Goal: Ask a question: Seek information or help from site administrators or community

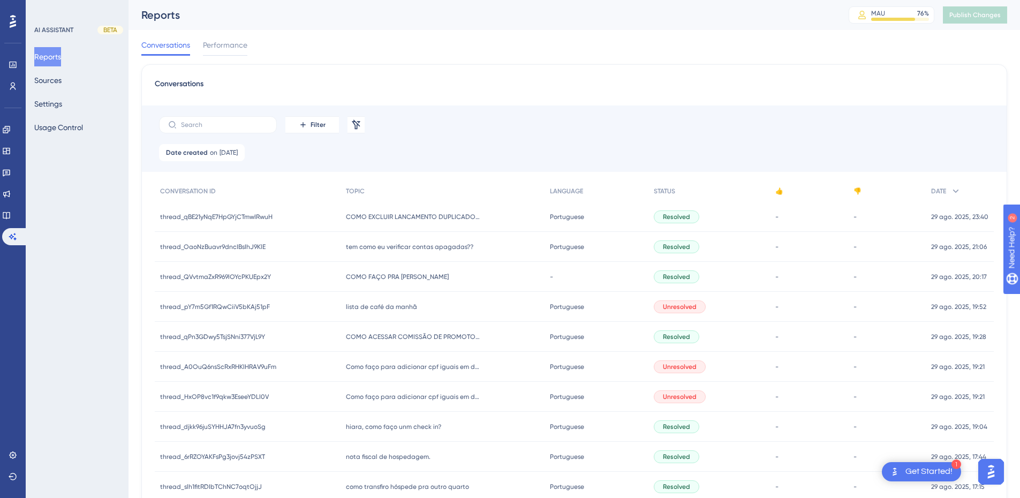
click at [390, 249] on span "tem como eu verificar contas apagadas??" at bounding box center [409, 247] width 127 height 9
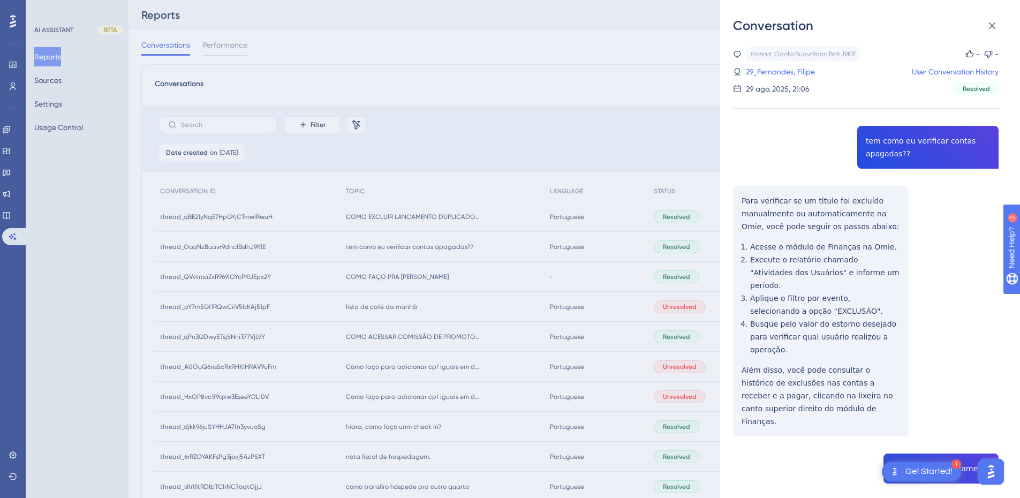
click at [879, 146] on div "thread_OaoNzBuavr9dncIBsIhJ9KlE Copy - - 29_Fernandes, [PERSON_NAME] User Conve…" at bounding box center [866, 439] width 266 height 785
click at [880, 145] on div "thread_OaoNzBuavr9dncIBsIhJ9KlE Copy - - 29_Fernandes, [PERSON_NAME] User Conve…" at bounding box center [866, 439] width 266 height 785
copy span "tem como eu verificar contas apagadas??"
click at [735, 204] on div "thread_OaoNzBuavr9dncIBsIhJ9KlE Copy - - 29_Fernandes, [PERSON_NAME] User Conve…" at bounding box center [866, 439] width 266 height 785
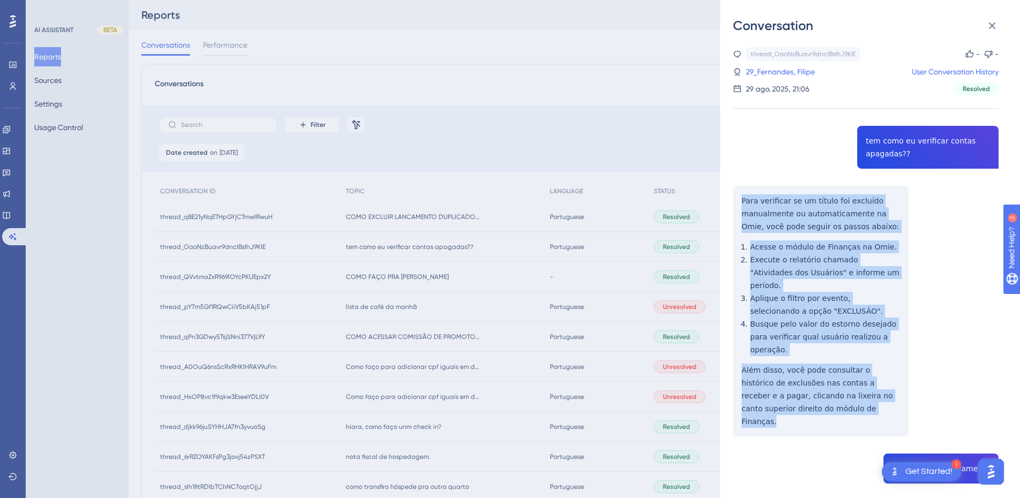
drag, startPoint x: 742, startPoint y: 199, endPoint x: 814, endPoint y: 359, distance: 175.2
click at [817, 391] on div "thread_OaoNzBuavr9dncIBsIhJ9KlE Copy - - 29_Fernandes, [PERSON_NAME] User Conve…" at bounding box center [866, 439] width 266 height 785
copy div "Para verificar se um título foi excluído manualmente ou automaticamente na Omie…"
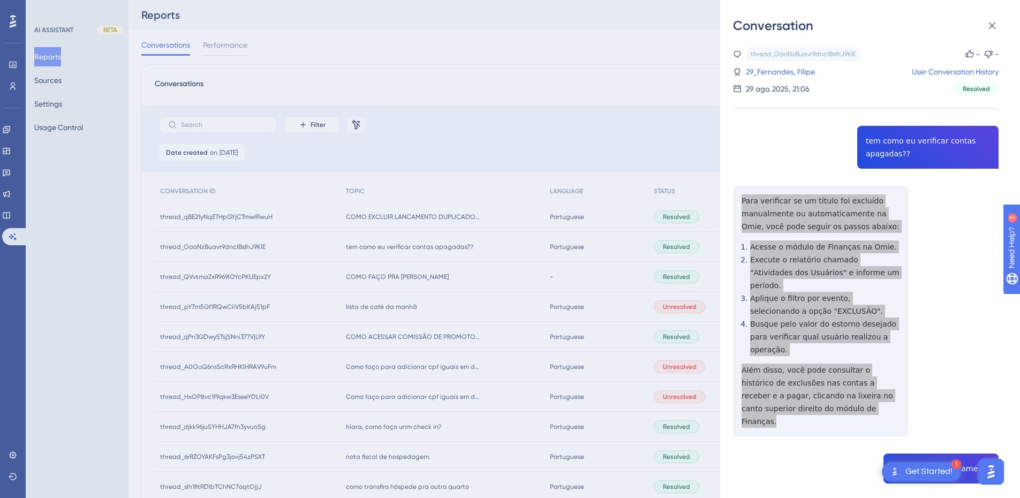
scroll to position [249, 0]
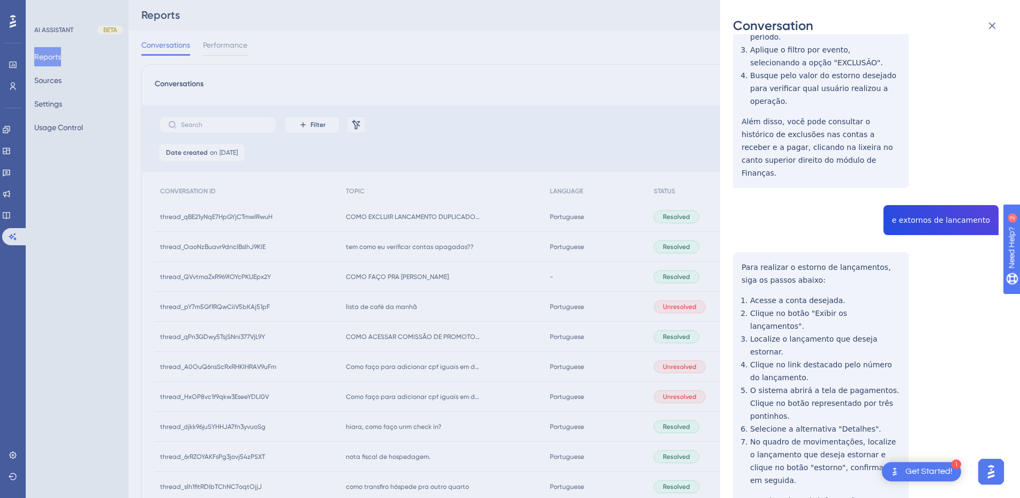
click at [942, 188] on div "thread_OaoNzBuavr9dncIBsIhJ9KlE Copy - - 29_Fernandes, [PERSON_NAME] User Conve…" at bounding box center [866, 191] width 266 height 785
click at [942, 187] on div "thread_OaoNzBuavr9dncIBsIhJ9KlE Copy - - 29_Fernandes, [PERSON_NAME] User Conve…" at bounding box center [866, 191] width 266 height 785
copy span "e extornos de lancamento"
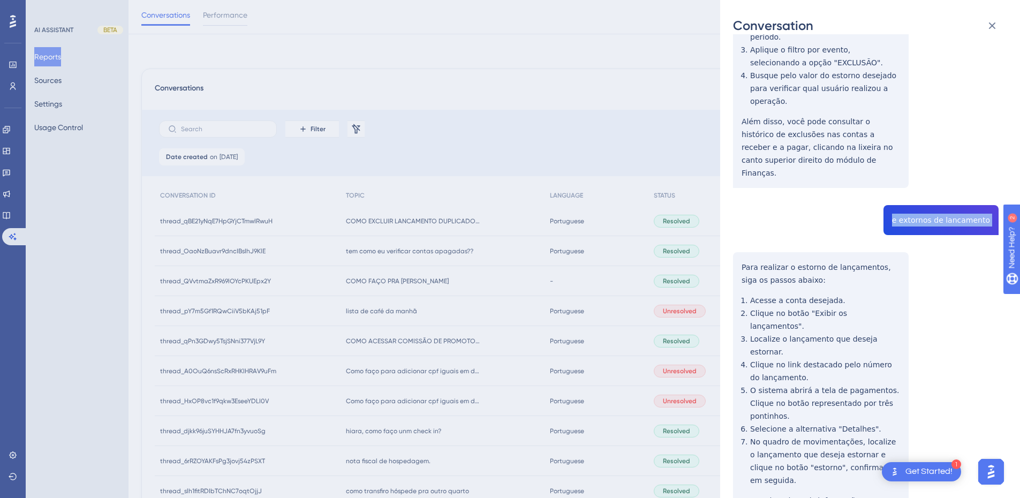
scroll to position [125, 0]
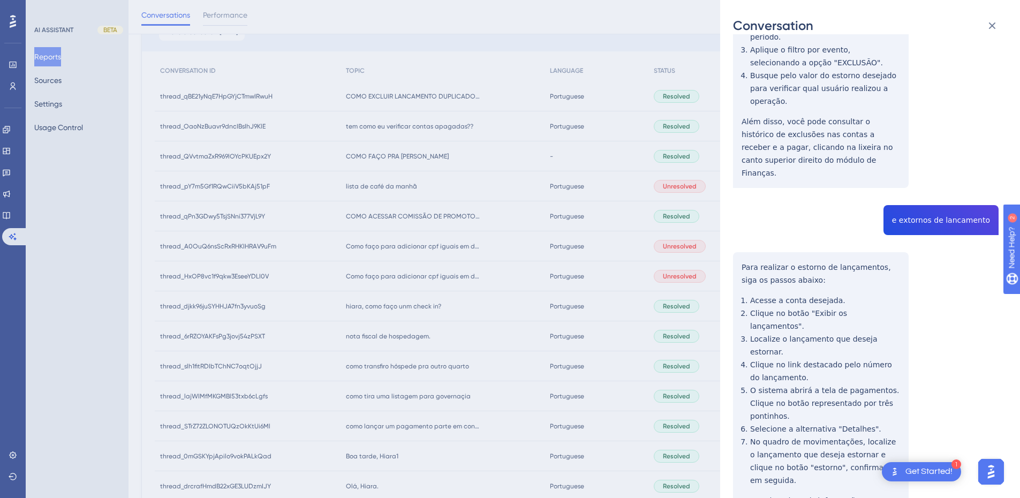
click at [764, 222] on div "thread_OaoNzBuavr9dncIBsIhJ9KlE Copy - - 29_Fernandes, [PERSON_NAME] User Conve…" at bounding box center [866, 191] width 266 height 785
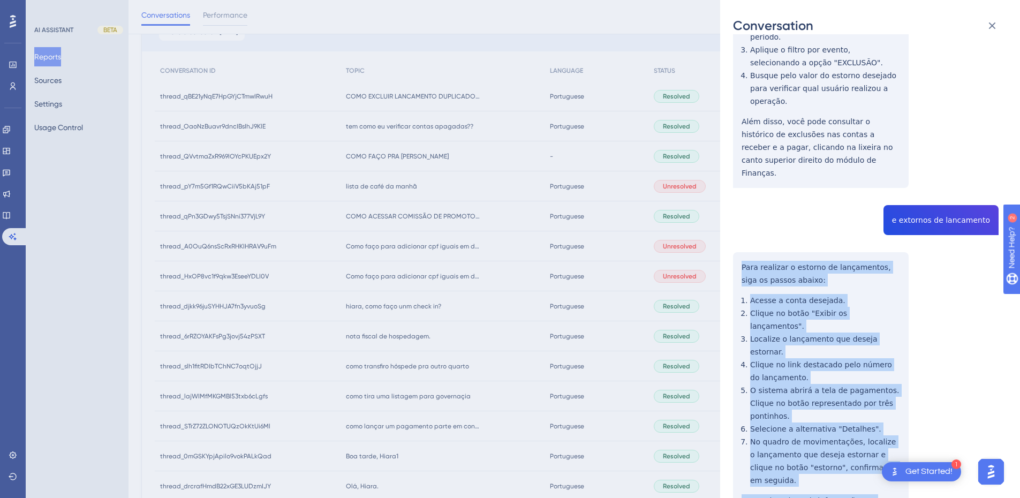
drag, startPoint x: 741, startPoint y: 224, endPoint x: 794, endPoint y: 418, distance: 201.7
click at [797, 437] on div "thread_OaoNzBuavr9dncIBsIhJ9KlE Copy - - 29_Fernandes, [PERSON_NAME] User Conve…" at bounding box center [866, 191] width 266 height 785
copy div "Para realizar o estorno de lançamentos, siga os passos abaixo: Acesse a conta d…"
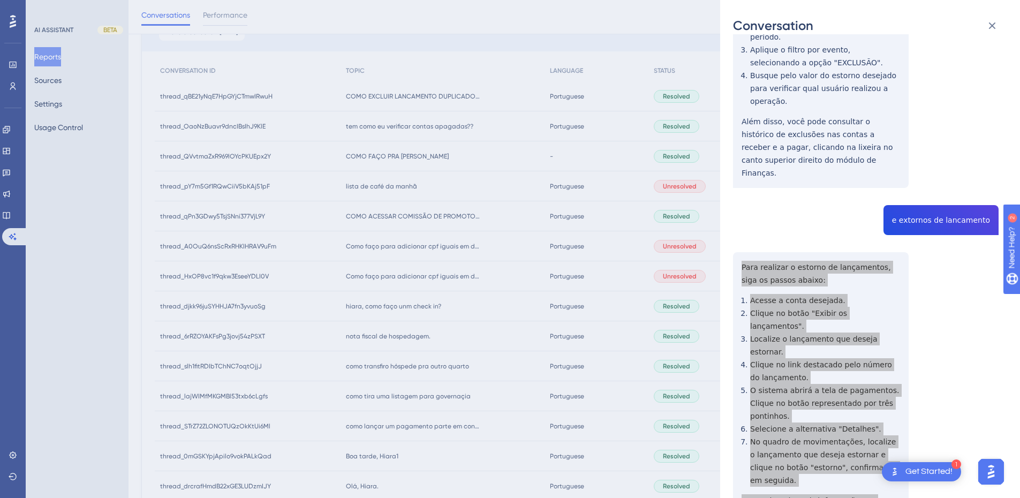
scroll to position [0, 0]
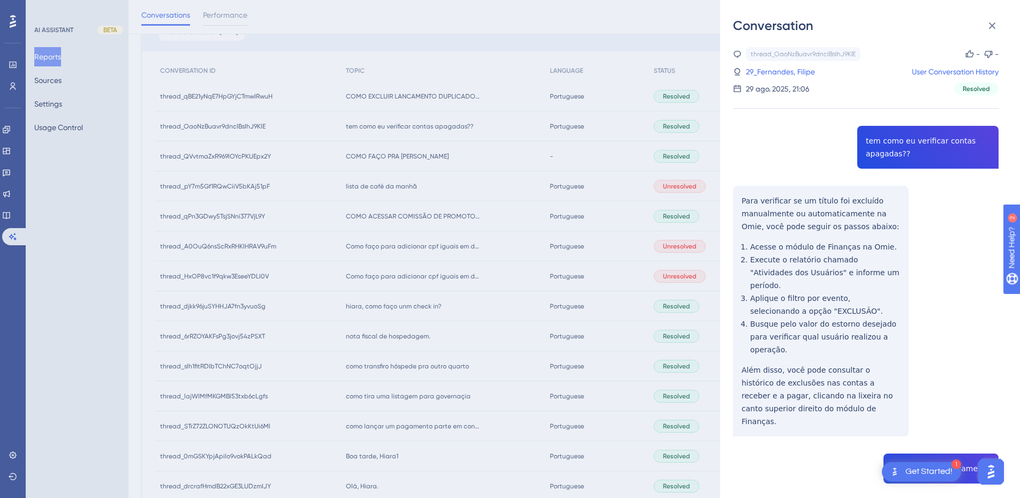
click at [778, 63] on div "thread_OaoNzBuavr9dncIBsIhJ9KlE Copy - - 29_Fernandes, [PERSON_NAME] User Conve…" at bounding box center [866, 71] width 266 height 48
click at [775, 69] on link "29_Fernandes, Filipe" at bounding box center [780, 71] width 69 height 13
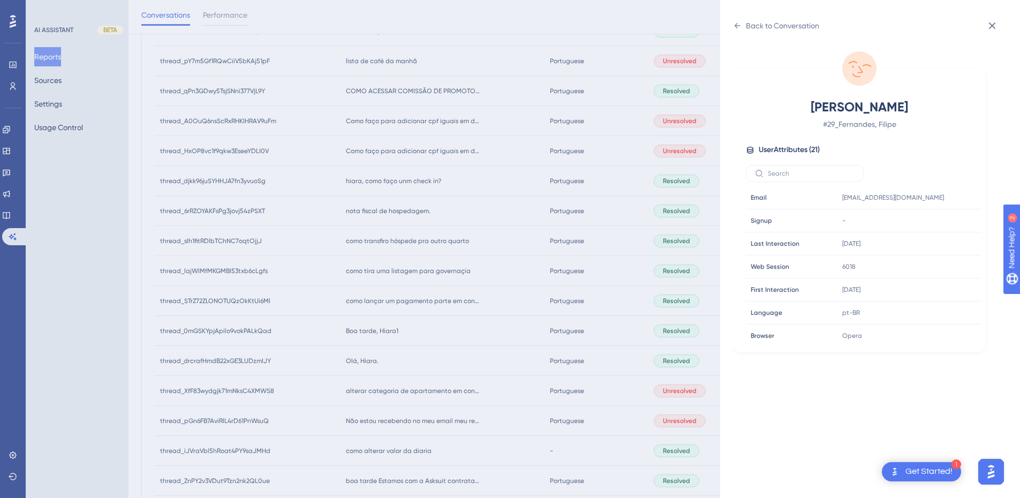
scroll to position [326, 0]
click at [942, 264] on icon at bounding box center [941, 263] width 8 height 9
click at [740, 27] on icon at bounding box center [737, 25] width 9 height 9
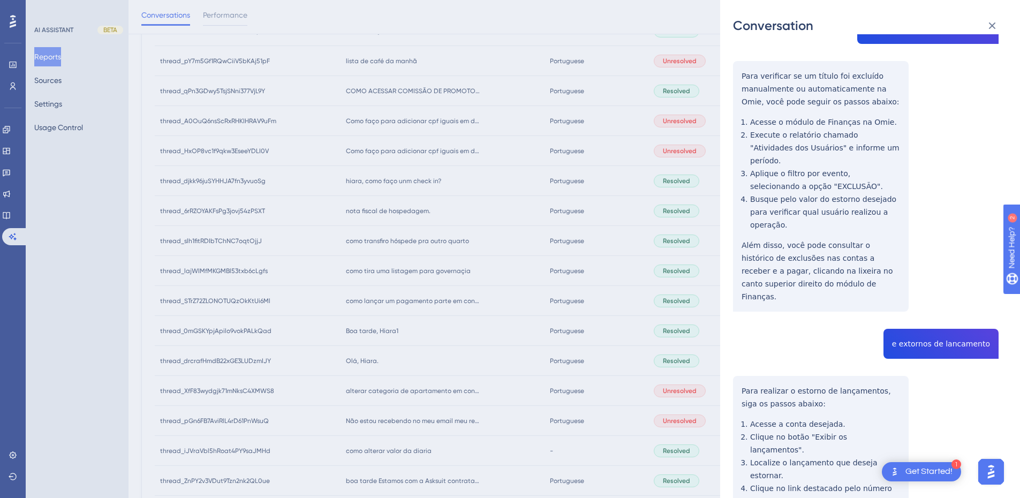
scroll to position [249, 0]
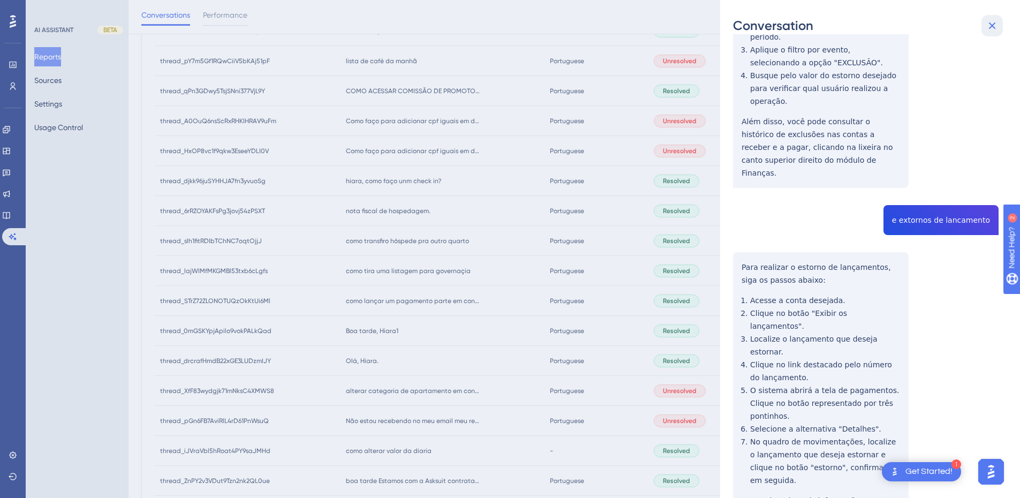
click at [996, 27] on icon at bounding box center [992, 25] width 13 height 13
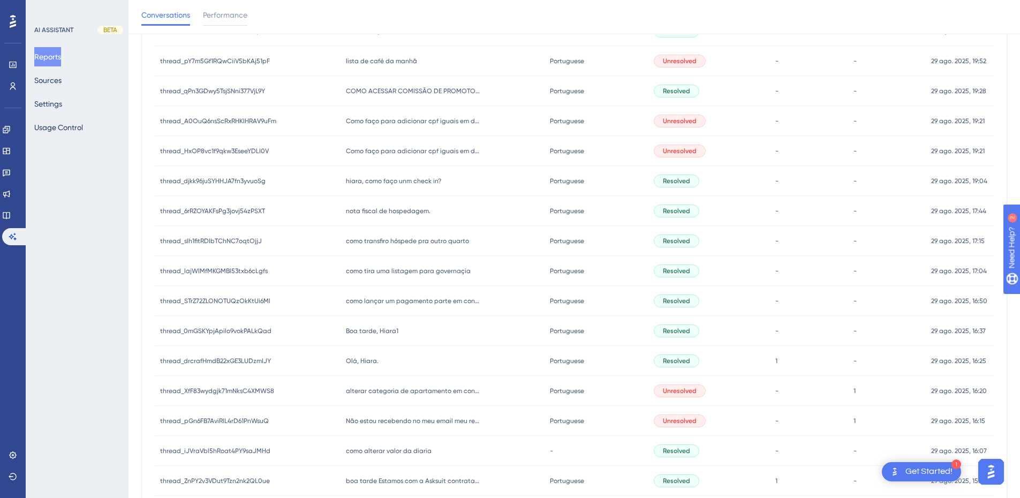
scroll to position [0, 0]
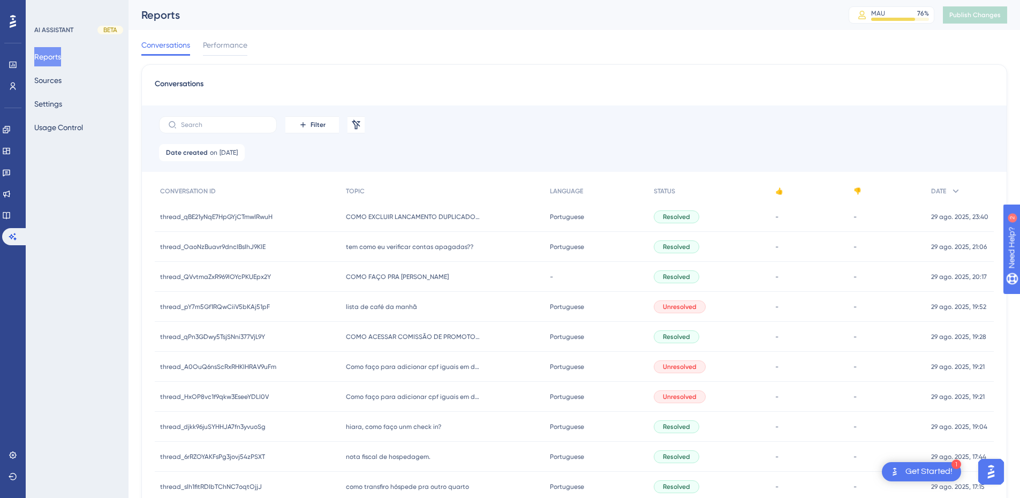
click at [384, 283] on div "COMO FAÇO PRA [PERSON_NAME] COMO FAÇO PRA DAR CECKIN" at bounding box center [443, 277] width 204 height 30
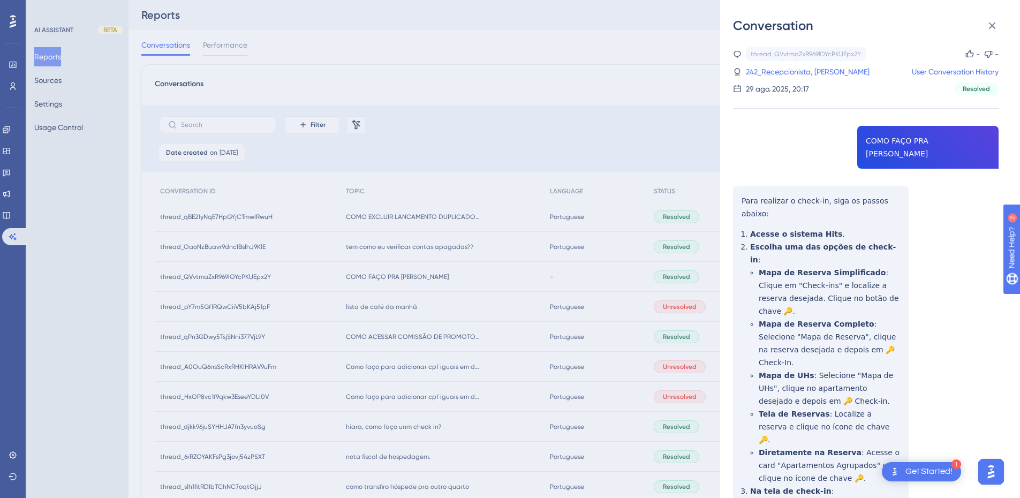
click at [914, 137] on div "thread_QVvtmaZxR969lOYcPKUEpx2Y Copy - - 242_Recepcionista, [PERSON_NAME] User …" at bounding box center [866, 378] width 266 height 663
copy span "COMO FAÇO PRA [PERSON_NAME]"
click at [753, 184] on div "thread_QVvtmaZxR969lOYcPKUEpx2Y Copy - - 242_Recepcionista, [PERSON_NAME] User …" at bounding box center [866, 378] width 266 height 663
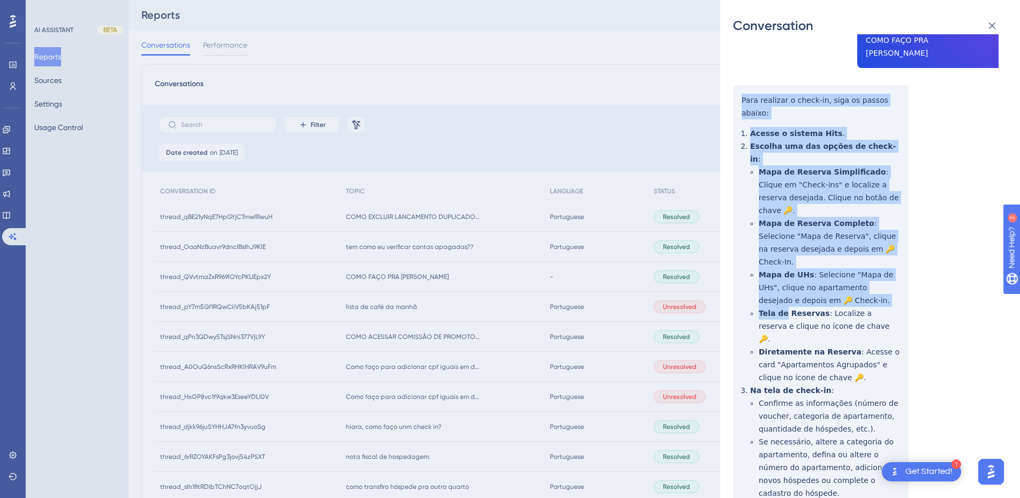
scroll to position [125, 0]
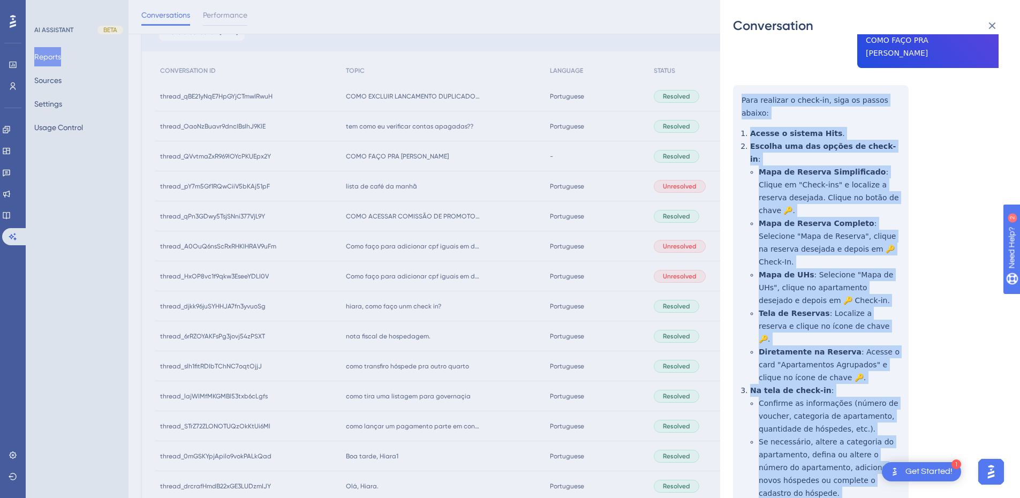
drag, startPoint x: 740, startPoint y: 186, endPoint x: 872, endPoint y: 438, distance: 283.7
click at [872, 438] on div "thread_QVvtmaZxR969lOYcPKUEpx2Y Copy - - 242_Recepcionista, [PERSON_NAME] User …" at bounding box center [866, 277] width 266 height 663
copy div "Para realizar o check-in, siga os passos abaixo: Acesse o sistema Hits . Escolh…"
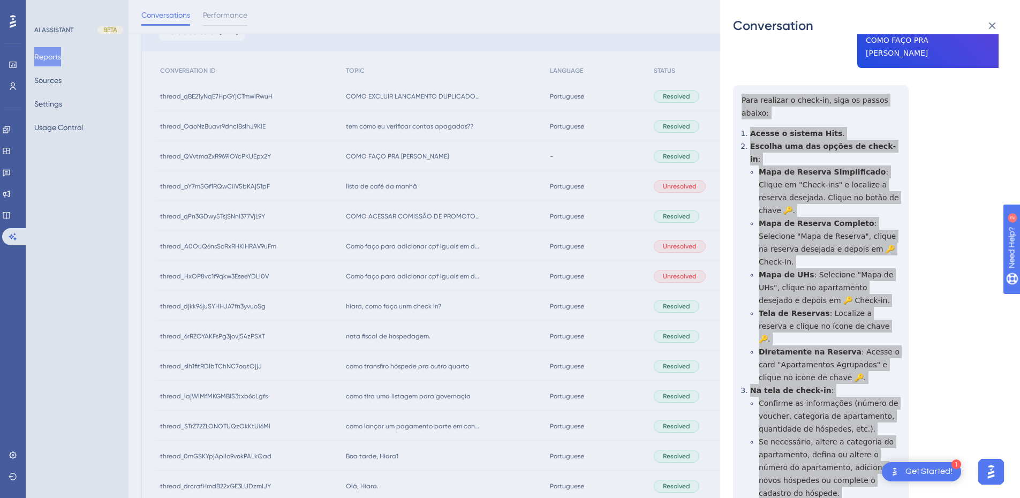
scroll to position [0, 0]
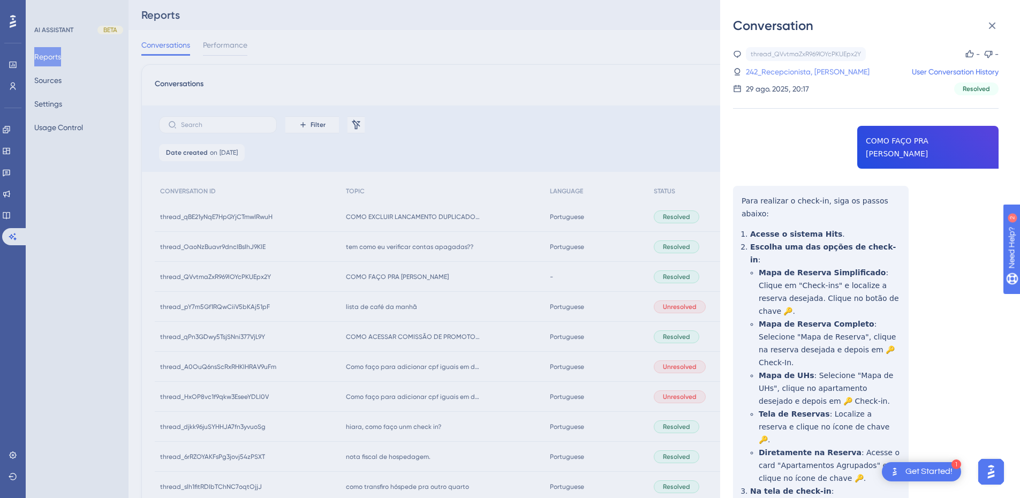
click at [799, 67] on link "242_Recepcionista, [PERSON_NAME]" at bounding box center [808, 71] width 124 height 13
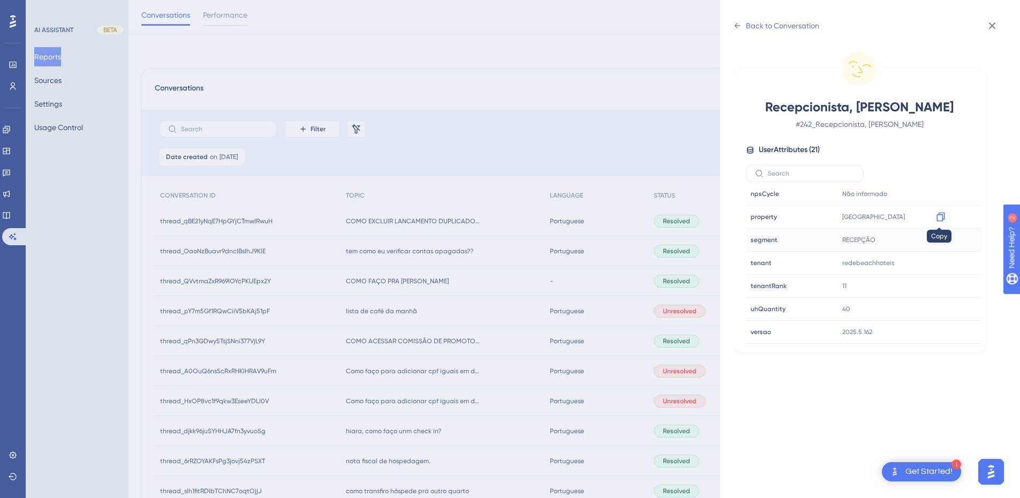
scroll to position [250, 0]
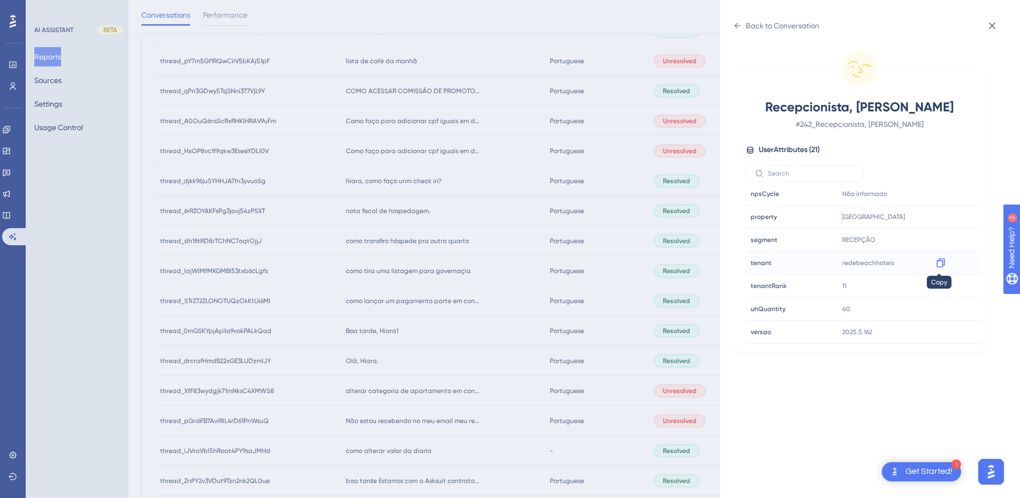
click at [933, 261] on div at bounding box center [941, 262] width 17 height 17
click at [946, 268] on div at bounding box center [941, 262] width 17 height 17
click at [936, 260] on icon at bounding box center [941, 263] width 11 height 11
click at [728, 22] on div "Back to Conversation Recepcionista, [PERSON_NAME] # 242_Recepcionista, [PERSON_…" at bounding box center [870, 249] width 300 height 498
click at [734, 25] on icon at bounding box center [737, 25] width 9 height 9
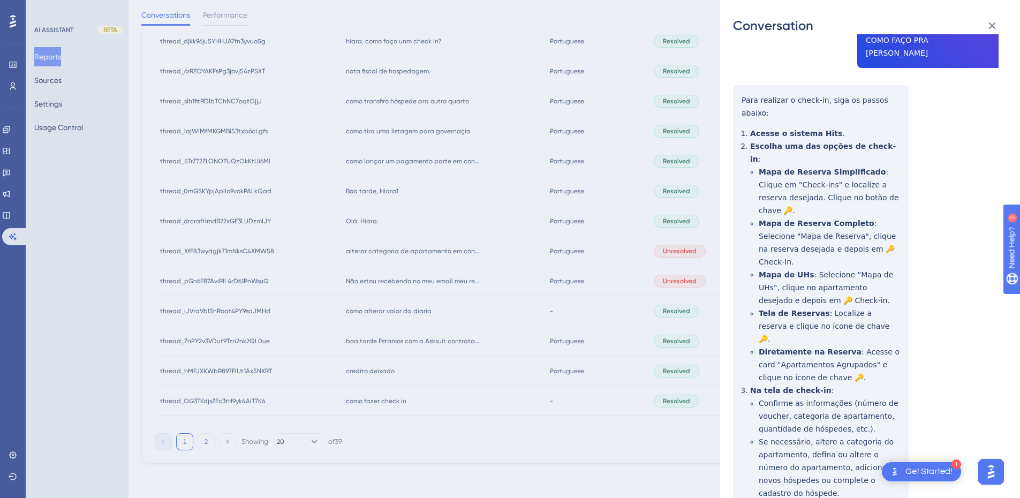
scroll to position [15, 0]
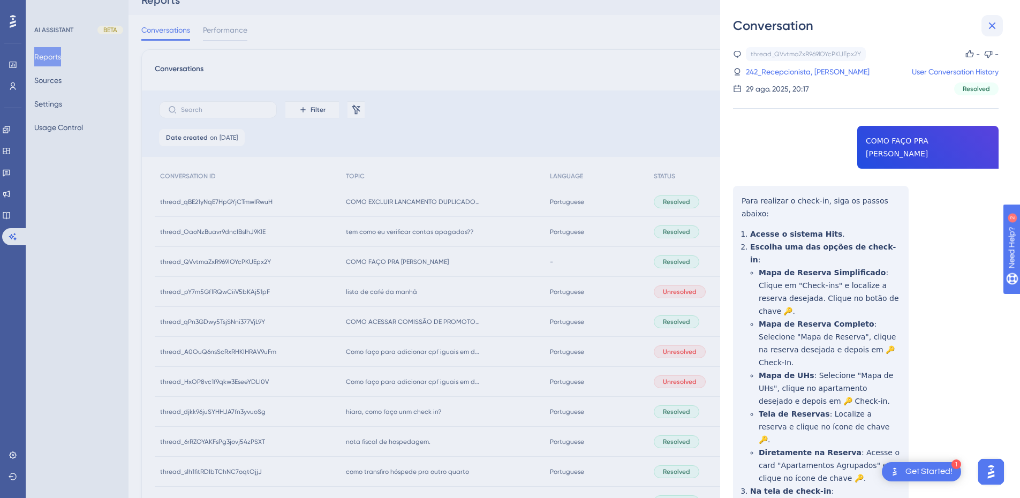
click at [988, 32] on icon at bounding box center [992, 25] width 13 height 13
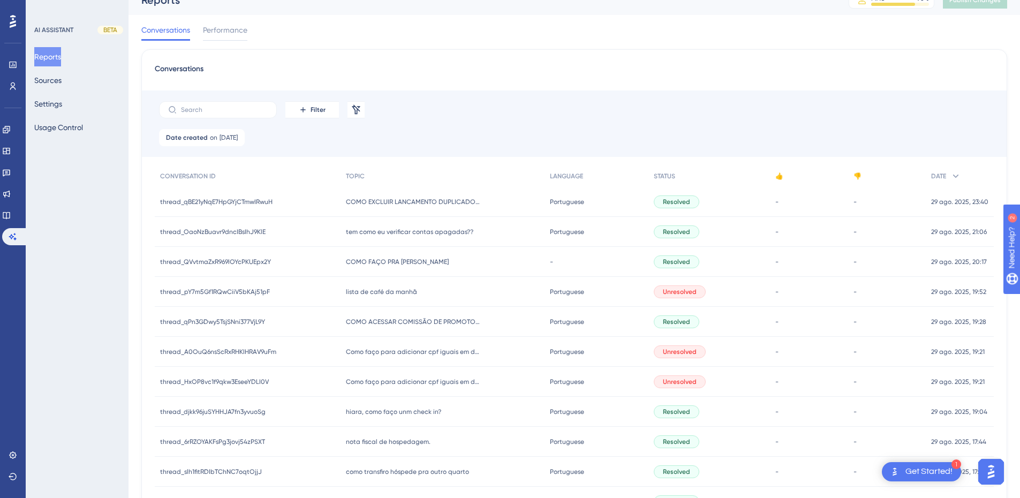
click at [374, 284] on div "lista de café da manhã lista de café da manhã" at bounding box center [443, 292] width 204 height 30
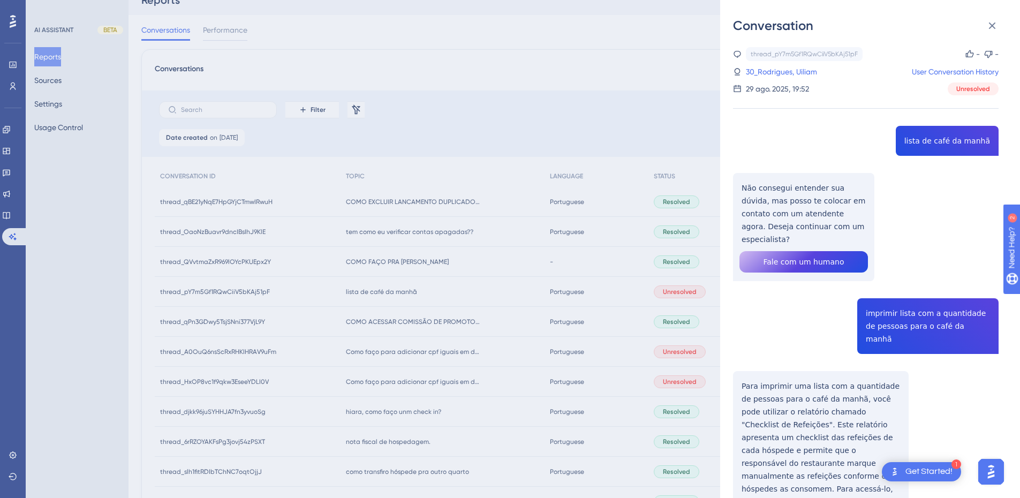
click at [941, 140] on div "thread_pY7m5Gf1RQwCiiV5bKAj51pF Copy - - 30_Rodrigues, Uiliam User Conversation…" at bounding box center [866, 335] width 266 height 576
copy span "lista de café da manhã"
click at [823, 201] on div "thread_pY7m5Gf1RQwCiiV5bKAj51pF Copy - - 30_Rodrigues, Uiliam User Conversation…" at bounding box center [866, 335] width 266 height 576
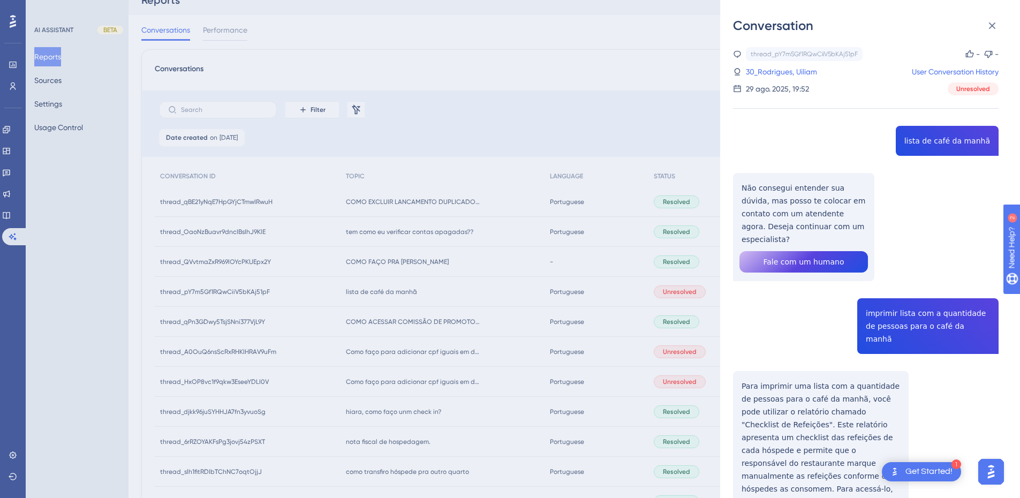
click at [823, 201] on div "thread_pY7m5Gf1RQwCiiV5bKAj51pF Copy - - 30_Rodrigues, Uiliam User Conversation…" at bounding box center [866, 335] width 266 height 576
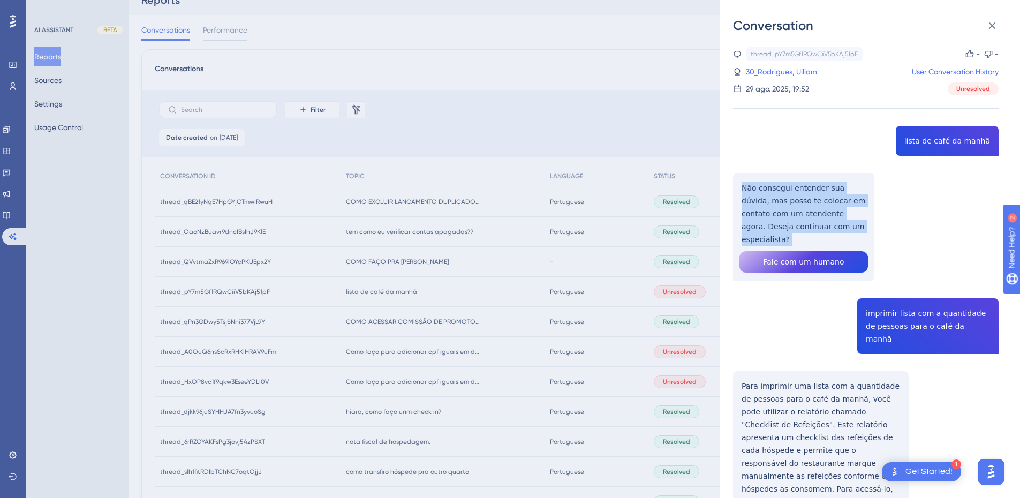
click at [823, 201] on div "thread_pY7m5Gf1RQwCiiV5bKAj51pF Copy - - 30_Rodrigues, Uiliam User Conversation…" at bounding box center [866, 335] width 266 height 576
copy p "Não consegui entender sua dúvida, mas posso te colocar em contato com um atende…"
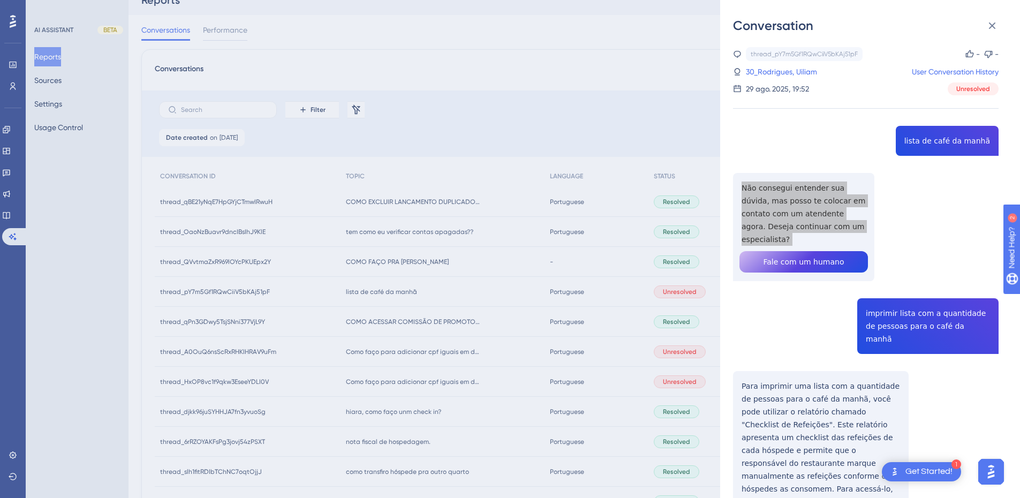
scroll to position [78, 0]
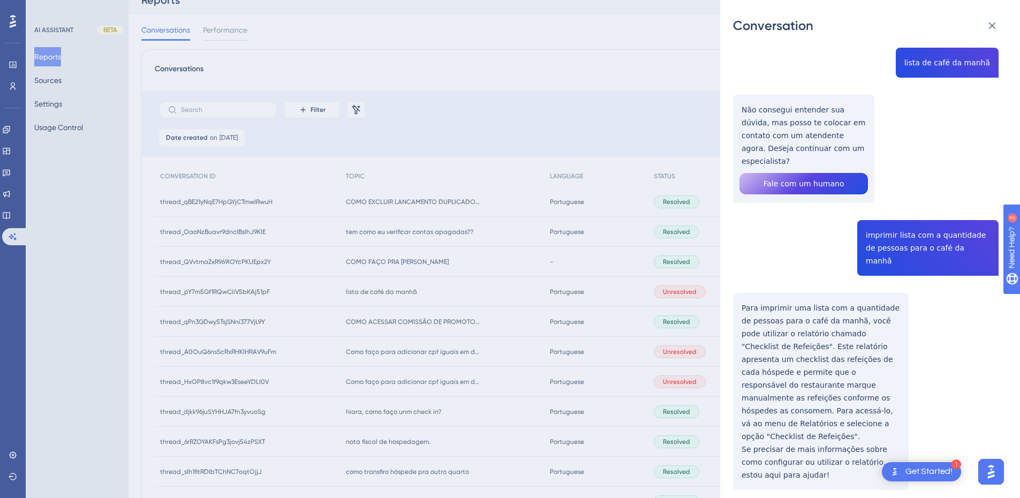
click at [890, 230] on div "thread_pY7m5Gf1RQwCiiV5bKAj51pF Copy - - 30_Rodrigues, Uiliam User Conversation…" at bounding box center [866, 257] width 266 height 576
copy span "imprimir lista com a quantidade de pessoas para o café da manhã"
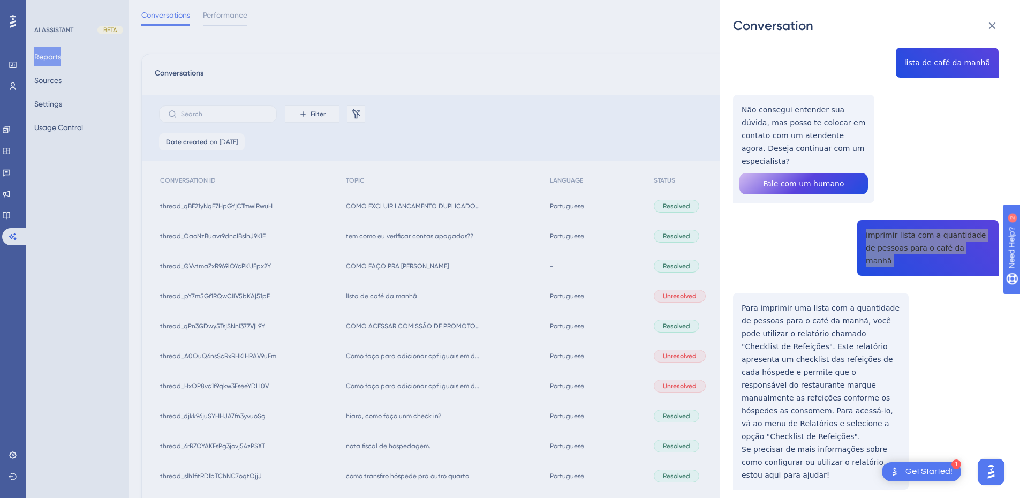
scroll to position [140, 0]
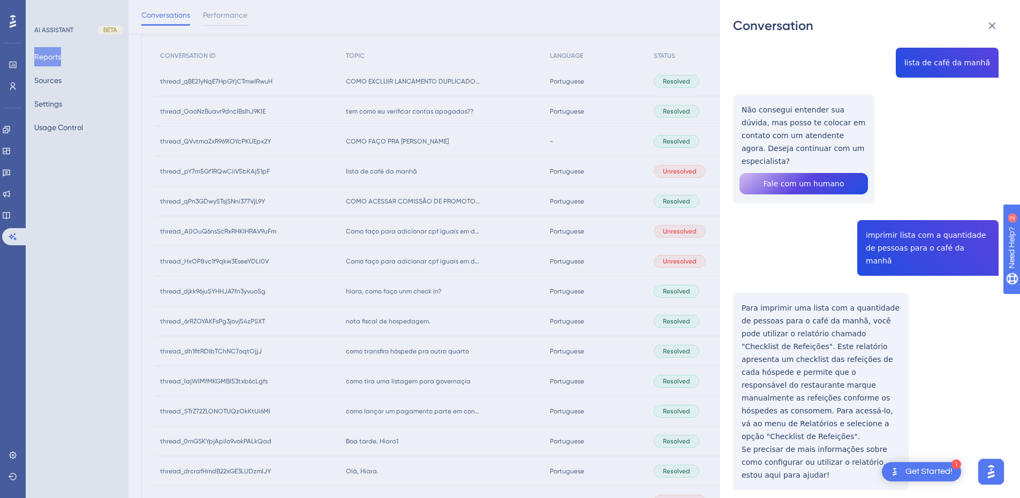
click at [751, 295] on div "thread_pY7m5Gf1RQwCiiV5bKAj51pF Copy - - 30_Rodrigues, Uiliam User Conversation…" at bounding box center [866, 257] width 266 height 576
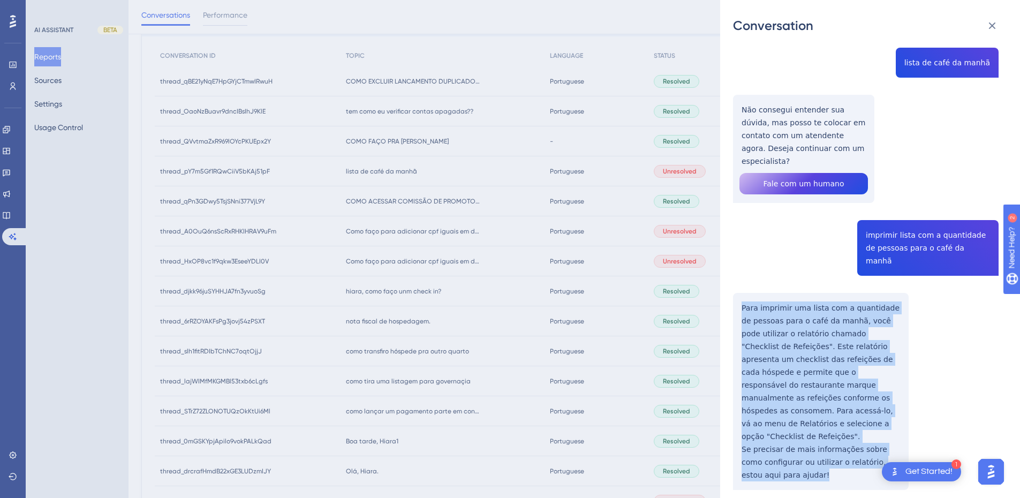
drag, startPoint x: 742, startPoint y: 280, endPoint x: 787, endPoint y: 439, distance: 164.8
click at [787, 439] on div "thread_pY7m5Gf1RQwCiiV5bKAj51pF Copy - - 30_Rodrigues, Uiliam User Conversation…" at bounding box center [866, 257] width 266 height 576
copy div "Para imprimir uma lista com a quantidade de pessoas para o café da manhã, você …"
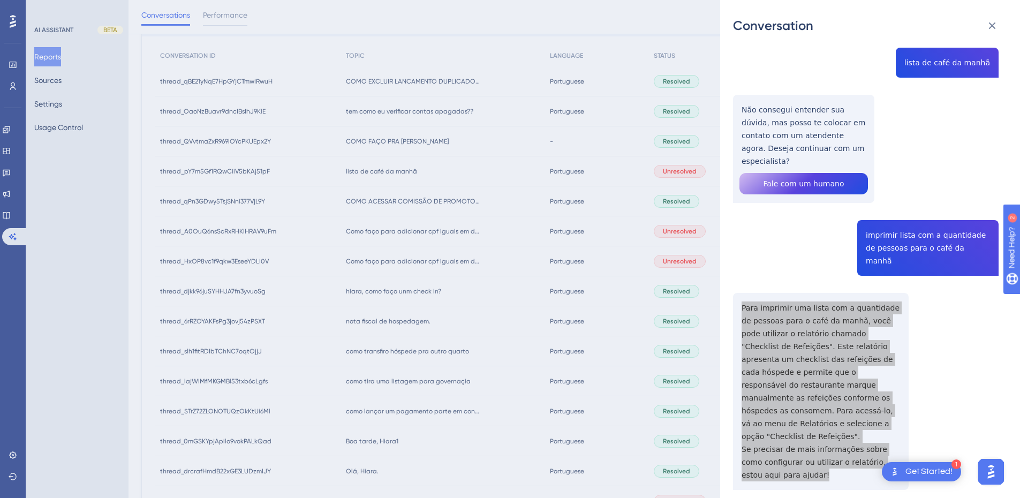
scroll to position [0, 0]
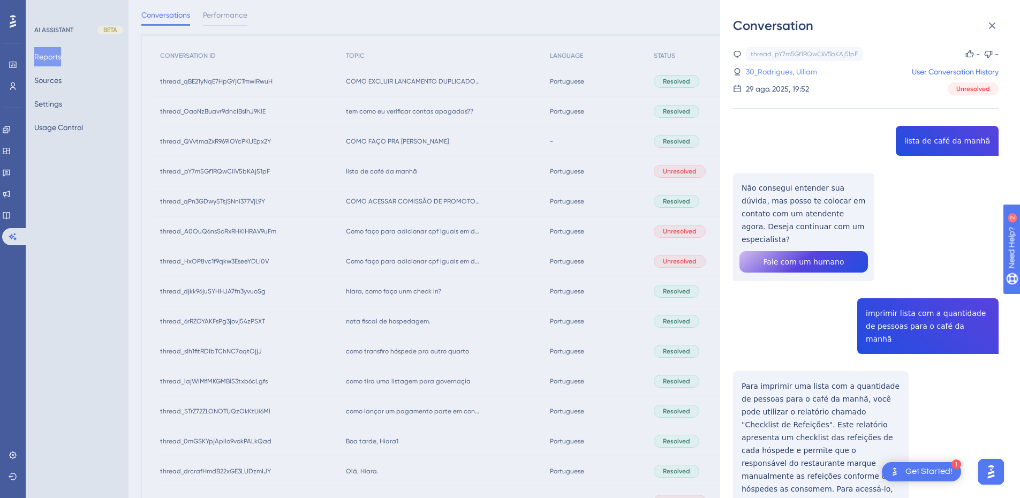
click at [770, 70] on link "30_Rodrigues, Uiliam" at bounding box center [781, 71] width 71 height 13
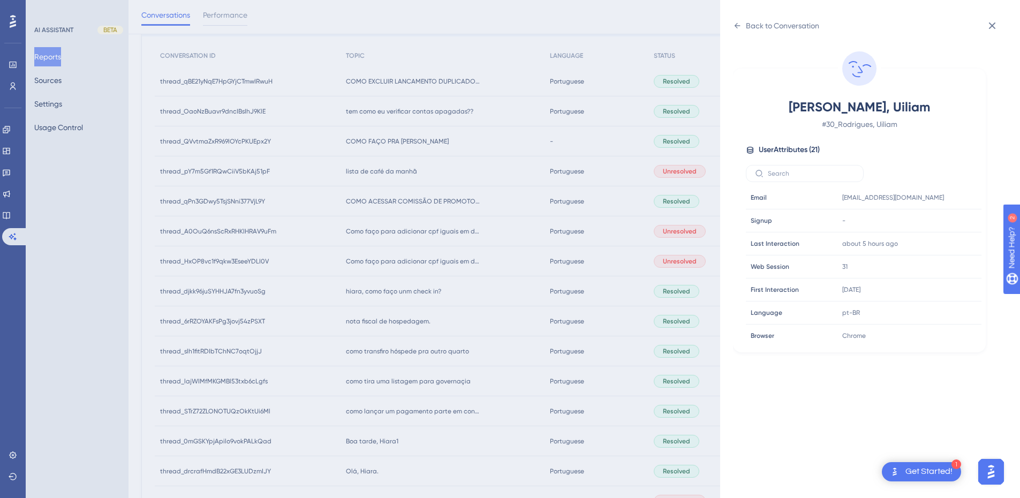
scroll to position [326, 0]
click at [936, 264] on icon at bounding box center [941, 263] width 11 height 11
click at [995, 27] on icon at bounding box center [992, 25] width 13 height 13
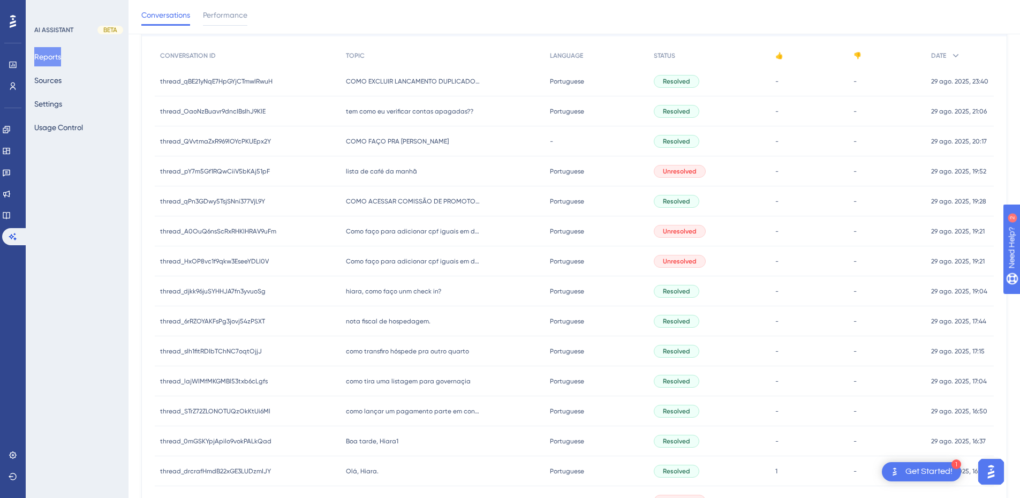
click at [387, 202] on span "COMO ACESSAR COMISSÃO DE PROMOTOR?" at bounding box center [413, 201] width 134 height 9
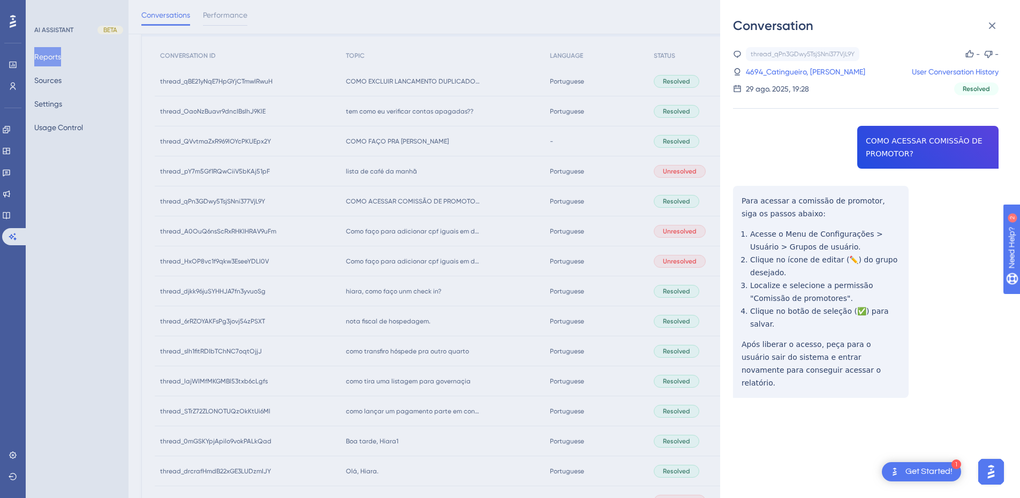
click at [948, 145] on div "thread_qPn3GDwy5TsjSNni377VjL9Y Copy - - 4694_Catingueiro, [PERSON_NAME] User C…" at bounding box center [866, 249] width 266 height 405
click at [949, 145] on div "thread_qPn3GDwy5TsjSNni377VjL9Y Copy - - 4694_Catingueiro, [PERSON_NAME] User C…" at bounding box center [866, 249] width 266 height 405
click at [738, 198] on div "thread_qPn3GDwy5TsjSNni377VjL9Y Copy - - 4694_Catingueiro, [PERSON_NAME] User C…" at bounding box center [866, 249] width 266 height 405
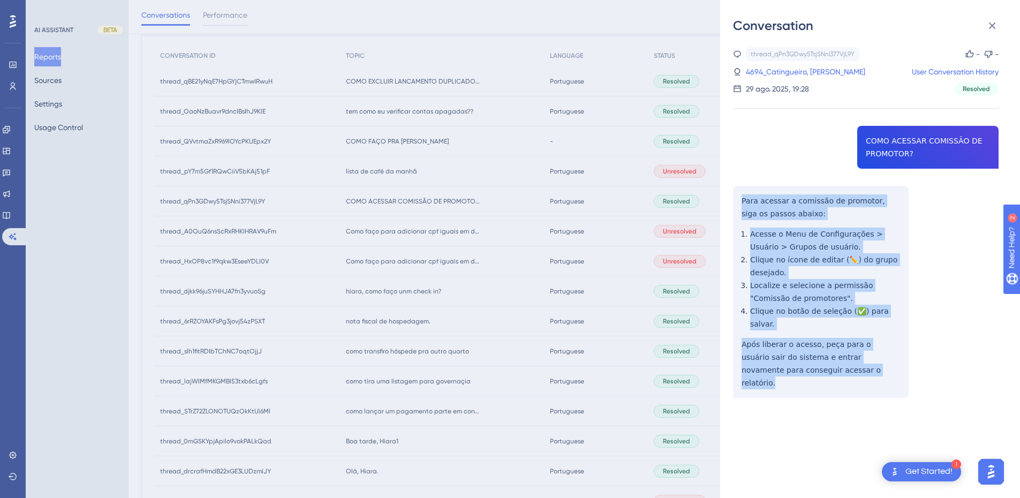
drag, startPoint x: 741, startPoint y: 199, endPoint x: 833, endPoint y: 374, distance: 198.2
click at [833, 374] on div "thread_qPn3GDwy5TsjSNni377VjL9Y Copy - - 4694_Catingueiro, [PERSON_NAME] User C…" at bounding box center [866, 249] width 266 height 405
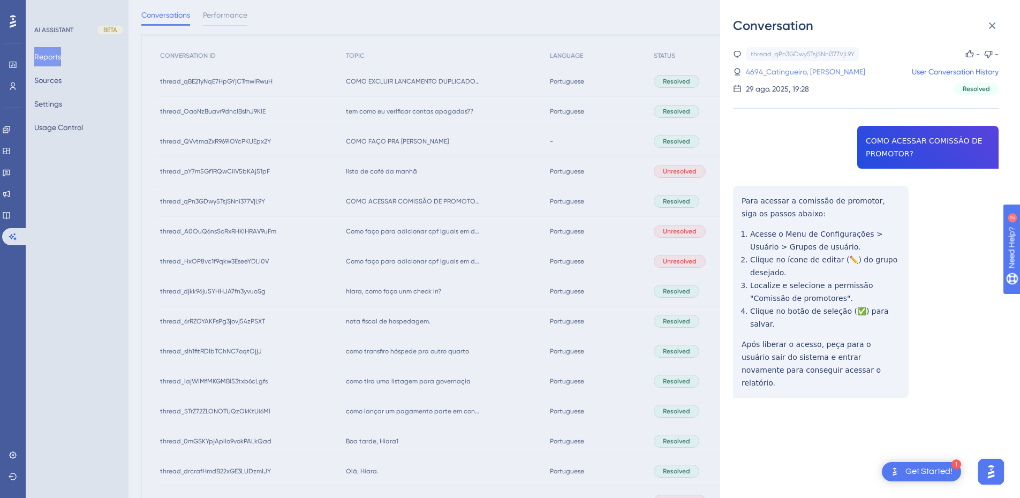
click at [768, 69] on link "4694_Catingueiro, [PERSON_NAME]" at bounding box center [805, 71] width 119 height 13
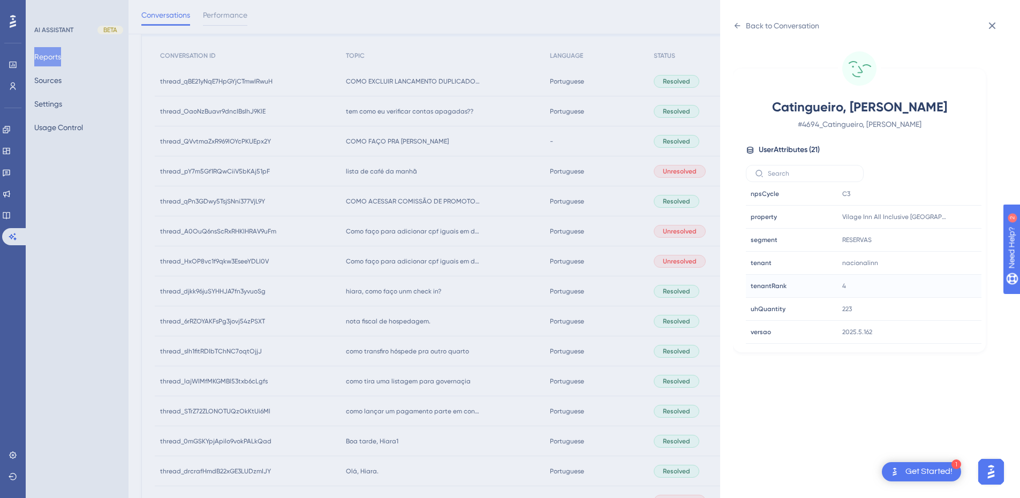
scroll to position [390, 0]
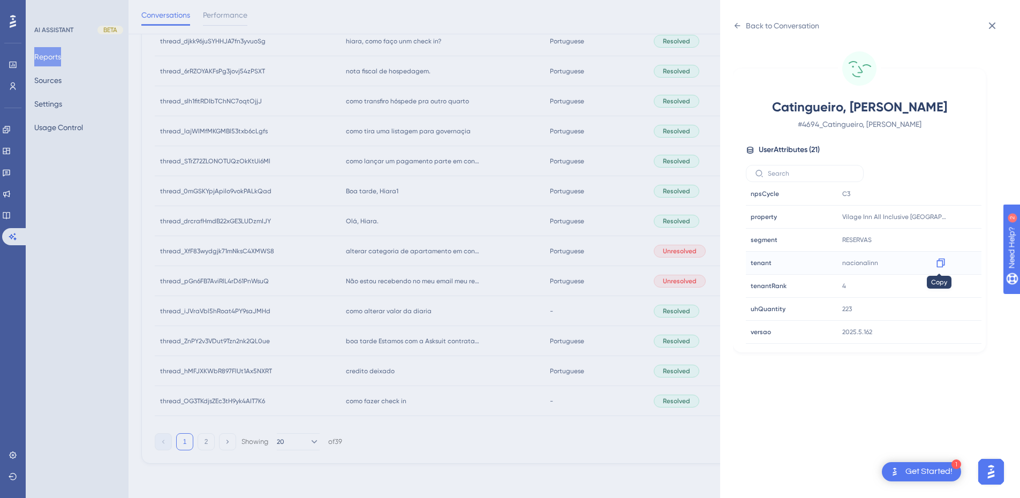
click at [939, 264] on icon at bounding box center [941, 263] width 11 height 11
click at [941, 216] on icon at bounding box center [941, 217] width 11 height 11
click at [737, 26] on icon at bounding box center [737, 25] width 9 height 9
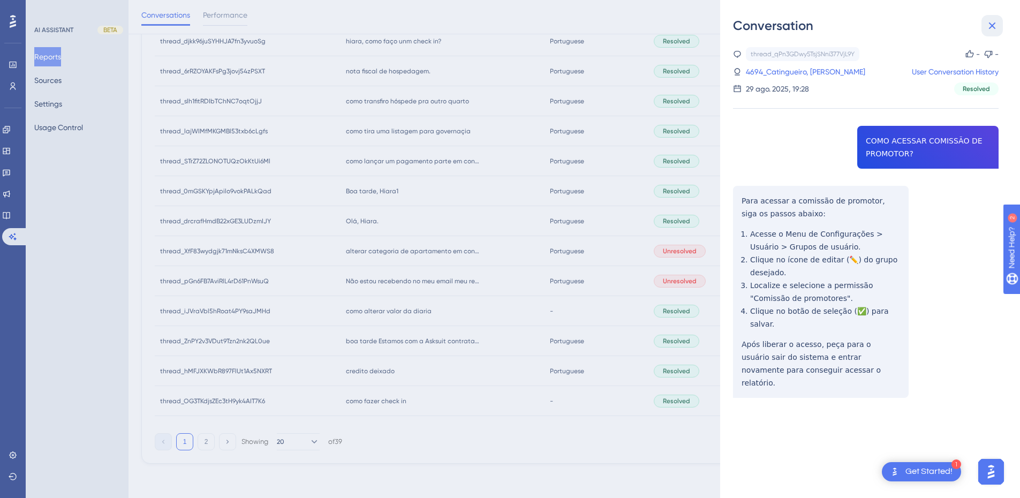
click at [988, 26] on icon at bounding box center [992, 25] width 13 height 13
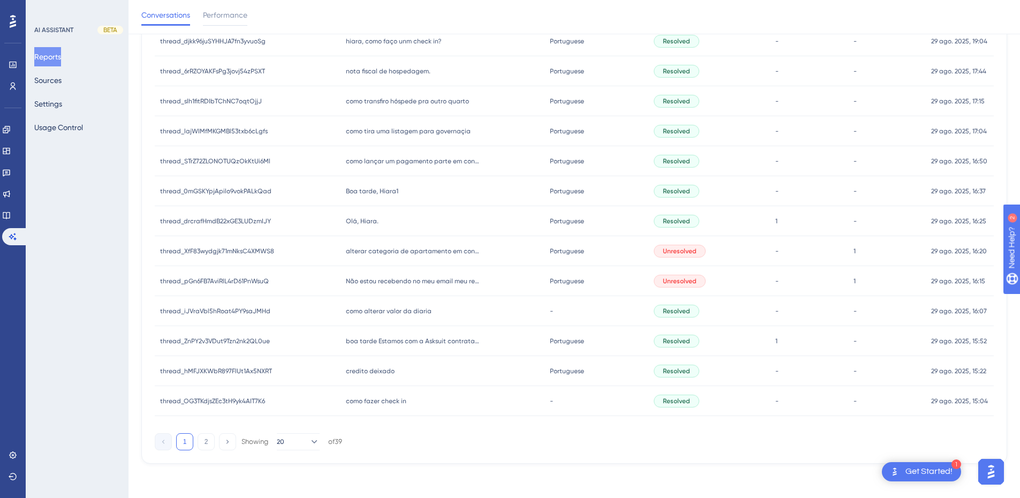
scroll to position [265, 0]
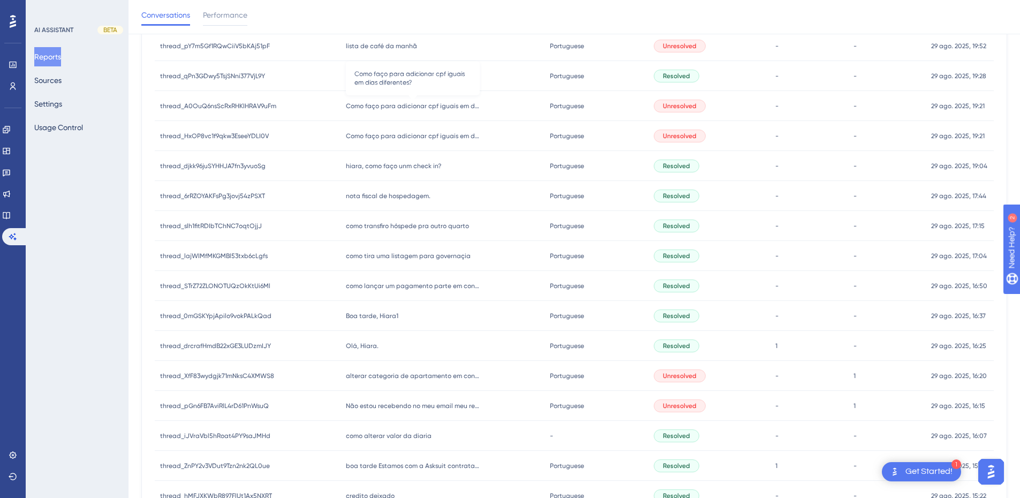
click at [421, 104] on span "Como faço para adicionar cpf iguais em dias diferentes?" at bounding box center [413, 106] width 134 height 9
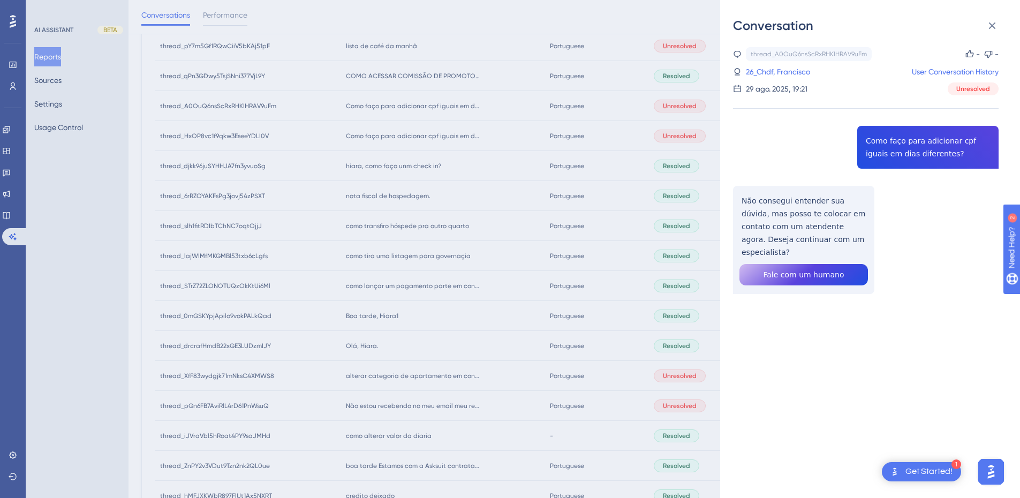
click at [904, 148] on div "thread_A0OuQ6nsScRxRHKIHRAV9uFm Copy - - 26_Chdf, Francisco User Conversation H…" at bounding box center [866, 198] width 266 height 302
click at [801, 214] on div "thread_A0OuQ6nsScRxRHKIHRAV9uFm Copy - - 26_Chdf, Francisco User Conversation H…" at bounding box center [866, 198] width 266 height 302
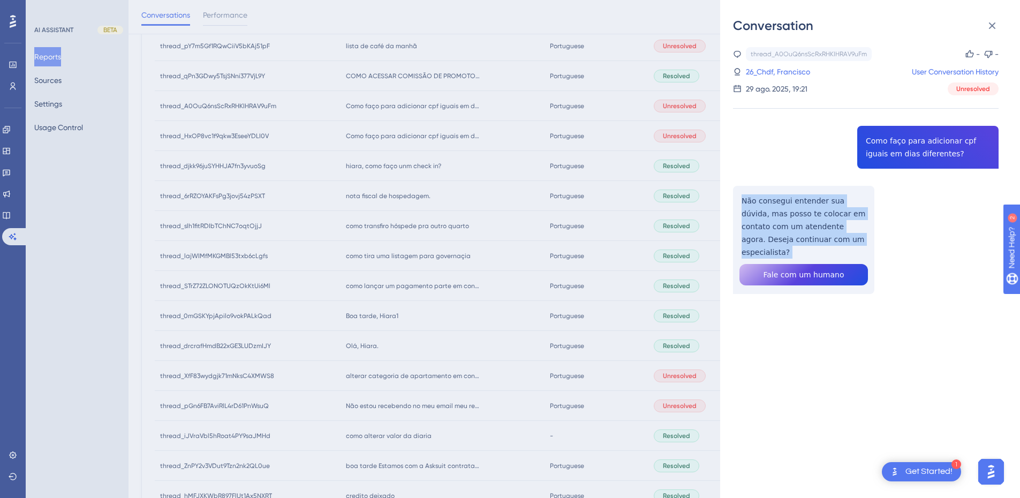
click at [801, 214] on div "thread_A0OuQ6nsScRxRHKIHRAV9uFm Copy - - 26_Chdf, Francisco User Conversation H…" at bounding box center [866, 198] width 266 height 302
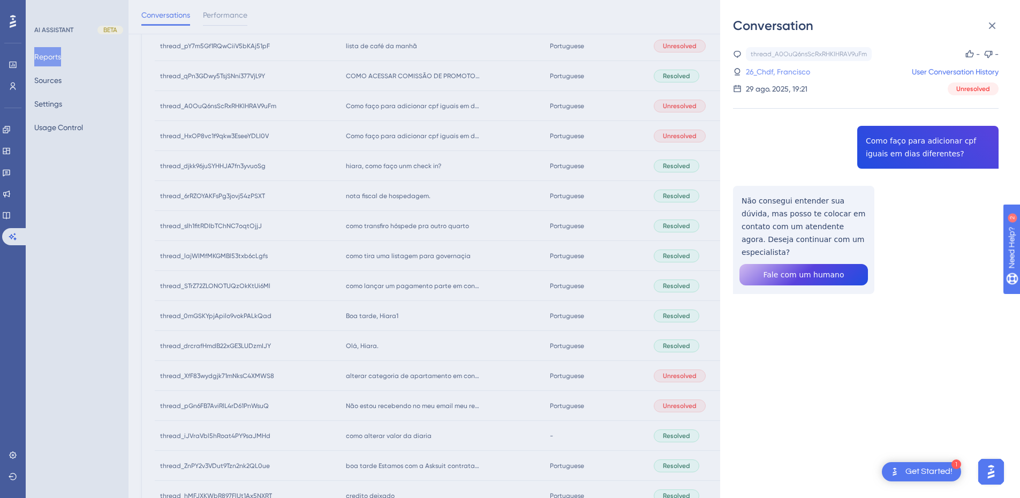
click at [782, 70] on link "26_Chdf, Francisco" at bounding box center [778, 71] width 64 height 13
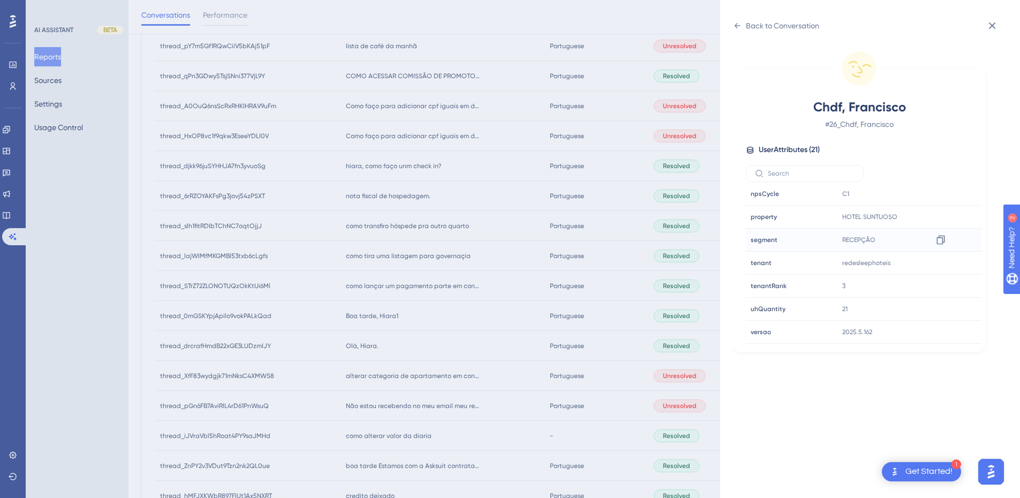
scroll to position [390, 0]
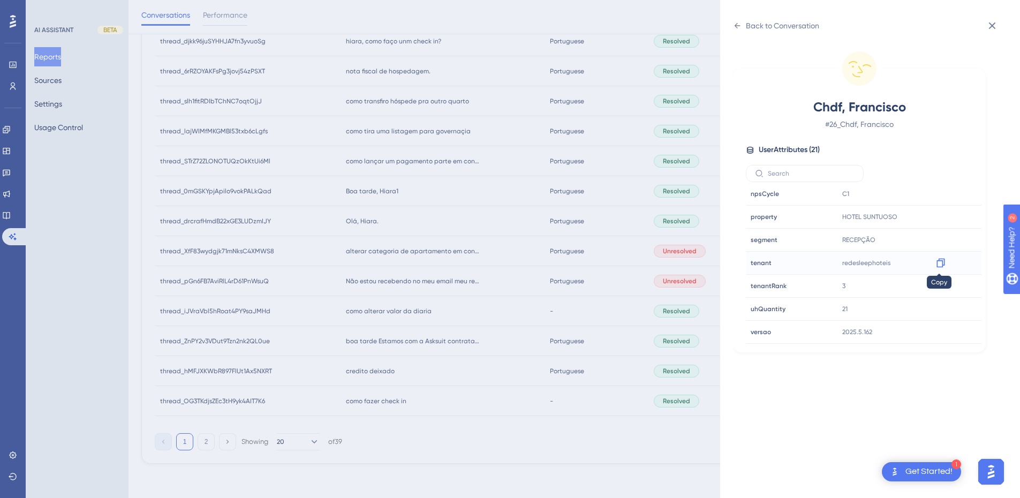
click at [938, 261] on icon at bounding box center [941, 263] width 11 height 11
click at [733, 18] on div "Back to Conversation" at bounding box center [776, 25] width 86 height 17
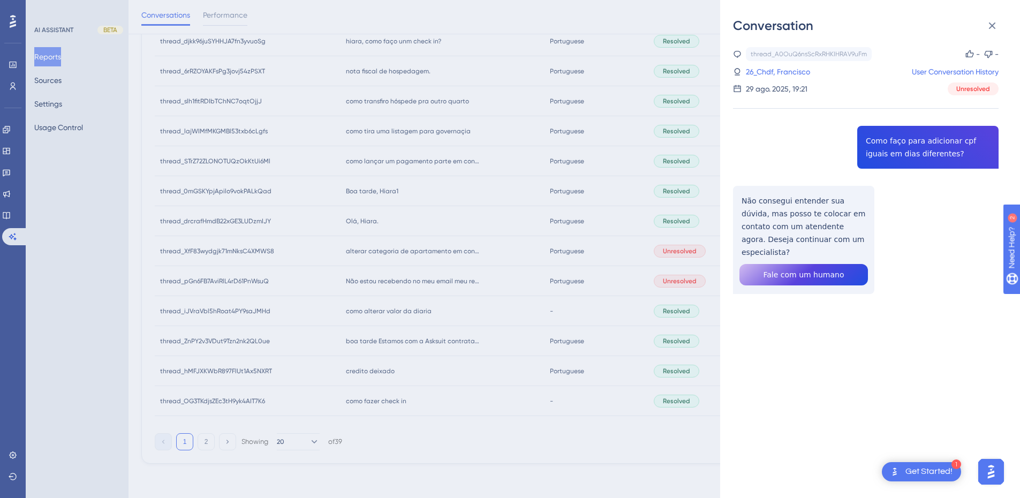
click at [793, 210] on div "thread_A0OuQ6nsScRxRHKIHRAV9uFm Copy - - 26_Chdf, Francisco User Conversation H…" at bounding box center [866, 198] width 266 height 302
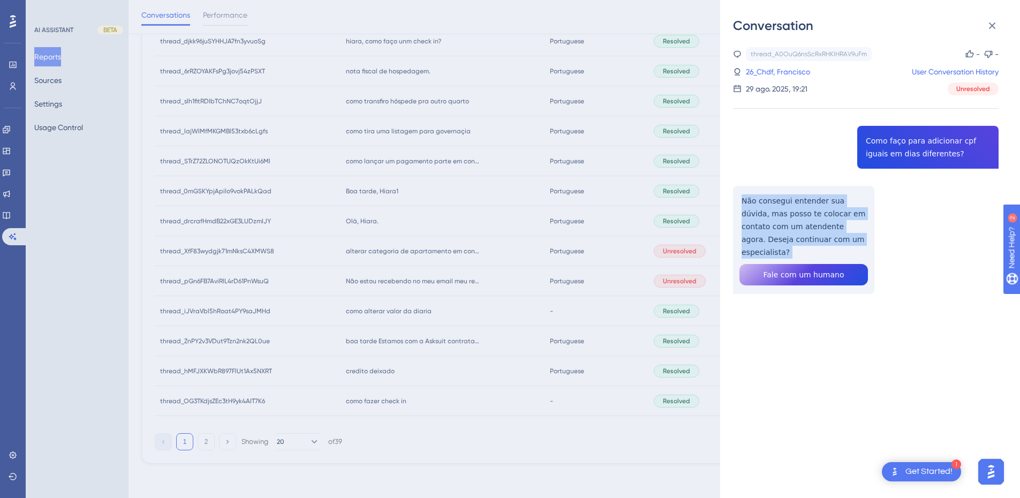
click at [792, 210] on div "thread_A0OuQ6nsScRxRHKIHRAV9uFm Copy - - 26_Chdf, Francisco User Conversation H…" at bounding box center [866, 198] width 266 height 302
click at [993, 26] on icon at bounding box center [992, 25] width 7 height 7
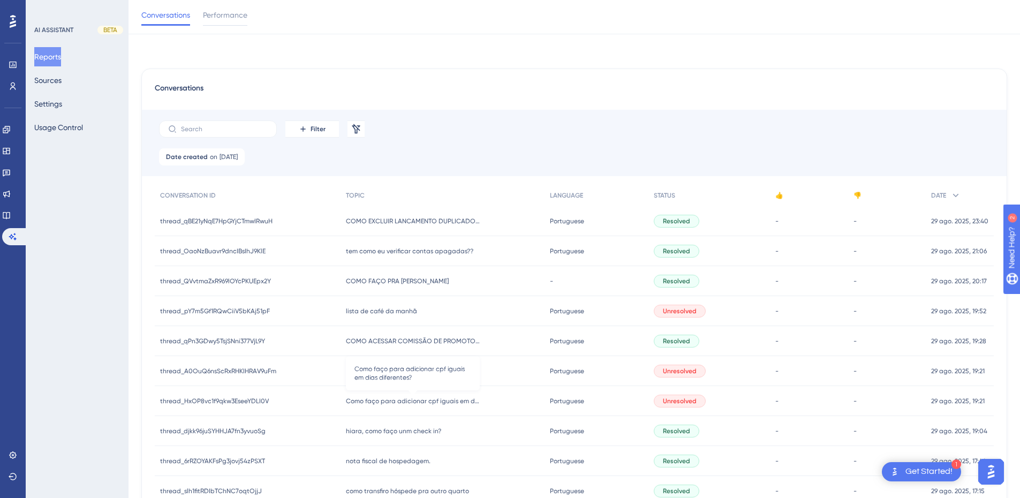
scroll to position [125, 0]
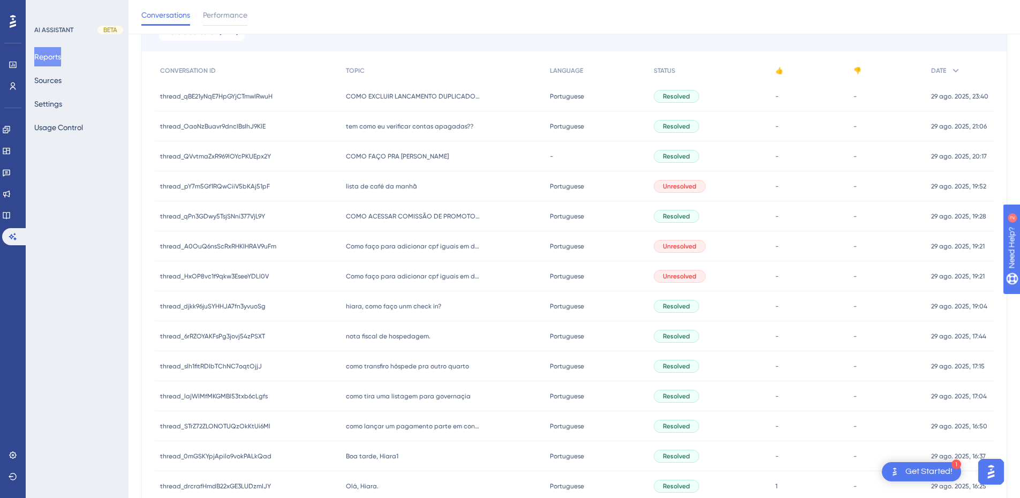
click at [430, 282] on div "Como faço para adicionar cpf iguais em dias diferentes? Como faço para adiciona…" at bounding box center [443, 276] width 204 height 30
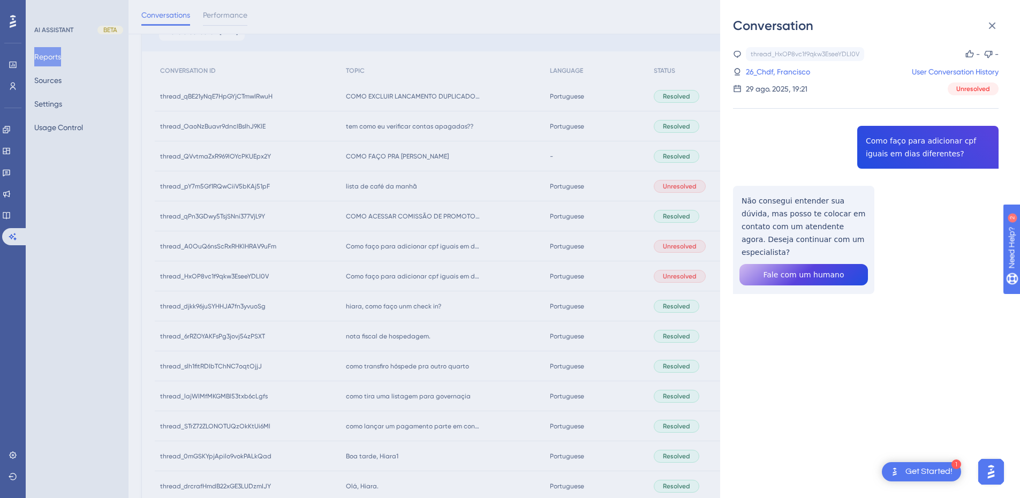
click at [922, 135] on div "thread_HxOP8vc1f9qkw3EseeYDLI0V Copy - - 26_Chdf, Francisco User Conversation H…" at bounding box center [866, 198] width 266 height 302
click at [804, 211] on div "thread_HxOP8vc1f9qkw3EseeYDLI0V Copy - - 26_Chdf, Francisco User Conversation H…" at bounding box center [866, 198] width 266 height 302
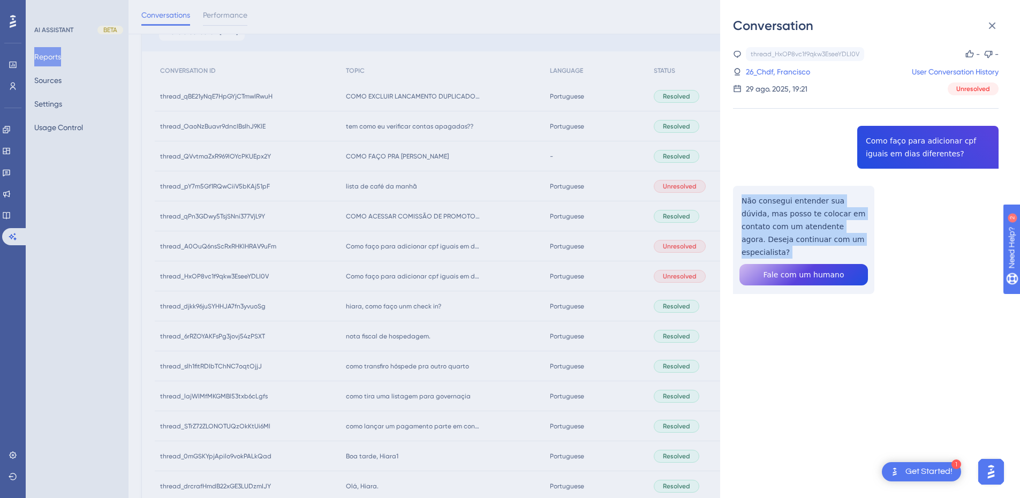
click at [804, 211] on div "thread_HxOP8vc1f9qkw3EseeYDLI0V Copy - - 26_Chdf, Francisco User Conversation H…" at bounding box center [866, 198] width 266 height 302
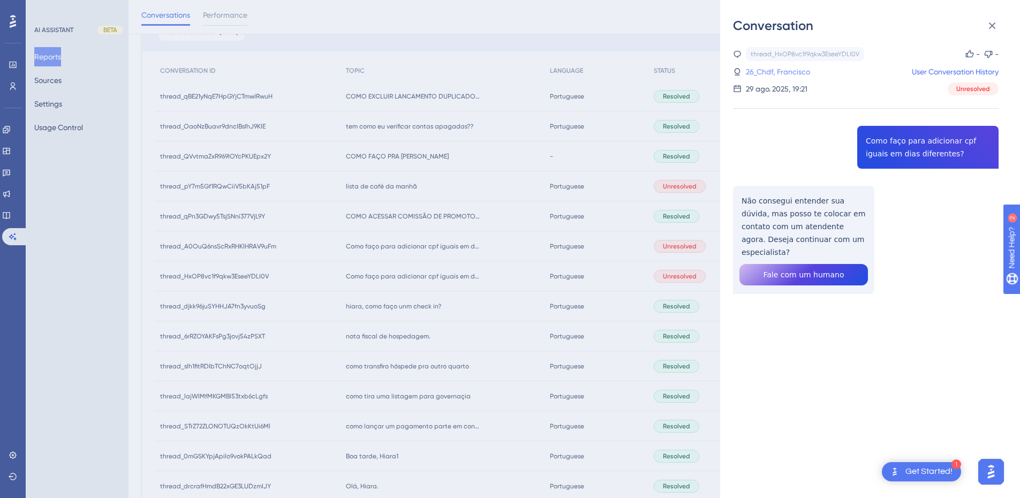
click at [797, 74] on link "26_Chdf, Francisco" at bounding box center [778, 71] width 64 height 13
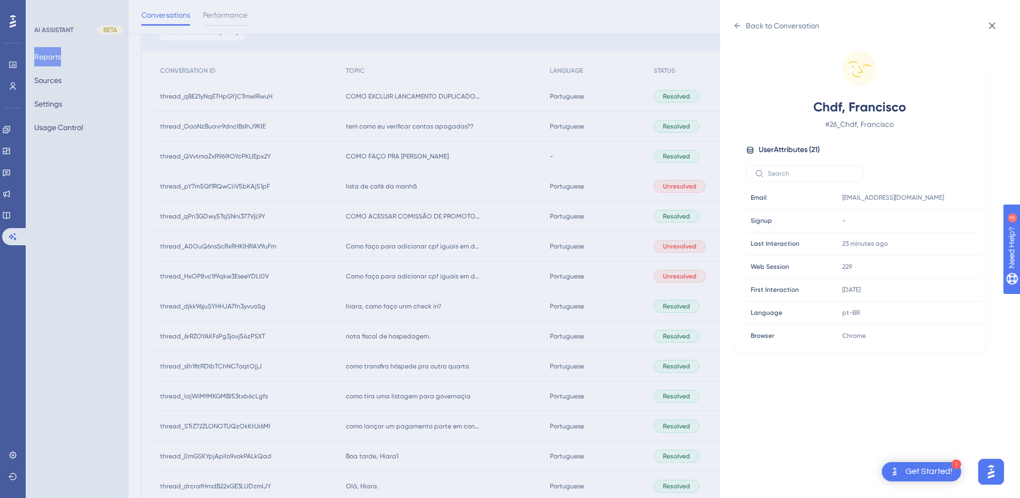
scroll to position [326, 0]
click at [938, 215] on icon at bounding box center [941, 217] width 11 height 11
click at [994, 26] on icon at bounding box center [992, 25] width 13 height 13
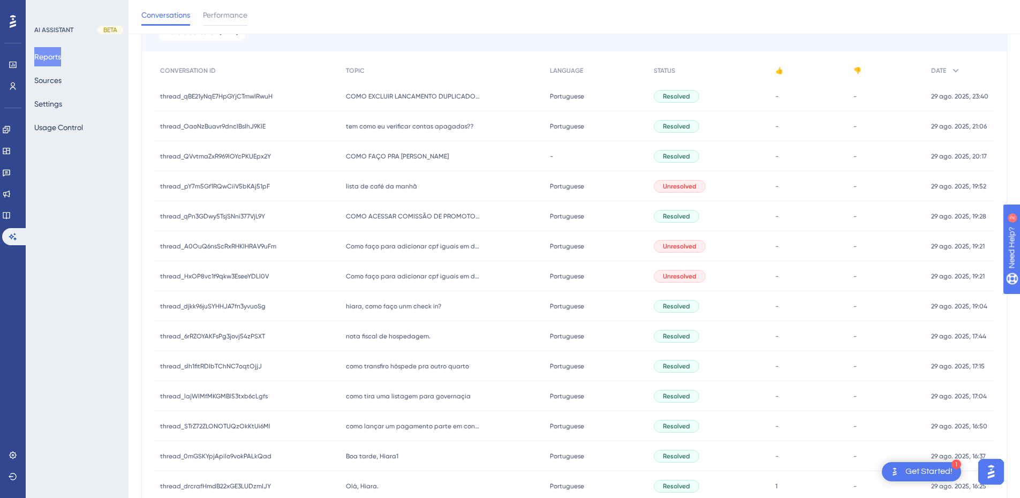
click at [431, 304] on span "hiara, como faço unm check in?" at bounding box center [393, 306] width 95 height 9
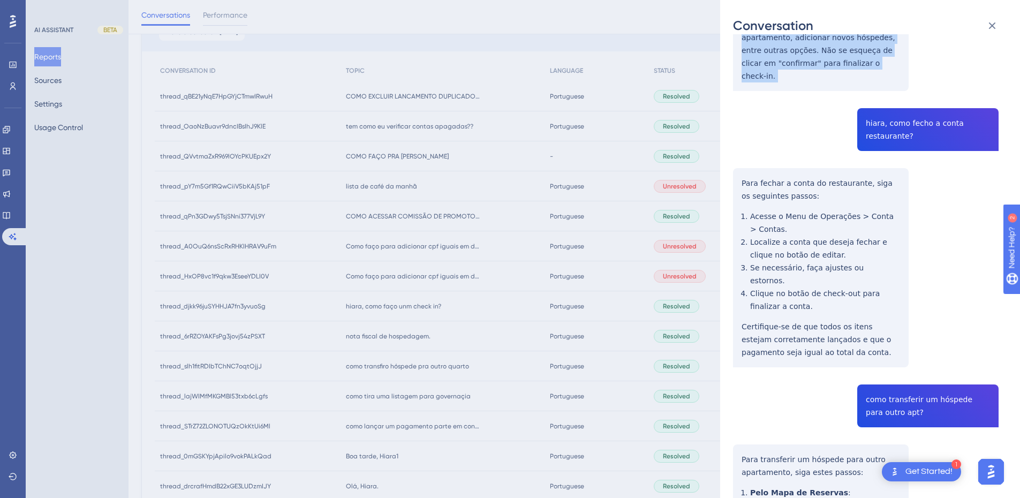
scroll to position [250, 0]
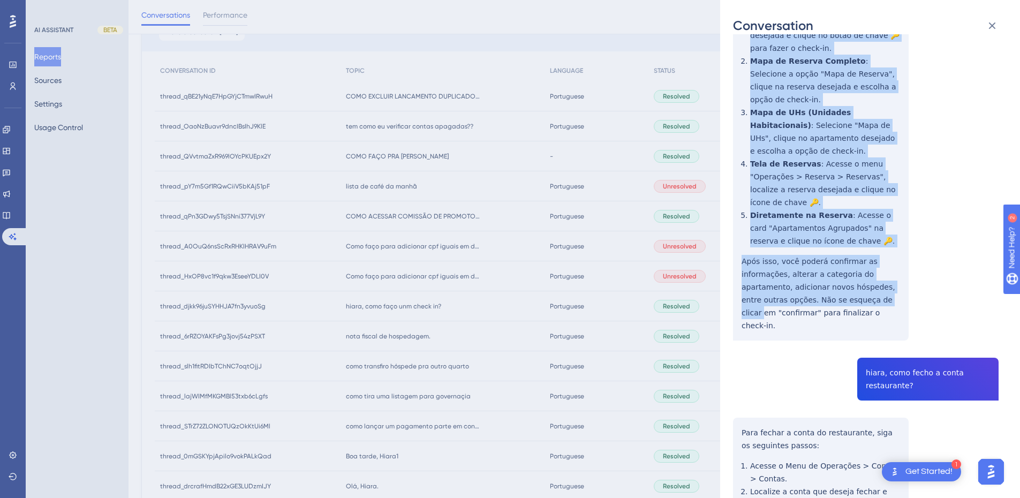
drag, startPoint x: 739, startPoint y: 185, endPoint x: 877, endPoint y: 265, distance: 159.6
drag, startPoint x: 829, startPoint y: 238, endPoint x: 863, endPoint y: 253, distance: 38.1
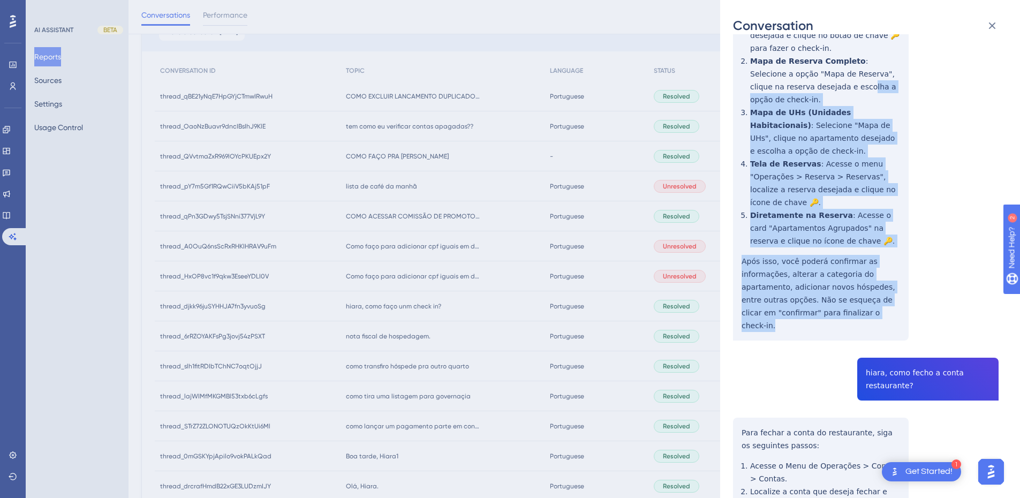
scroll to position [0, 0]
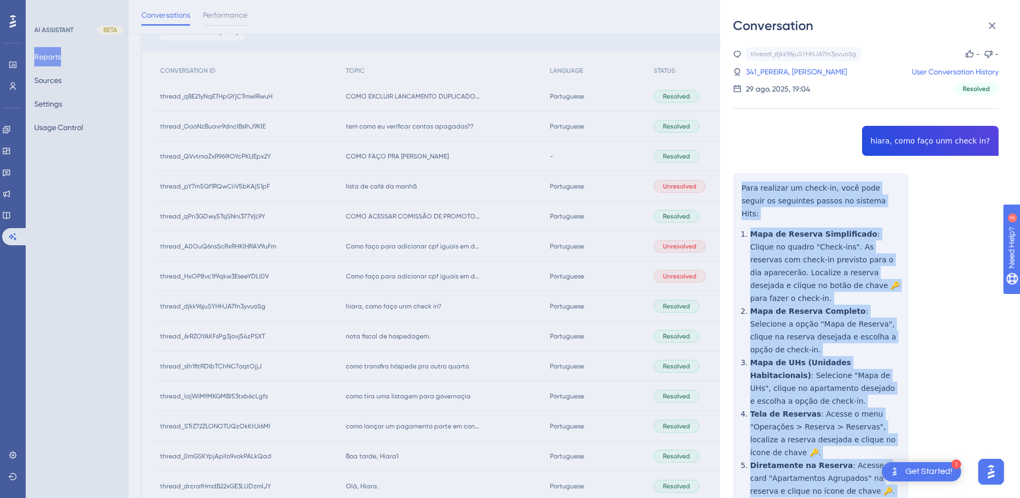
drag, startPoint x: 856, startPoint y: 264, endPoint x: 741, endPoint y: 191, distance: 135.8
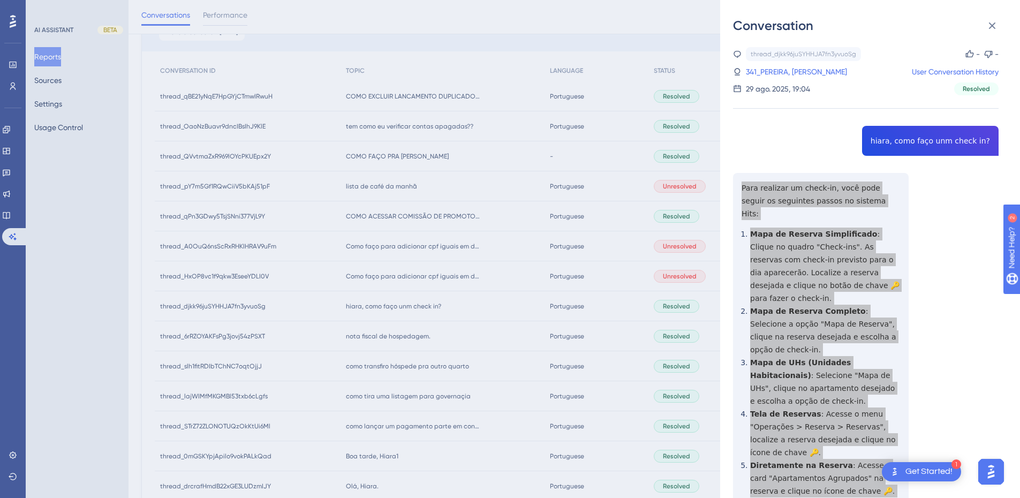
scroll to position [375, 0]
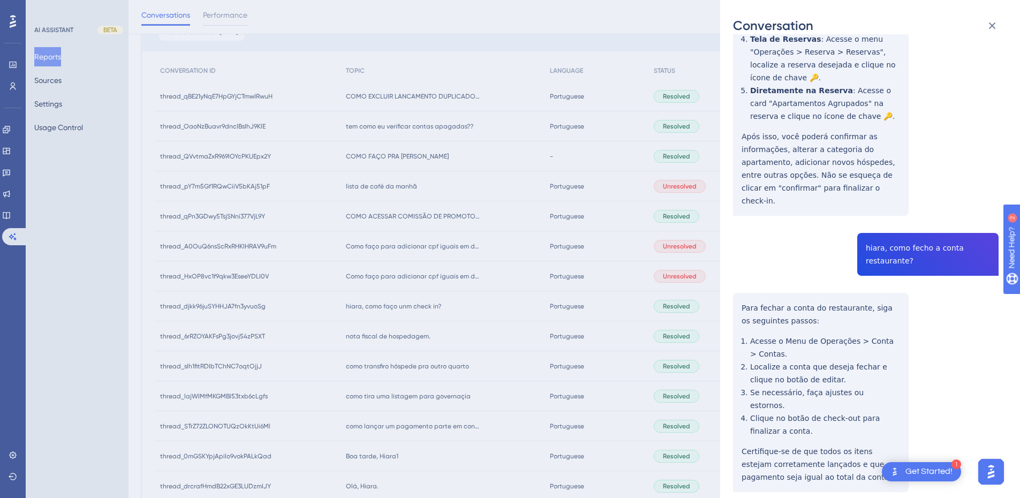
click at [879, 199] on div "thread_djkk96juSYHHJA7fn3yvuoSg Copy - - 341_PEREIRA, DAVI VINICIUS User Conver…" at bounding box center [866, 480] width 266 height 1616
click at [742, 258] on div "thread_djkk96juSYHHJA7fn3yvuoSg Copy - - 341_PEREIRA, DAVI VINICIUS User Conver…" at bounding box center [866, 480] width 266 height 1616
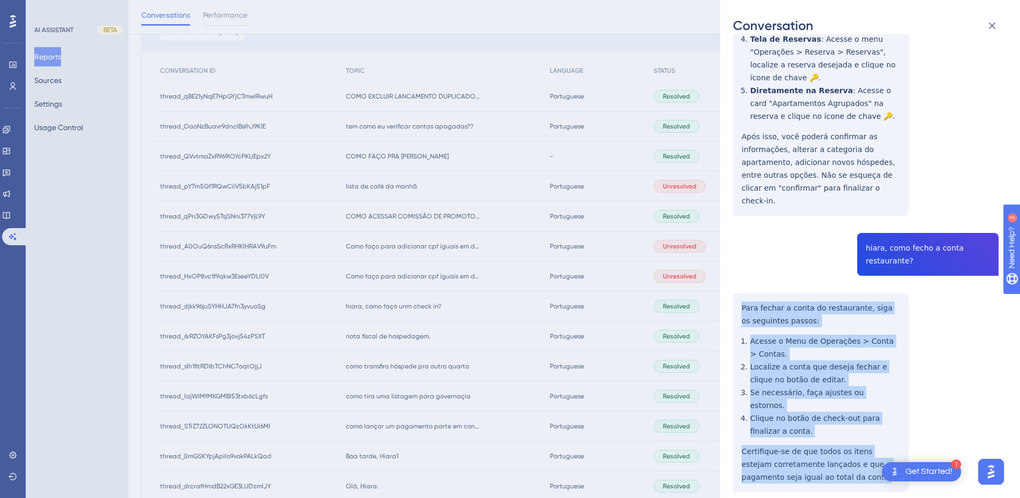
drag, startPoint x: 738, startPoint y: 256, endPoint x: 838, endPoint y: 415, distance: 188.0
click at [838, 415] on div "thread_djkk96juSYHHJA7fn3yvuoSg Copy - - 341_PEREIRA, DAVI VINICIUS User Conver…" at bounding box center [866, 480] width 266 height 1616
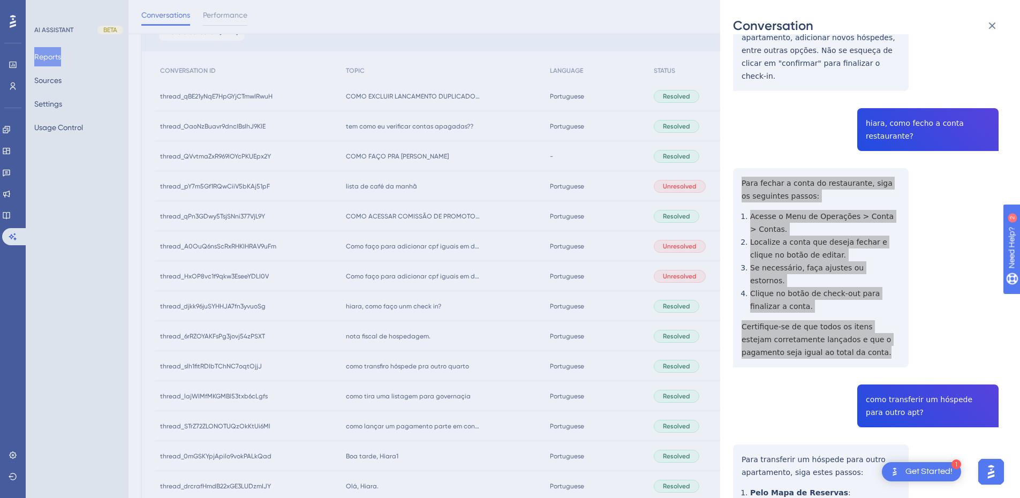
scroll to position [750, 0]
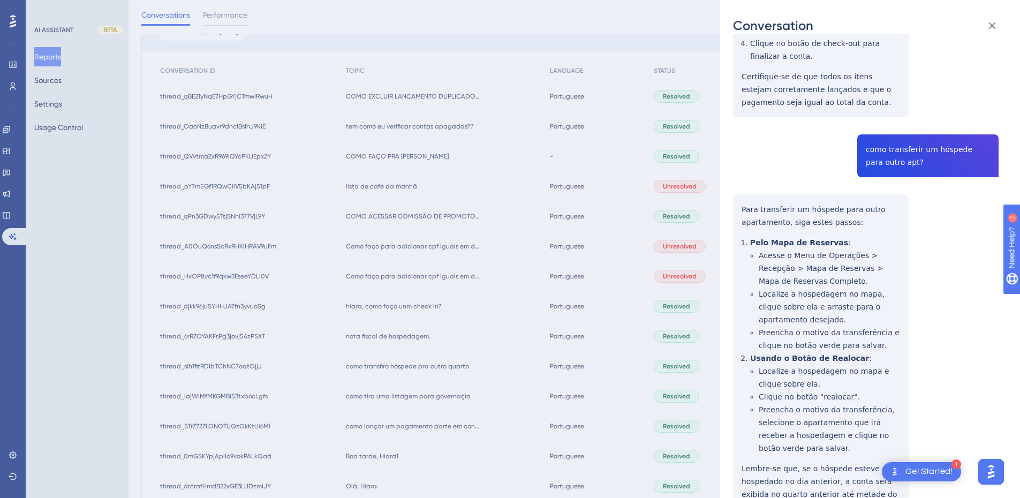
click at [899, 93] on div "thread_djkk96juSYHHJA7fn3yvuoSg Copy - - 341_PEREIRA, DAVI VINICIUS User Conver…" at bounding box center [866, 105] width 266 height 1616
click at [752, 146] on div "thread_djkk96juSYHHJA7fn3yvuoSg Copy - - 341_PEREIRA, DAVI VINICIUS User Conver…" at bounding box center [866, 105] width 266 height 1616
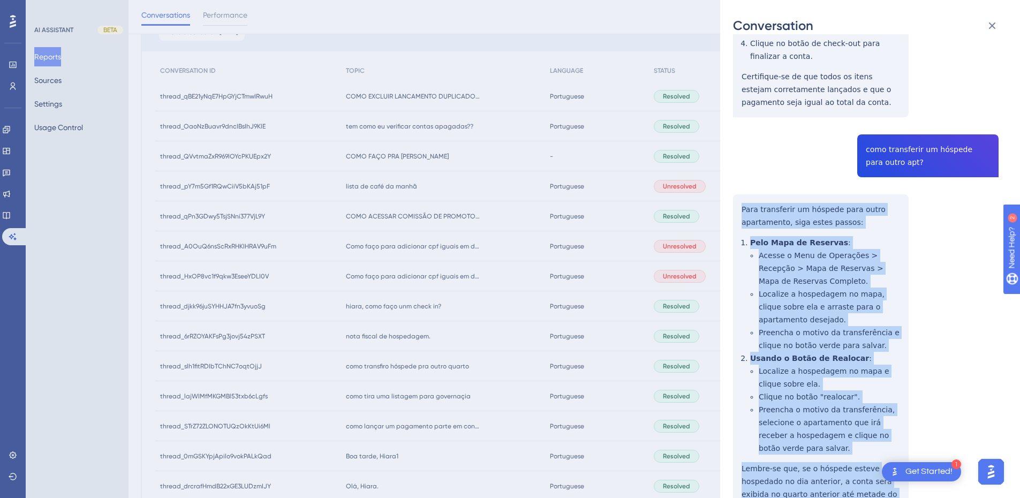
drag, startPoint x: 741, startPoint y: 141, endPoint x: 900, endPoint y: 444, distance: 342.2
click at [900, 444] on div "thread_djkk96juSYHHJA7fn3yvuoSg Copy - - 341_PEREIRA, DAVI VINICIUS User Conver…" at bounding box center [866, 105] width 266 height 1616
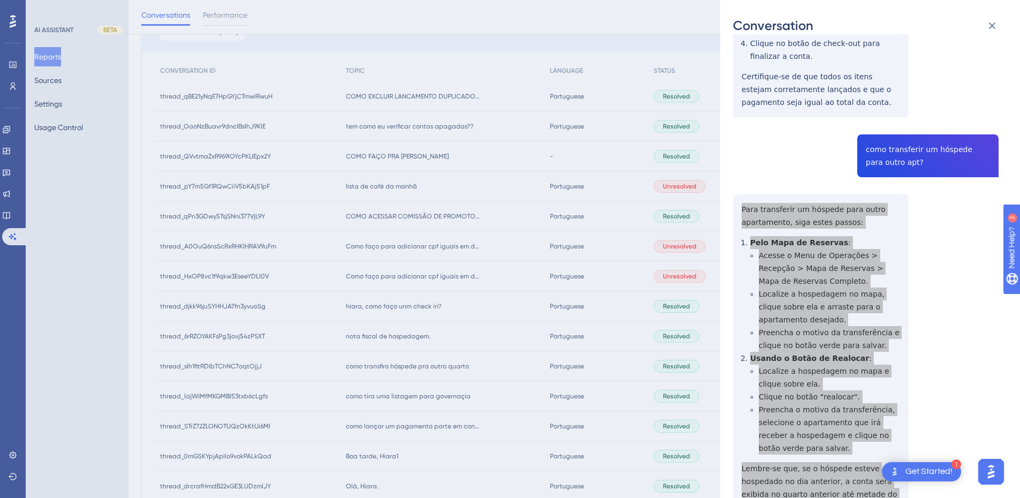
scroll to position [1000, 0]
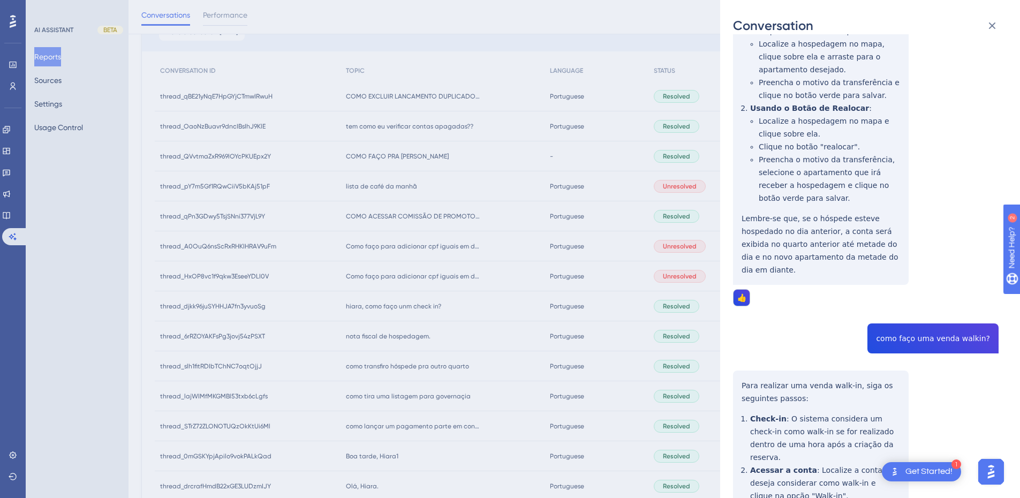
drag, startPoint x: 773, startPoint y: 312, endPoint x: 765, endPoint y: 311, distance: 8.1
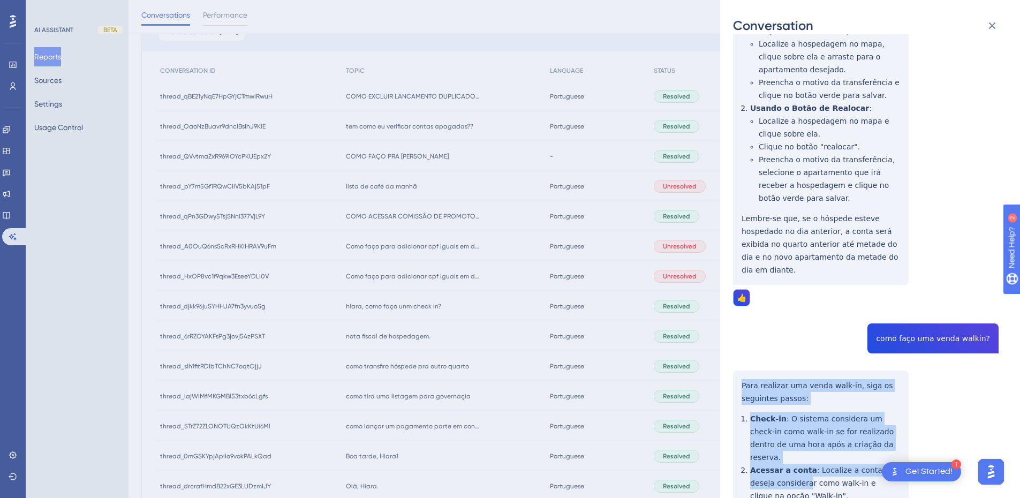
scroll to position [1067, 0]
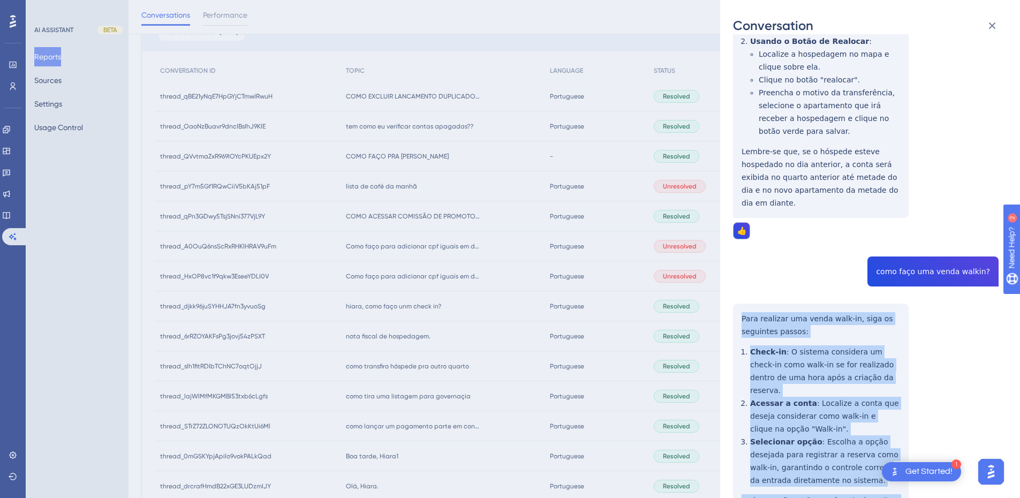
drag, startPoint x: 740, startPoint y: 307, endPoint x: 805, endPoint y: 441, distance: 148.8
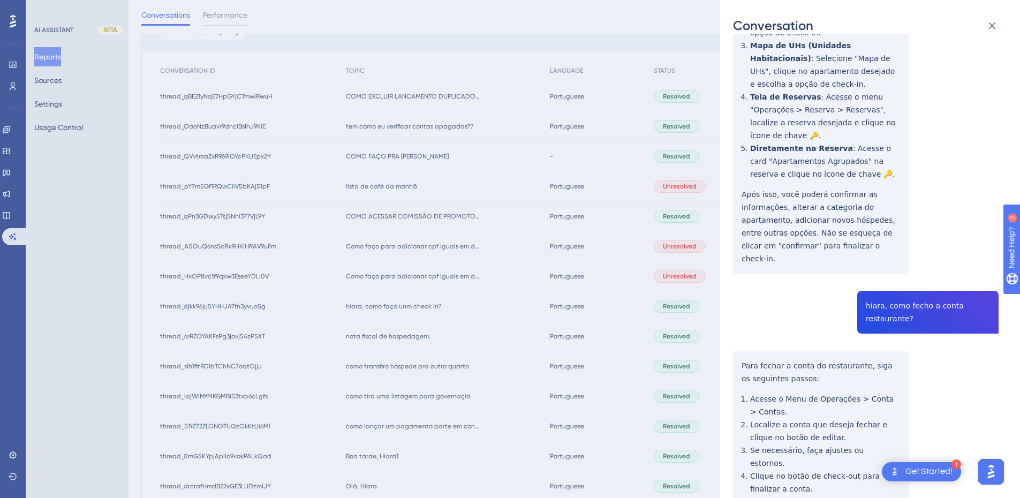
scroll to position [0, 0]
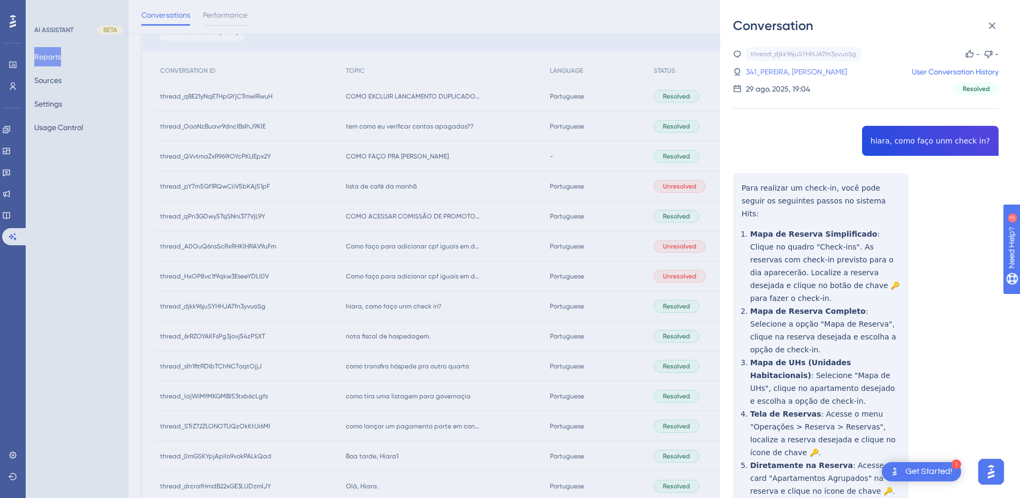
click at [779, 74] on link "341_PEREIRA, [PERSON_NAME]" at bounding box center [796, 71] width 101 height 13
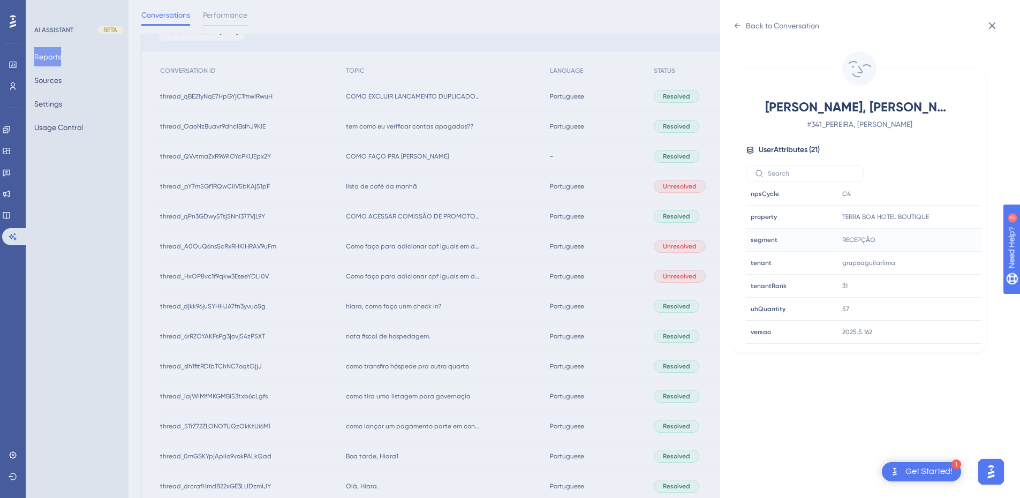
scroll to position [375, 0]
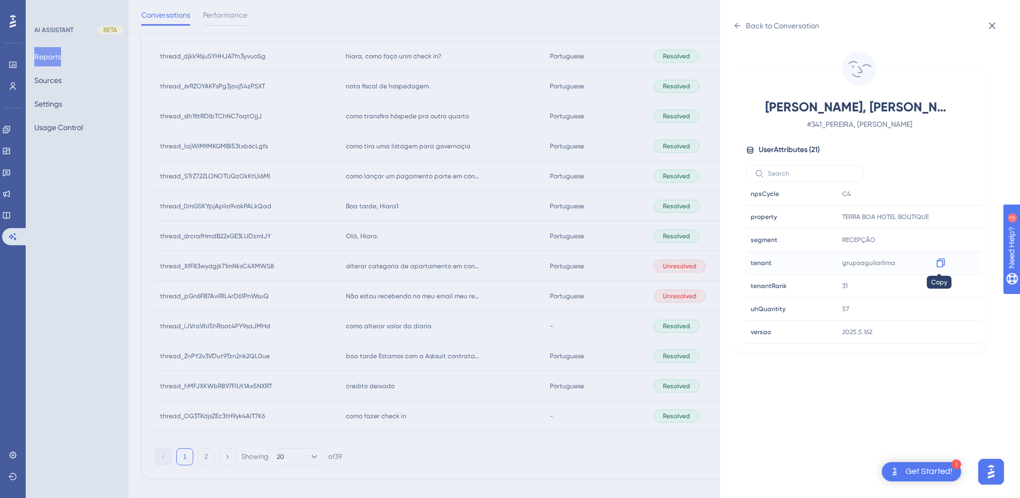
click at [936, 265] on icon at bounding box center [941, 263] width 11 height 11
click at [867, 217] on span "TERRA BOA HOTEL BOUTIQUE" at bounding box center [886, 217] width 87 height 9
click at [941, 219] on icon at bounding box center [941, 217] width 11 height 11
click at [734, 22] on icon at bounding box center [737, 25] width 9 height 9
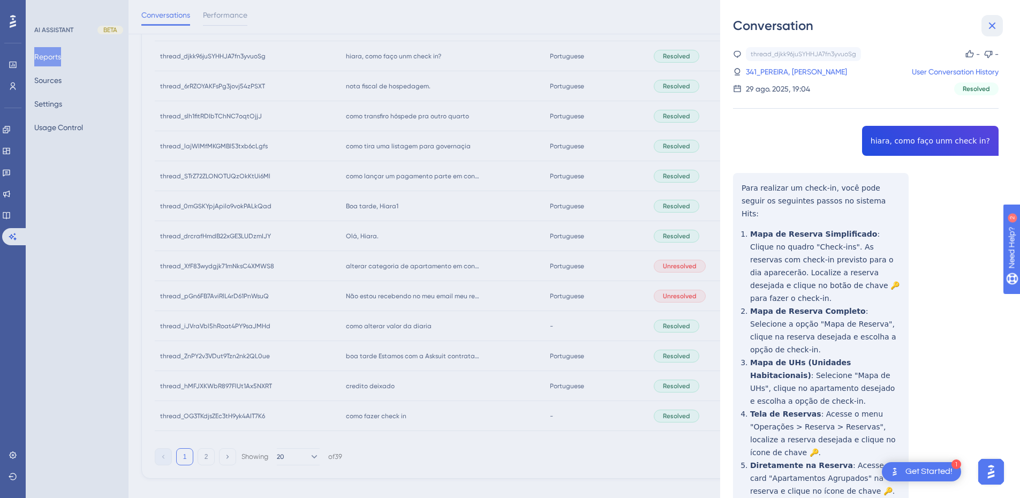
click at [987, 24] on icon at bounding box center [992, 25] width 13 height 13
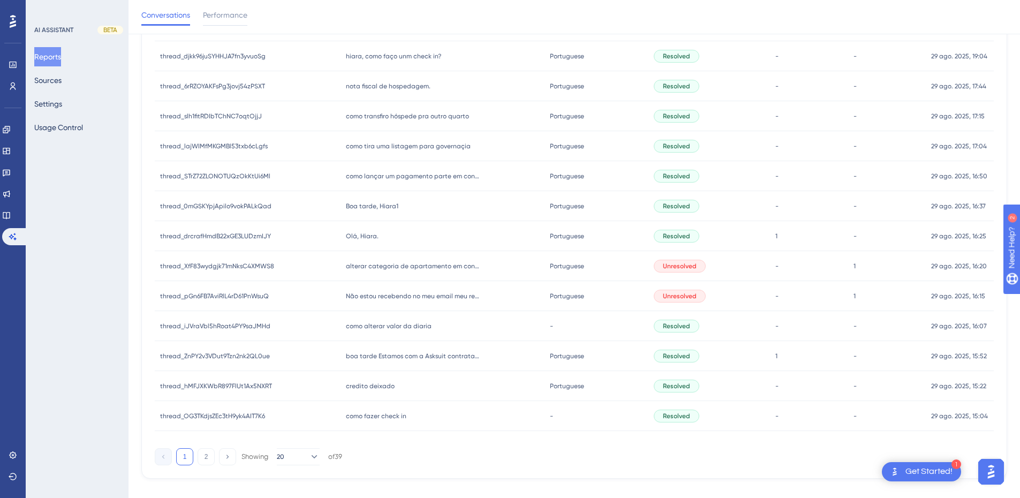
click at [379, 103] on div "como transfiro hóspede pra outro quarto como transfiro hóspede pra outro quarto" at bounding box center [443, 116] width 204 height 30
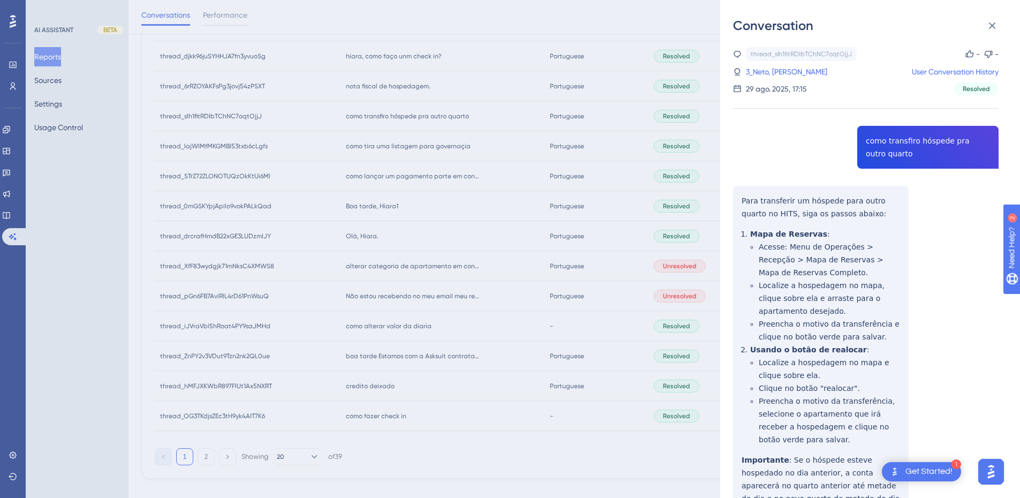
scroll to position [62, 0]
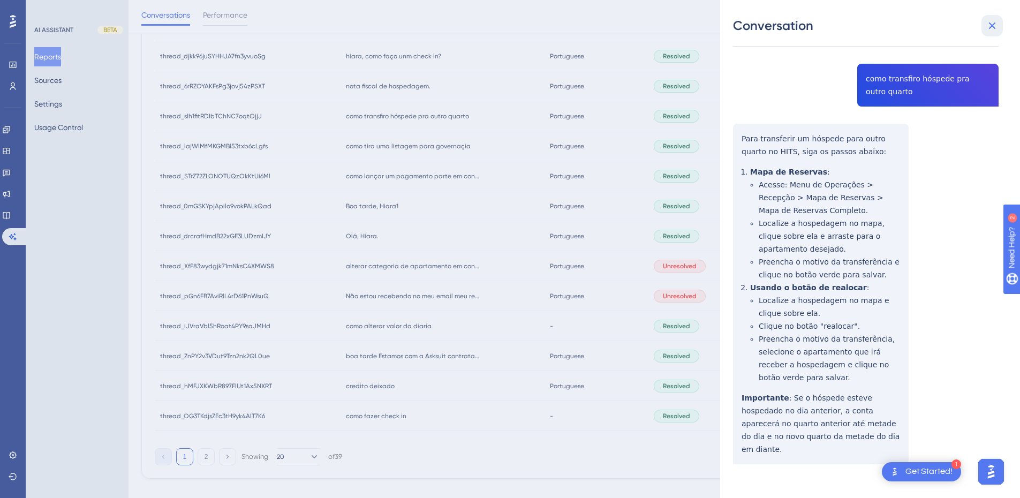
click at [993, 21] on icon at bounding box center [992, 25] width 13 height 13
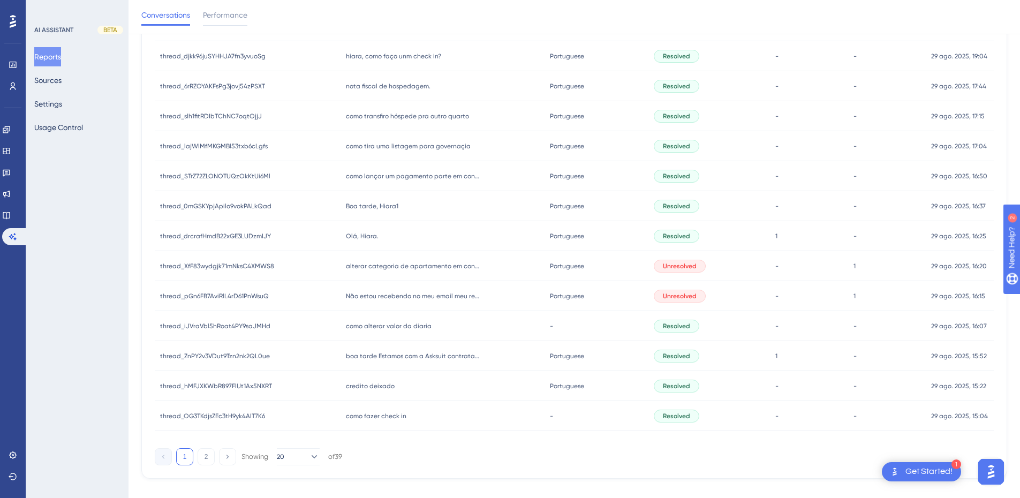
click at [418, 118] on span "como transfiro hóspede pra outro quarto" at bounding box center [407, 116] width 123 height 9
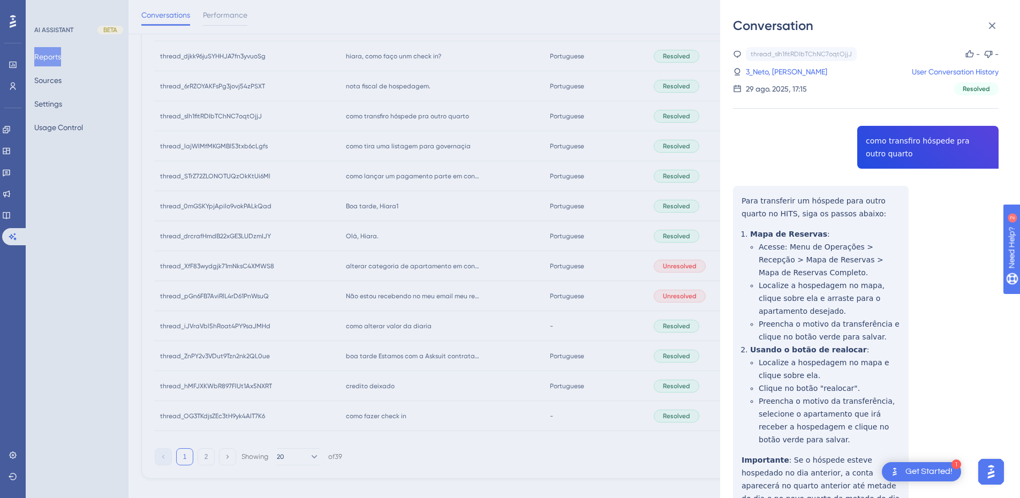
click at [873, 147] on div "thread_slh1fitRDIbTChNC7oqtOjjJ Copy - - 3_Neto, [PERSON_NAME] User Conversatio…" at bounding box center [866, 314] width 266 height 534
click at [763, 218] on div "thread_slh1fitRDIbTChNC7oqtOjjJ Copy - - 3_Neto, [PERSON_NAME] User Conversatio…" at bounding box center [866, 314] width 266 height 534
click at [990, 28] on icon at bounding box center [992, 25] width 7 height 7
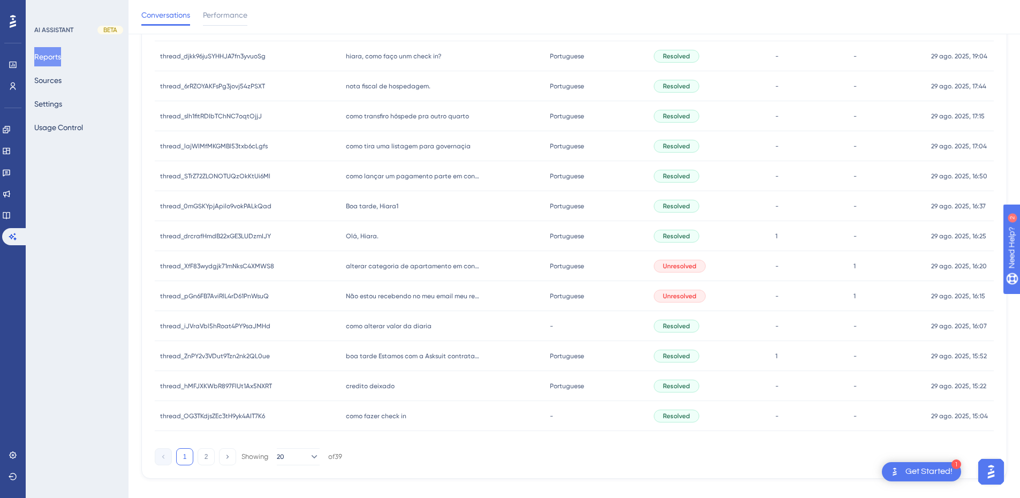
click at [390, 145] on span "como tira uma listagem para governaçia" at bounding box center [408, 146] width 125 height 9
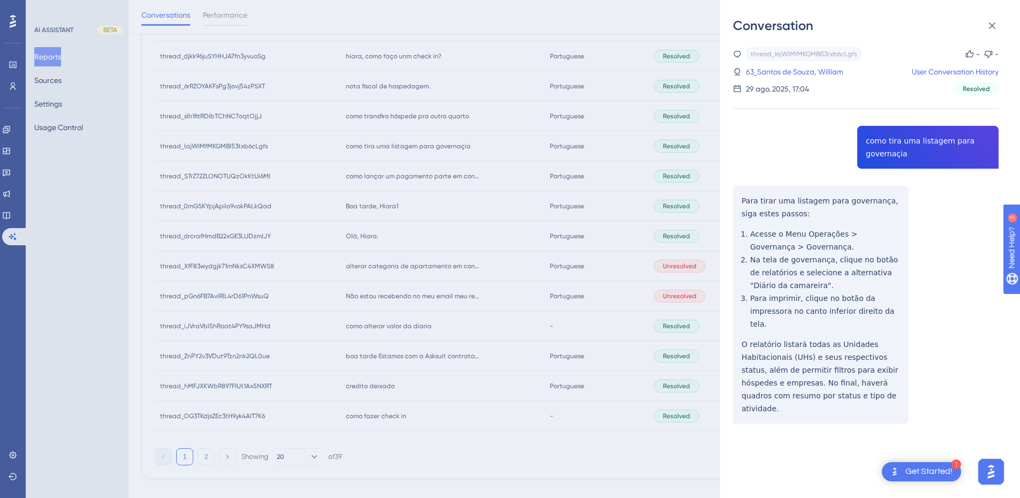
click at [889, 140] on div "thread_lajWIMfMKGMBl53txb6cLgfs Copy - - 63_Santos de Souza, [PERSON_NAME] User…" at bounding box center [866, 262] width 266 height 431
click at [775, 207] on div "thread_lajWIMfMKGMBl53txb6cLgfs Copy - - 63_Santos de Souza, [PERSON_NAME] User…" at bounding box center [866, 262] width 266 height 431
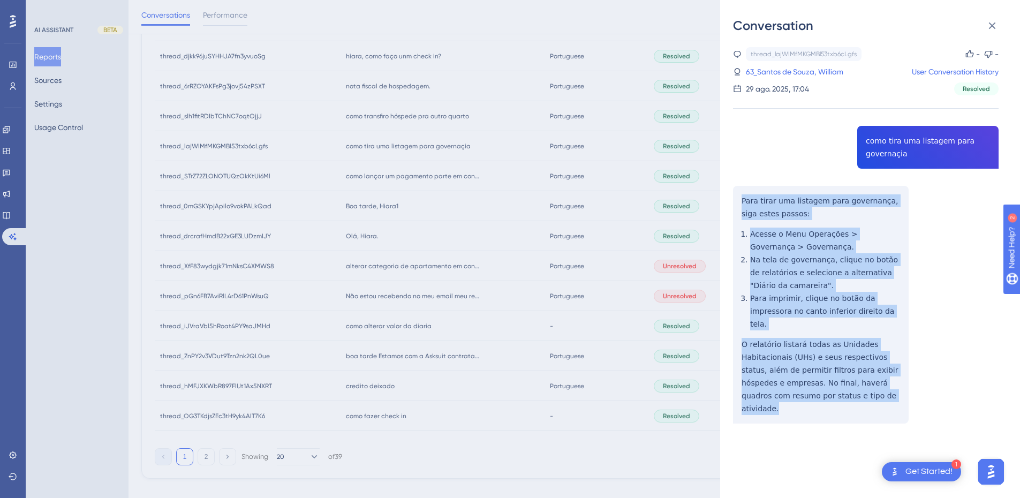
drag, startPoint x: 738, startPoint y: 197, endPoint x: 878, endPoint y: 390, distance: 239.4
click at [878, 390] on div "thread_lajWIMfMKGMBl53txb6cLgfs Copy - - 63_Santos de Souza, [PERSON_NAME] User…" at bounding box center [866, 262] width 266 height 431
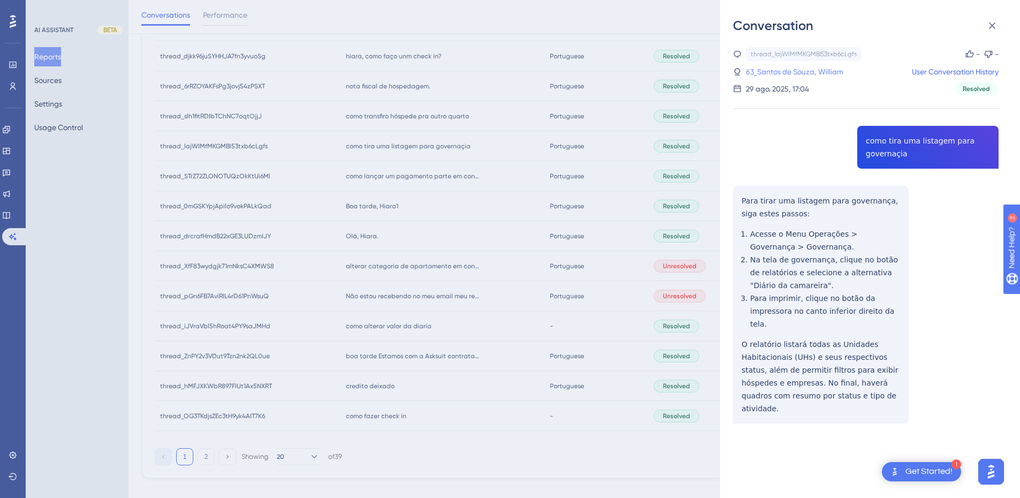
click at [753, 74] on link "63_Santos de Souza, William" at bounding box center [794, 71] width 97 height 13
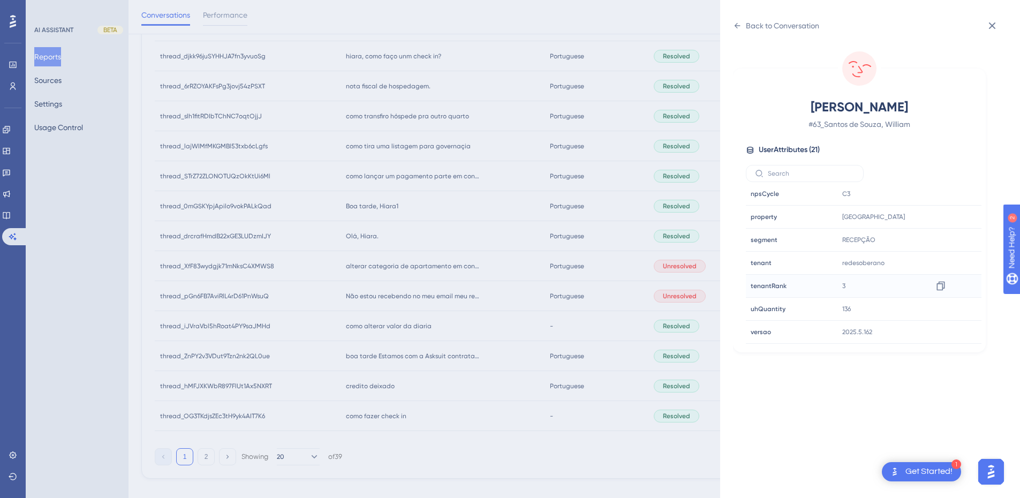
scroll to position [390, 0]
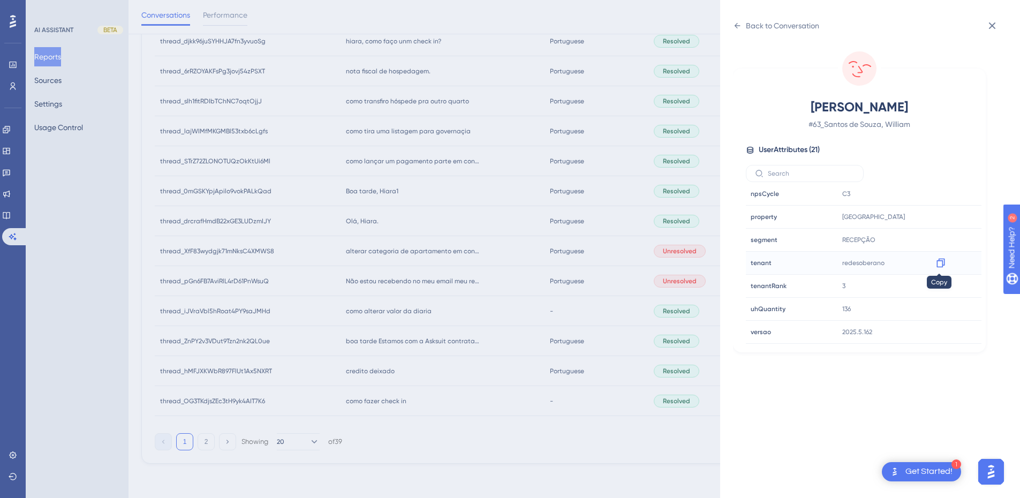
click at [940, 261] on icon at bounding box center [941, 263] width 8 height 9
drag, startPoint x: 939, startPoint y: 217, endPoint x: 932, endPoint y: 206, distance: 13.2
click at [939, 217] on icon at bounding box center [941, 217] width 11 height 11
click at [740, 22] on icon at bounding box center [737, 25] width 9 height 9
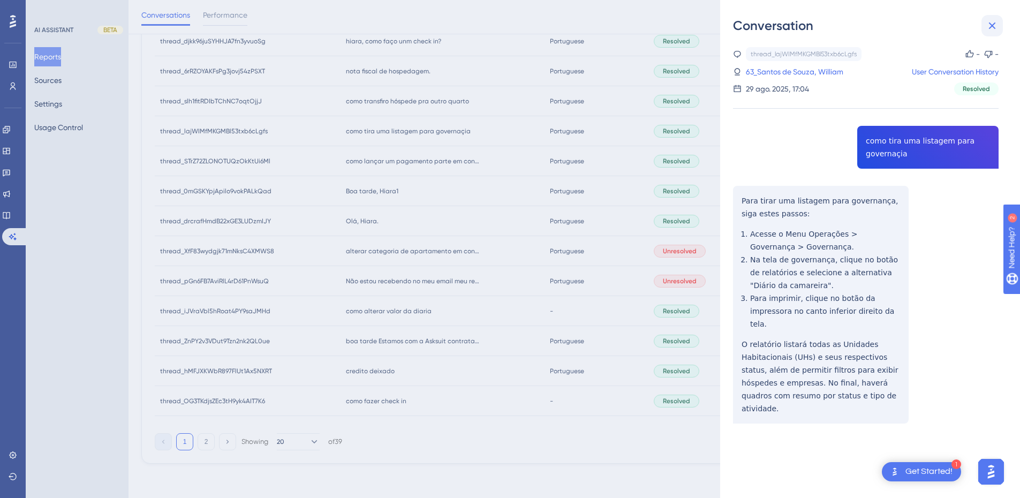
click at [990, 24] on icon at bounding box center [992, 25] width 7 height 7
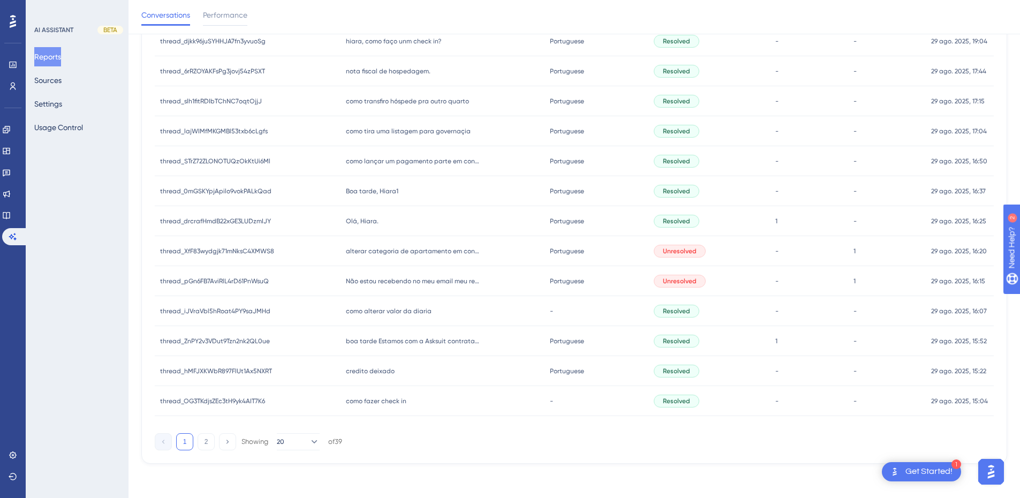
click at [438, 169] on div "como lançar um pagamento parte em conta e parte em reserva como lançar um pagam…" at bounding box center [443, 161] width 204 height 30
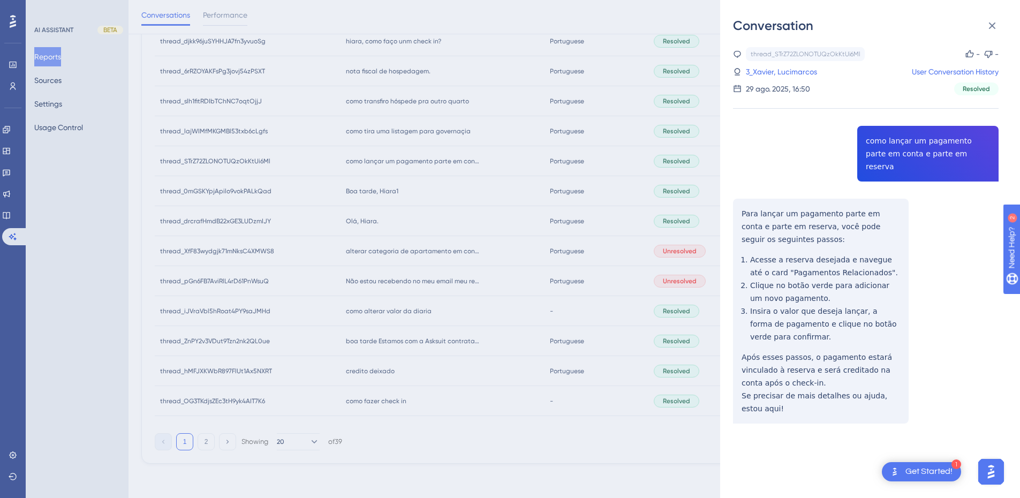
click at [895, 147] on div "thread_STrZ72ZLONOTUQzOkKtUi6Ml Copy - - 3_Xavier, Lucimarcos User Conversation…" at bounding box center [866, 262] width 266 height 431
click at [742, 202] on div "thread_STrZ72ZLONOTUQzOkKtUi6Ml Copy - - 3_Xavier, Lucimarcos User Conversation…" at bounding box center [866, 262] width 266 height 431
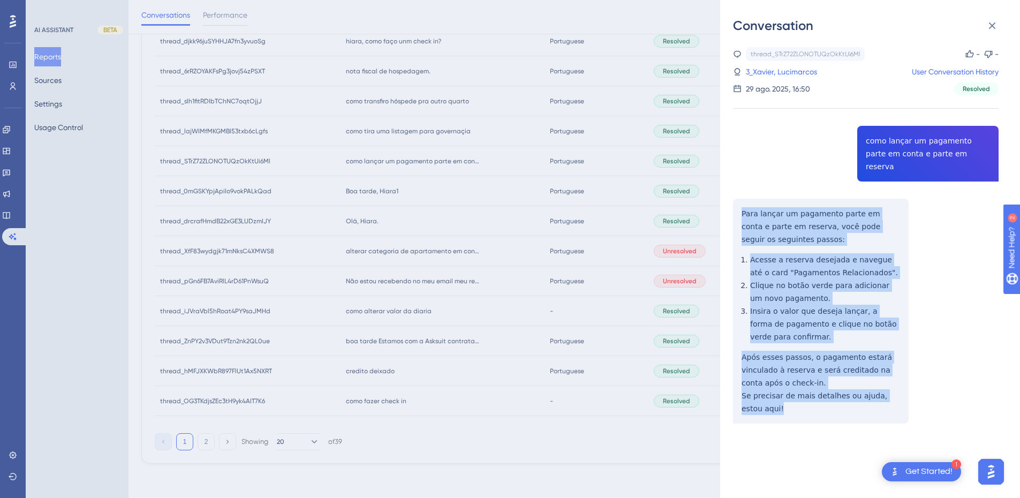
drag, startPoint x: 740, startPoint y: 194, endPoint x: 793, endPoint y: 400, distance: 212.0
click at [793, 400] on div "thread_STrZ72ZLONOTUQzOkKtUi6Ml Copy - - 3_Xavier, Lucimarcos User Conversation…" at bounding box center [866, 262] width 266 height 431
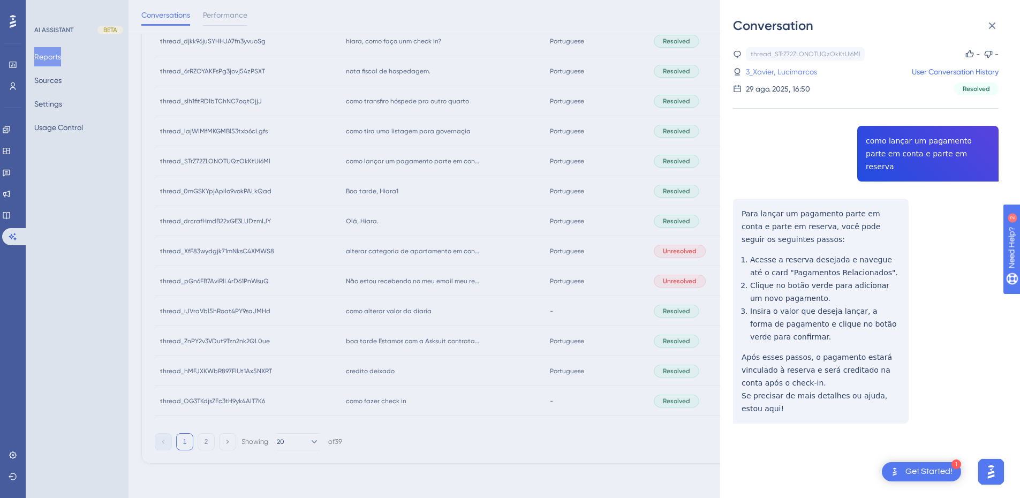
click at [783, 71] on link "3_Xavier, Lucimarcos" at bounding box center [781, 71] width 71 height 13
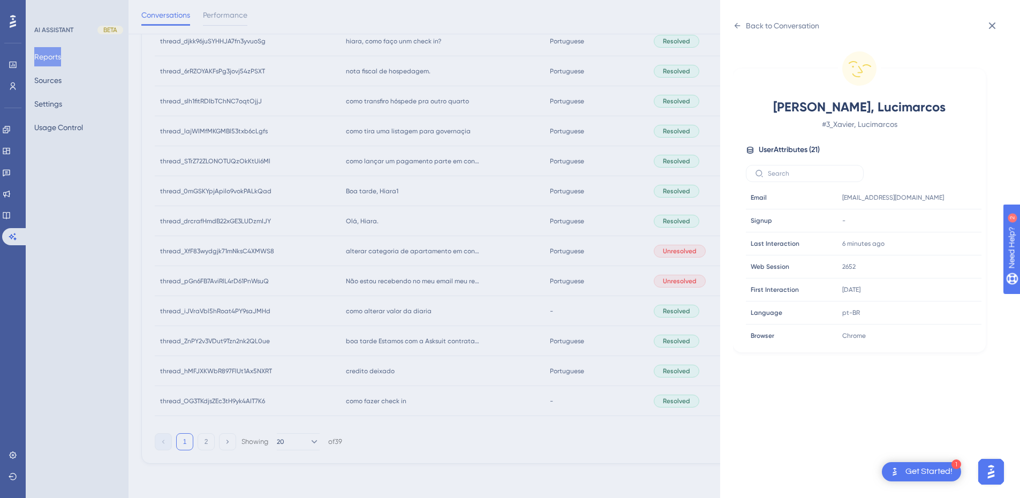
scroll to position [326, 0]
click at [937, 261] on icon at bounding box center [941, 263] width 8 height 9
click at [729, 16] on div "Back to Conversation [PERSON_NAME], Lucimarcos # 3_Xavier, Lucimarcos User Attr…" at bounding box center [870, 249] width 300 height 498
click at [732, 25] on div "Back to Conversation [PERSON_NAME], Lucimarcos # 3_Xavier, Lucimarcos User Attr…" at bounding box center [870, 249] width 300 height 498
click at [738, 27] on icon at bounding box center [737, 25] width 9 height 9
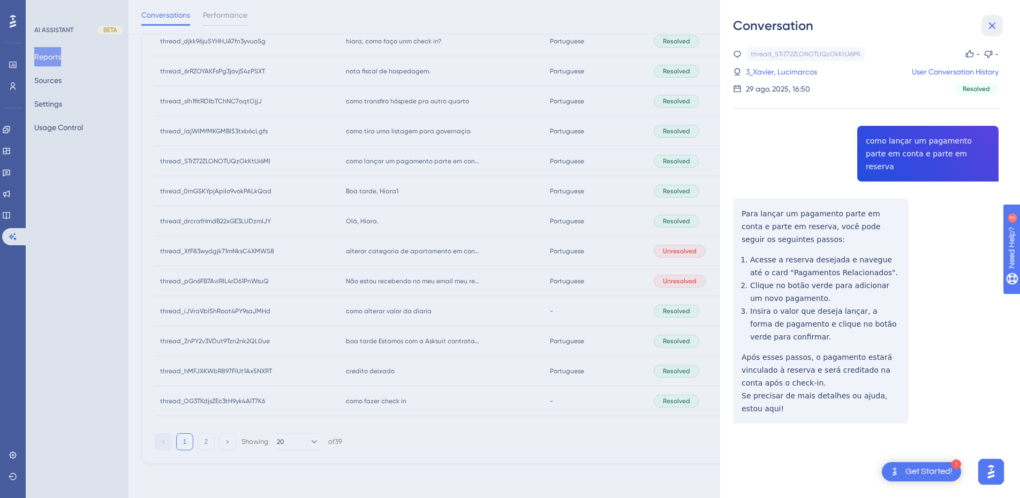
click at [991, 22] on icon at bounding box center [992, 25] width 13 height 13
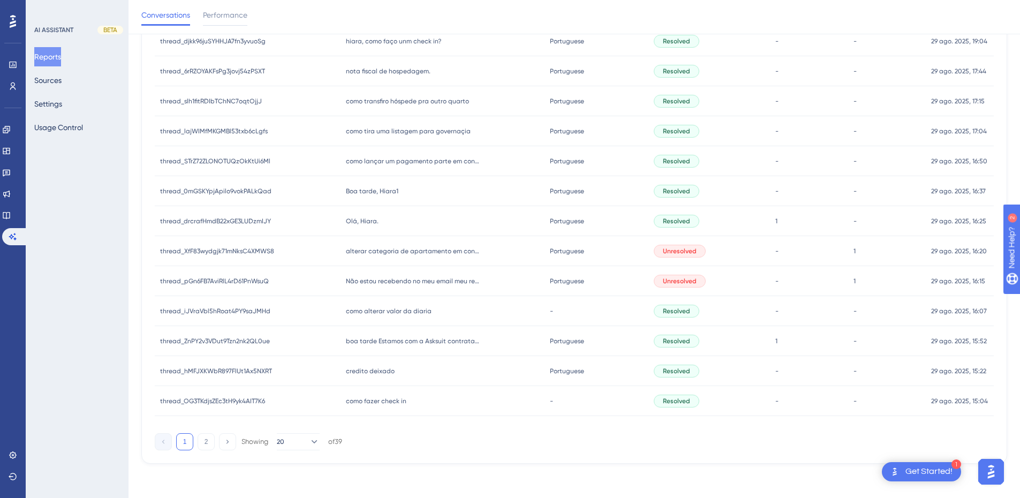
click at [379, 187] on span "Boa tarde, Hiara1" at bounding box center [372, 191] width 52 height 9
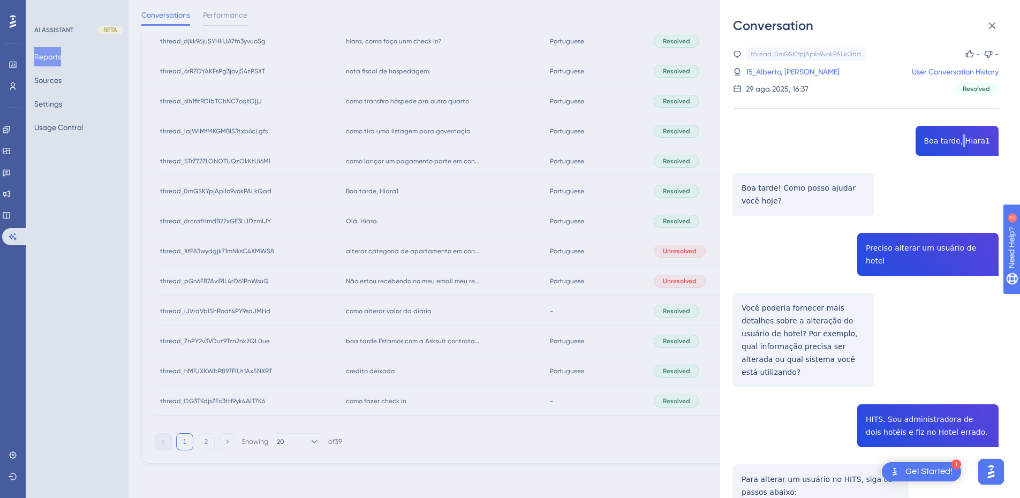
click at [965, 146] on div "thread_0mGSKYpjApilo9vokPALkQad Copy - - 15_Alberto, [PERSON_NAME] User Convers…" at bounding box center [866, 376] width 266 height 658
click at [895, 253] on div "thread_0mGSKYpjApilo9vokPALkQad Copy - - 15_Alberto, [PERSON_NAME] User Convers…" at bounding box center [866, 376] width 266 height 658
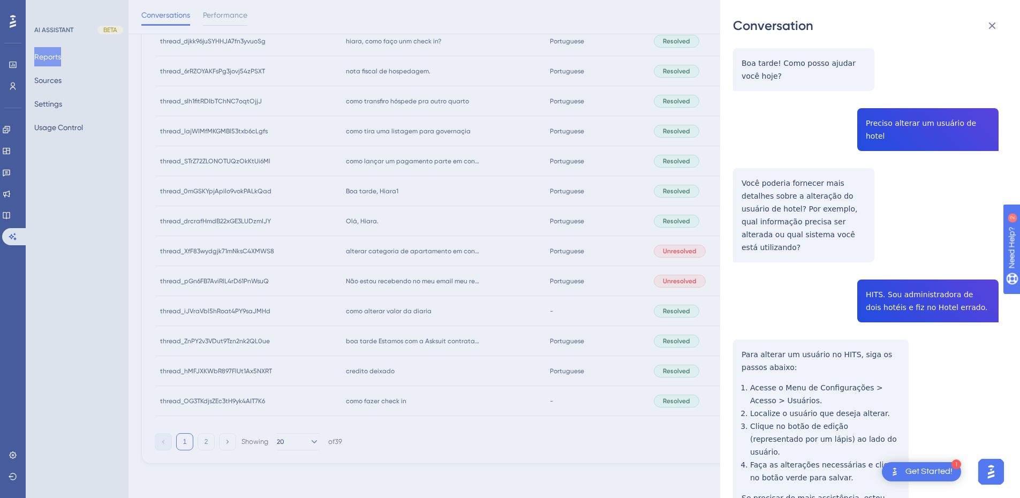
click at [763, 182] on div "thread_0mGSKYpjApilo9vokPALkQad Copy - - 15_Alberto, [PERSON_NAME] User Convers…" at bounding box center [866, 251] width 266 height 658
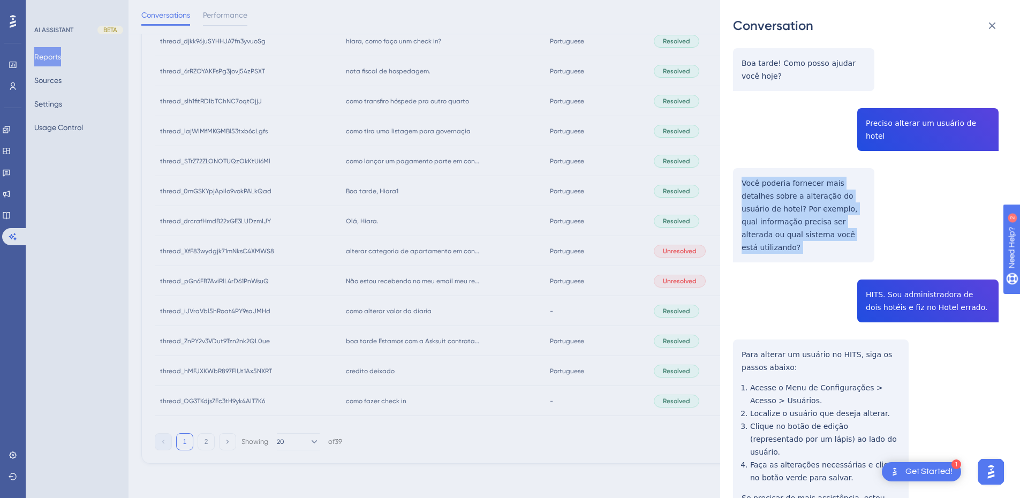
click at [763, 182] on div "thread_0mGSKYpjApilo9vokPALkQad Copy - - 15_Alberto, [PERSON_NAME] User Convers…" at bounding box center [866, 251] width 266 height 658
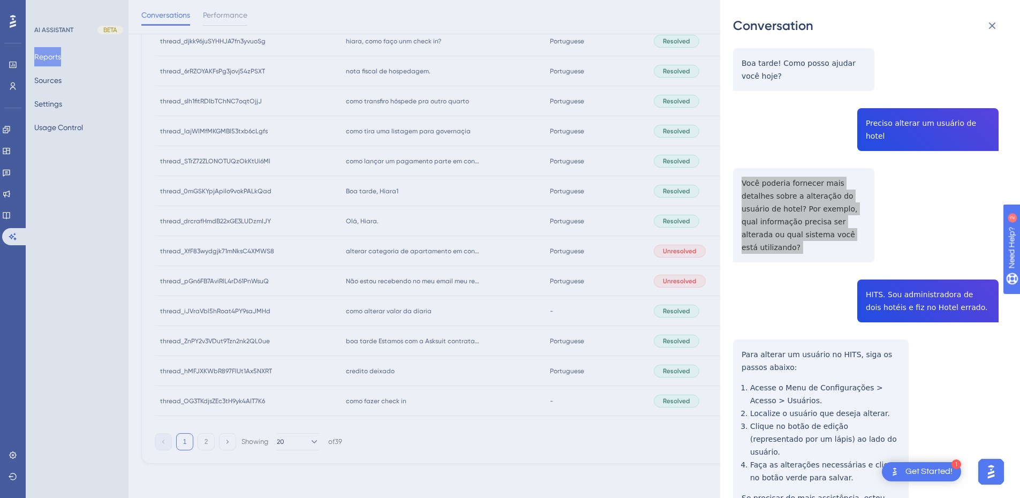
scroll to position [161, 0]
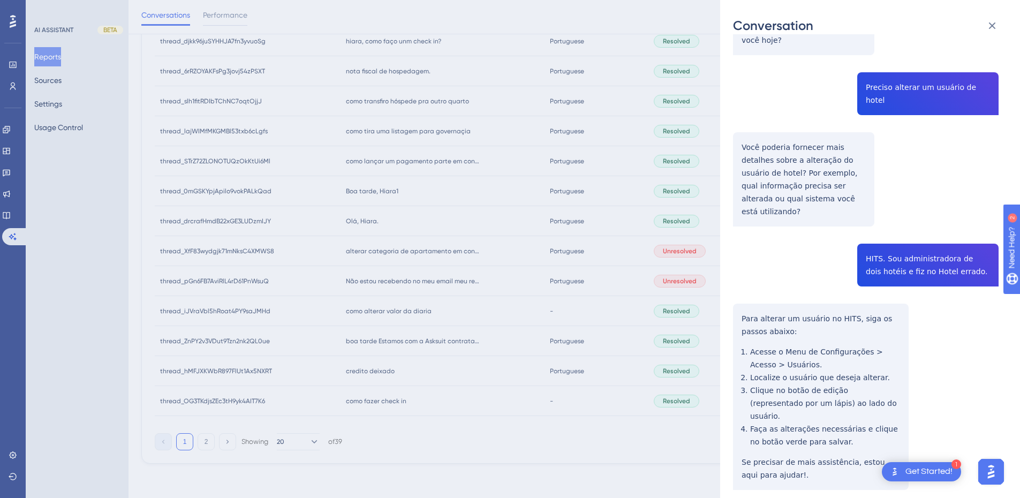
click at [888, 243] on div "thread_0mGSKYpjApilo9vokPALkQad Copy - - 15_Alberto, [PERSON_NAME] User Convers…" at bounding box center [866, 215] width 266 height 658
drag, startPoint x: 786, startPoint y: 329, endPoint x: 767, endPoint y: 304, distance: 32.0
click at [786, 329] on div "thread_0mGSKYpjApilo9vokPALkQad Copy - - 15_Alberto, [PERSON_NAME] User Convers…" at bounding box center [866, 215] width 266 height 658
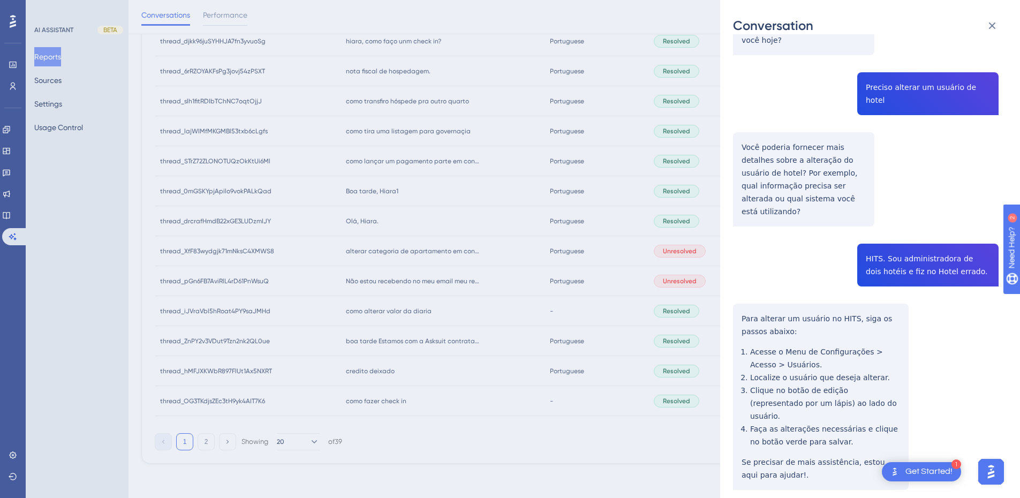
click at [743, 299] on div "thread_0mGSKYpjApilo9vokPALkQad Copy - - 15_Alberto, [PERSON_NAME] User Convers…" at bounding box center [866, 215] width 266 height 658
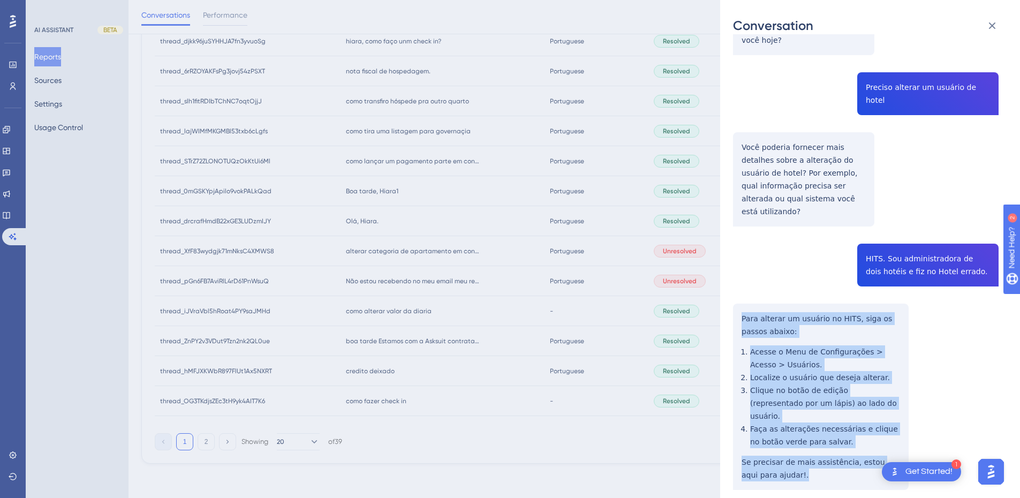
drag, startPoint x: 736, startPoint y: 294, endPoint x: 773, endPoint y: 370, distance: 84.6
click at [781, 457] on div "thread_0mGSKYpjApilo9vokPALkQad Copy - - 15_Alberto, [PERSON_NAME] User Convers…" at bounding box center [866, 215] width 266 height 658
click at [989, 24] on icon at bounding box center [992, 25] width 13 height 13
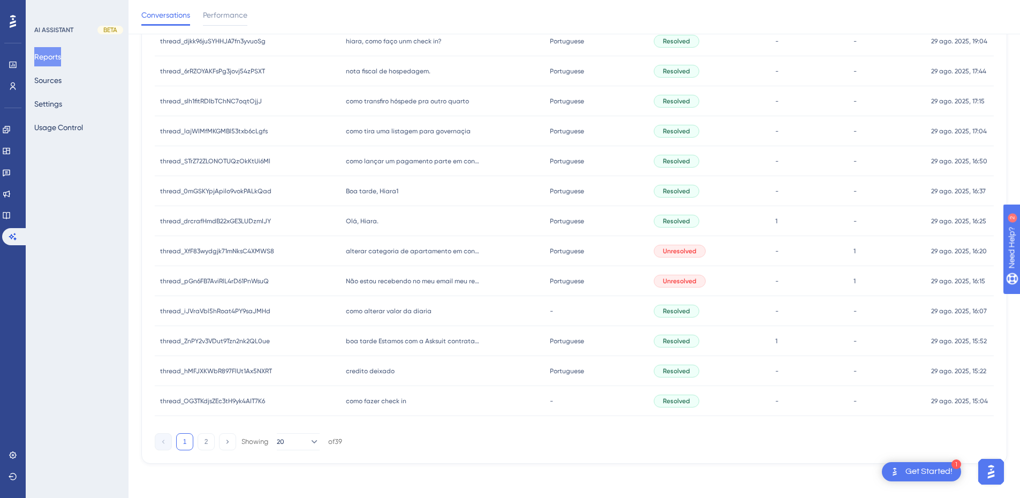
click at [376, 193] on span "Boa tarde, Hiara1" at bounding box center [372, 191] width 52 height 9
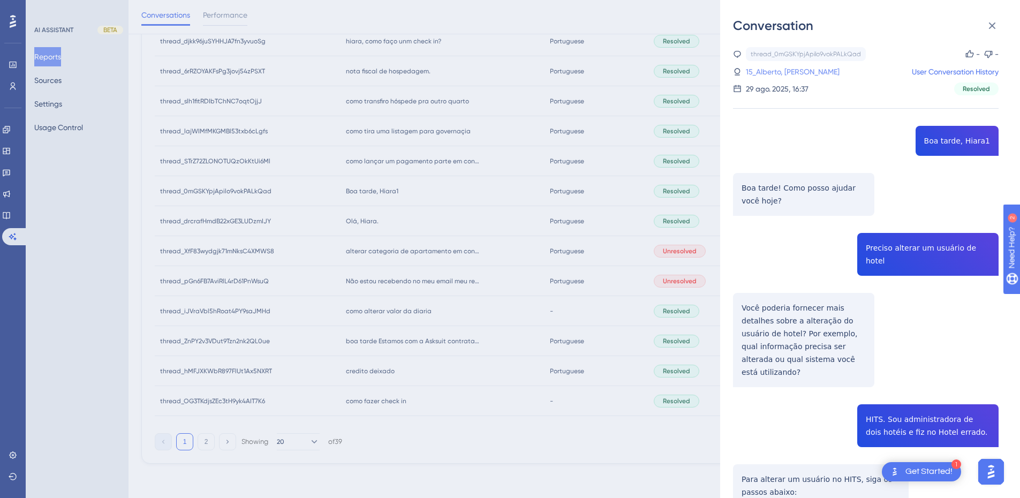
click at [800, 73] on link "15_Alberto, [PERSON_NAME]" at bounding box center [793, 71] width 94 height 13
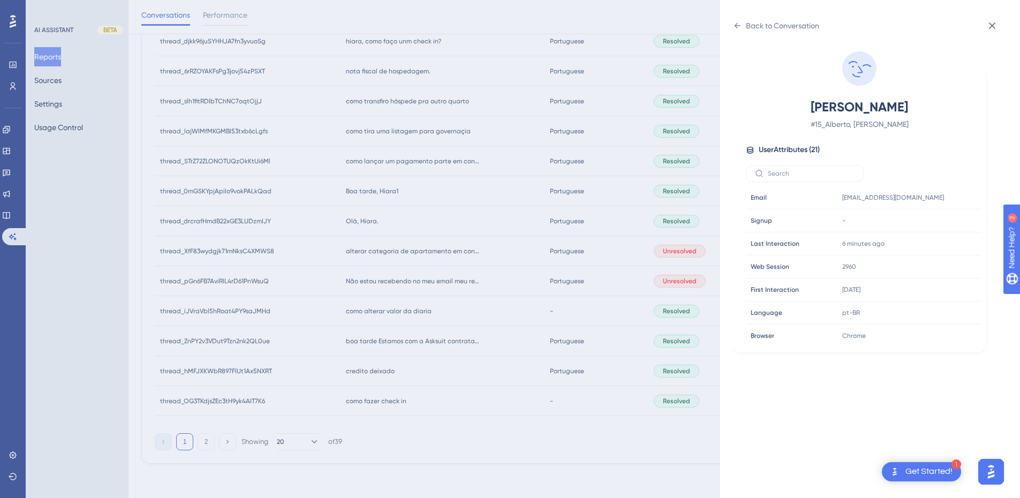
scroll to position [326, 0]
click at [942, 266] on icon at bounding box center [941, 263] width 8 height 9
click at [740, 31] on div "Back to Conversation" at bounding box center [776, 25] width 86 height 17
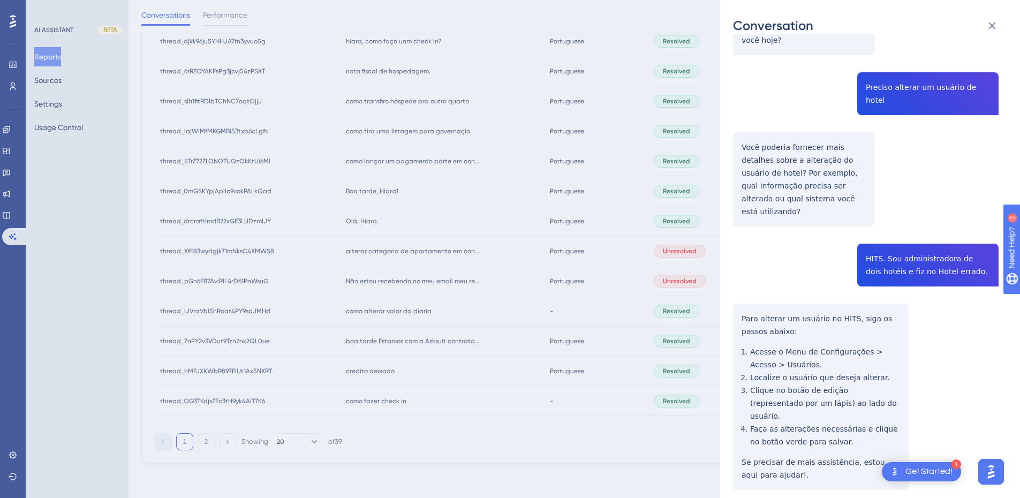
scroll to position [0, 0]
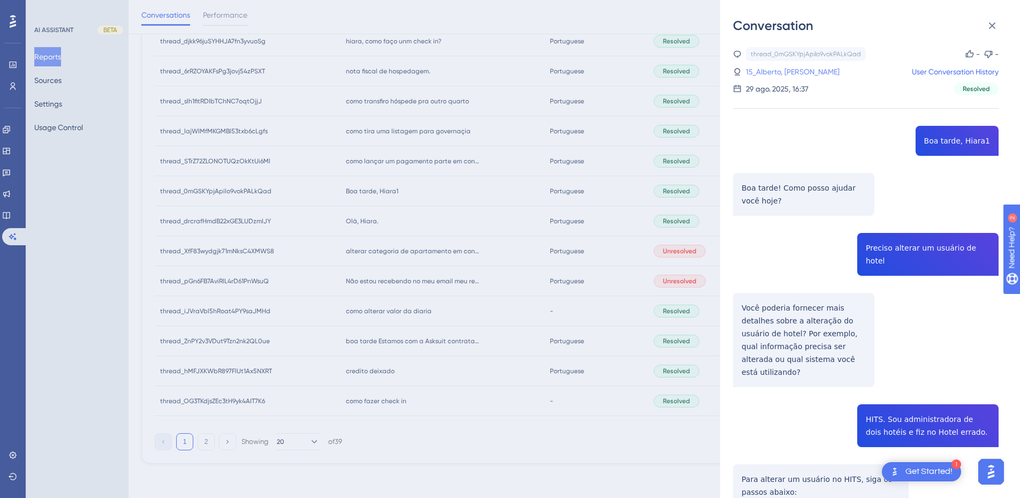
click at [784, 71] on link "15_Alberto, [PERSON_NAME]" at bounding box center [793, 71] width 94 height 13
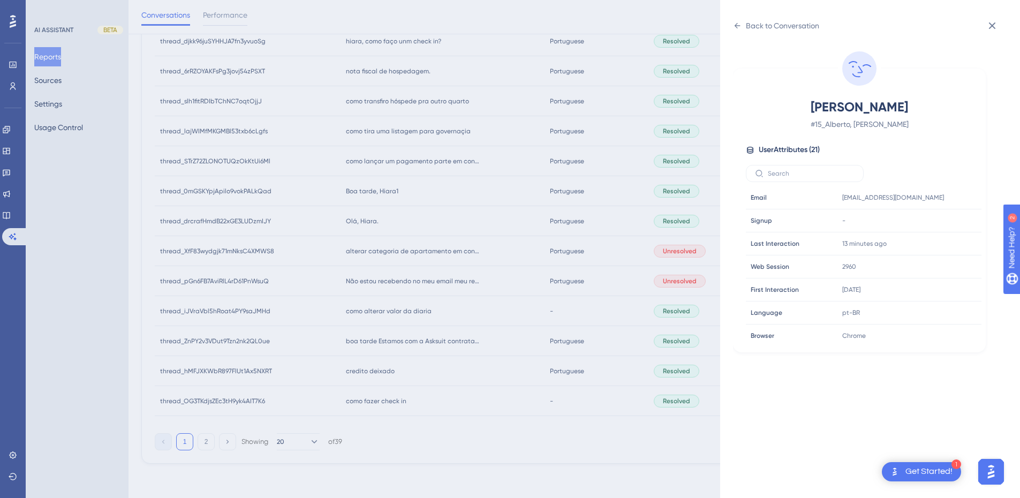
scroll to position [326, 0]
click at [991, 27] on icon at bounding box center [992, 25] width 7 height 7
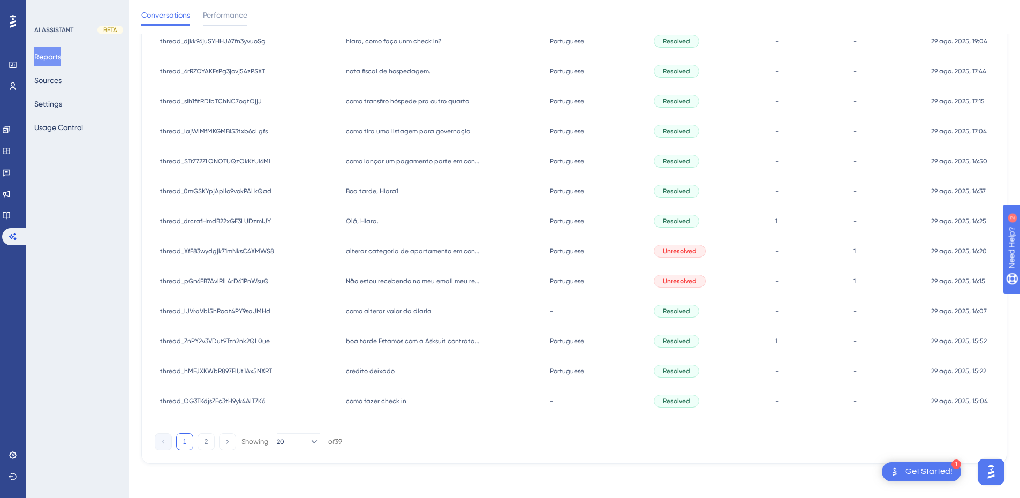
click at [377, 209] on div "Olá, Hiara. [GEOGRAPHIC_DATA], [GEOGRAPHIC_DATA]." at bounding box center [443, 221] width 204 height 30
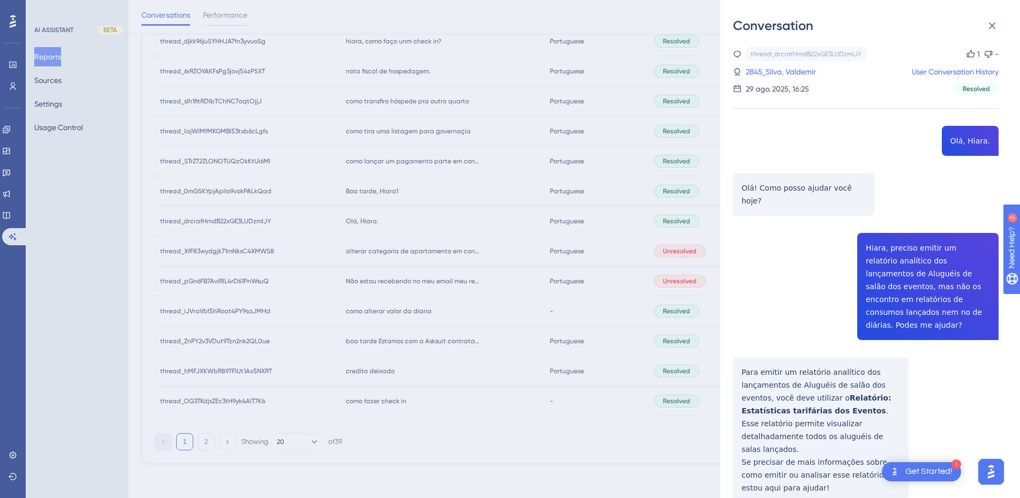
click at [899, 273] on div "thread_drcrafHmdB22xGE3LUDzmIJY Copy 1 - 2845_Silva, Valdemir User Conversation…" at bounding box center [866, 403] width 266 height 712
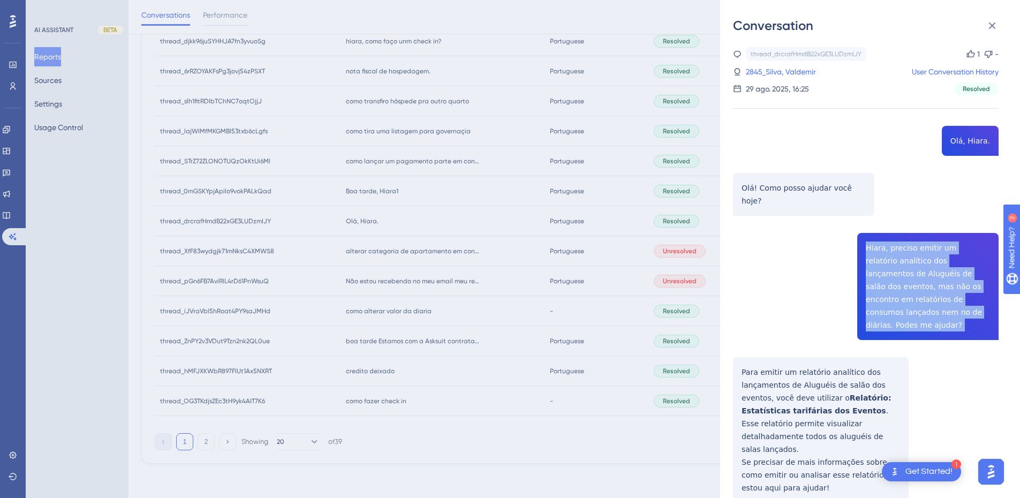
click at [899, 273] on div "thread_drcrafHmdB22xGE3LUDzmIJY Copy 1 - 2845_Silva, Valdemir User Conversation…" at bounding box center [866, 403] width 266 height 712
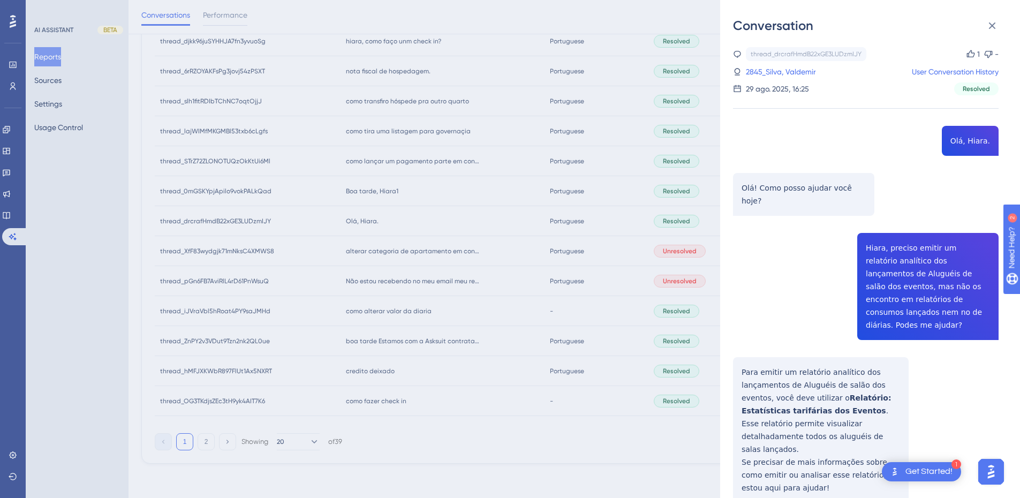
click at [775, 372] on div "thread_drcrafHmdB22xGE3LUDzmIJY Copy 1 - 2845_Silva, Valdemir User Conversation…" at bounding box center [866, 403] width 266 height 712
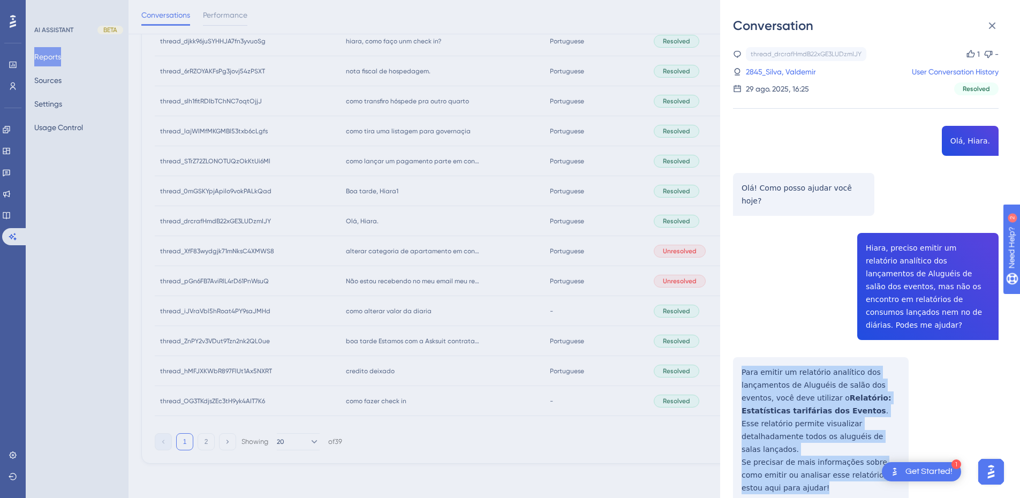
drag, startPoint x: 742, startPoint y: 343, endPoint x: 786, endPoint y: 461, distance: 125.3
click at [786, 461] on div "thread_drcrafHmdB22xGE3LUDzmIJY Copy 1 - 2845_Silva, Valdemir User Conversation…" at bounding box center [866, 403] width 266 height 712
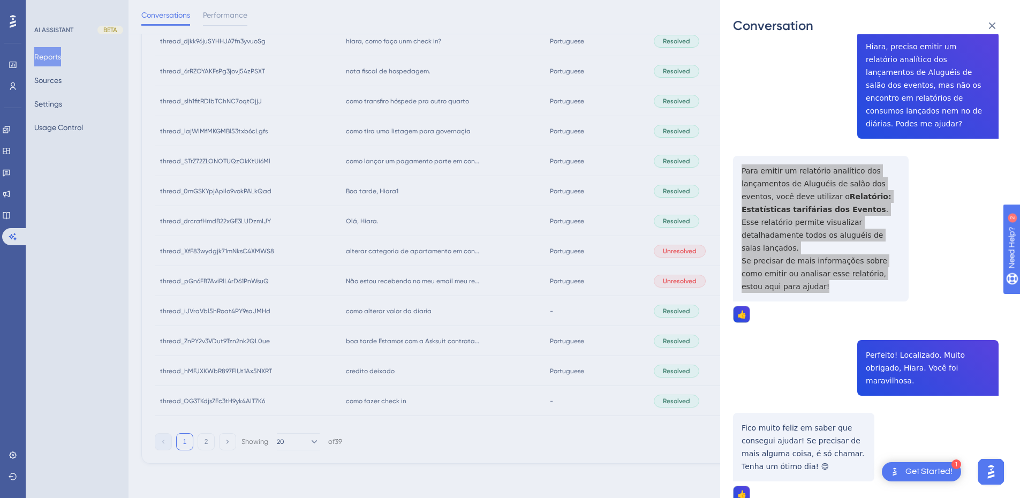
scroll to position [0, 0]
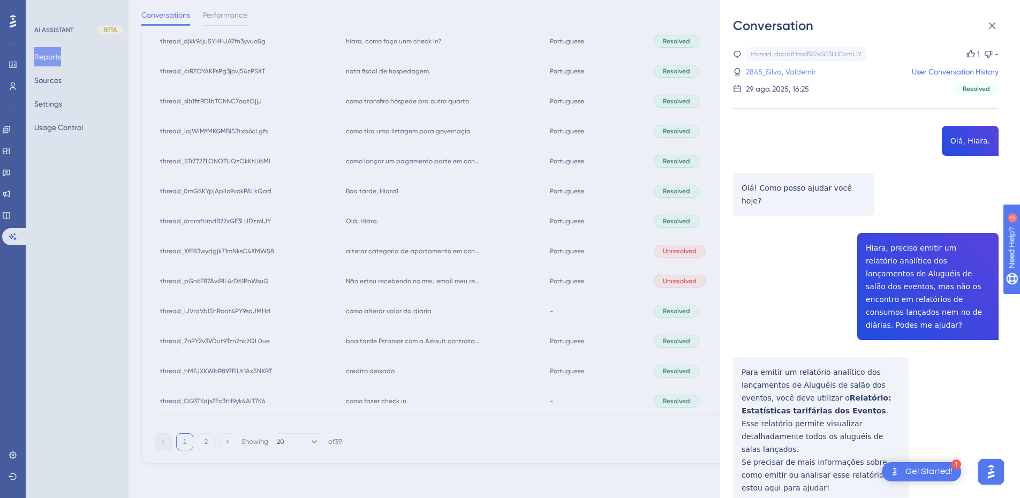
click at [776, 68] on link "2845_Silva, Valdemir" at bounding box center [781, 71] width 70 height 13
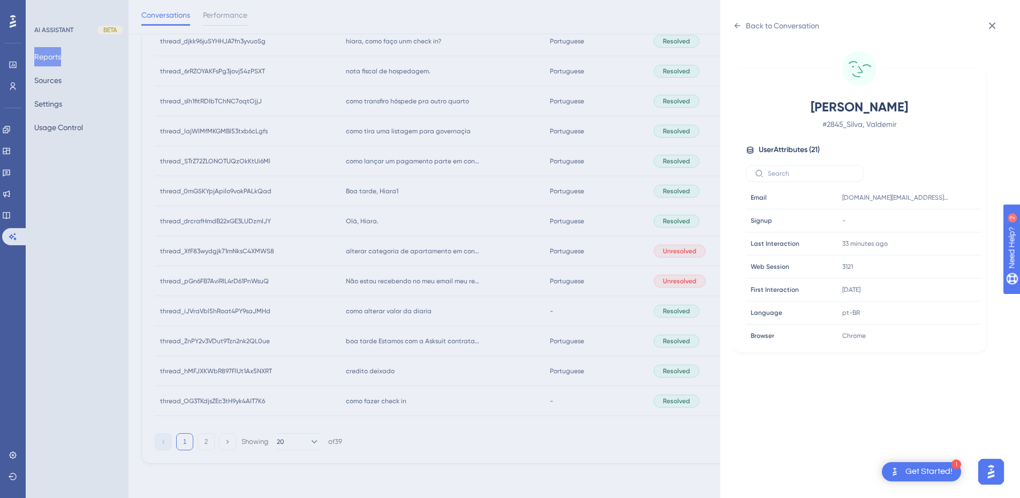
scroll to position [326, 0]
click at [938, 262] on icon at bounding box center [941, 263] width 11 height 11
click at [941, 216] on icon at bounding box center [941, 217] width 11 height 11
click at [733, 28] on icon at bounding box center [737, 25] width 9 height 9
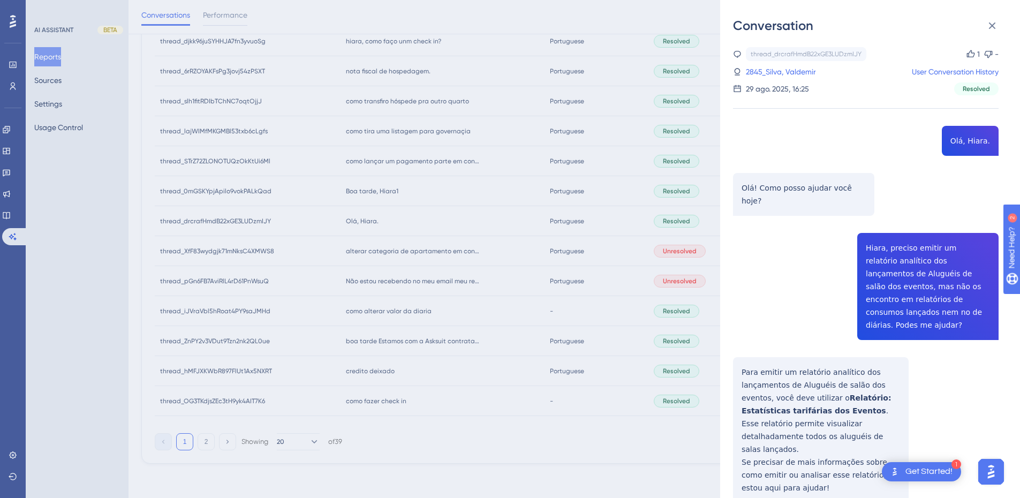
click at [870, 271] on div "thread_drcrafHmdB22xGE3LUDzmIJY Copy 1 - 2845_Silva, Valdemir User Conversation…" at bounding box center [866, 403] width 266 height 712
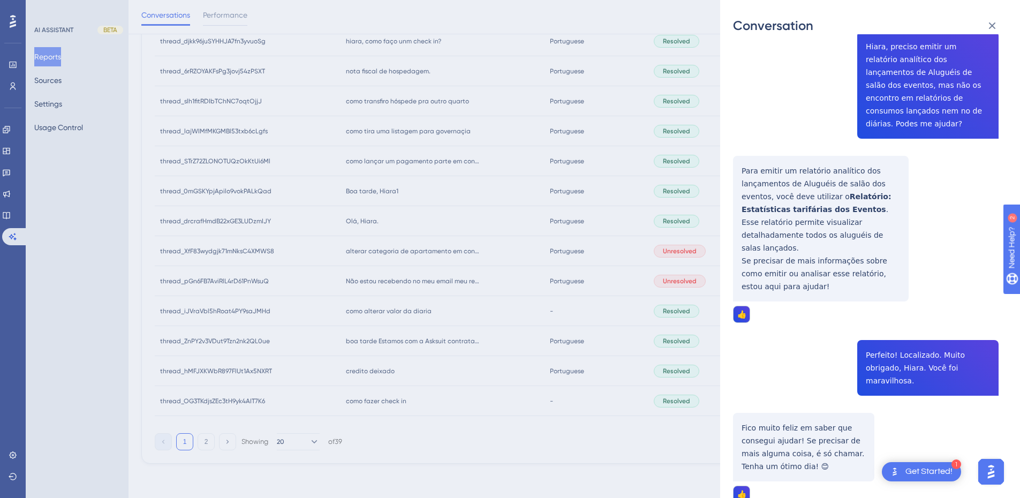
click at [874, 331] on div "thread_drcrafHmdB22xGE3LUDzmIJY Copy 1 - 2845_Silva, Valdemir User Conversation…" at bounding box center [866, 202] width 266 height 712
click at [783, 398] on div "thread_drcrafHmdB22xGE3LUDzmIJY Copy 1 - 2845_Silva, Valdemir User Conversation…" at bounding box center [866, 202] width 266 height 712
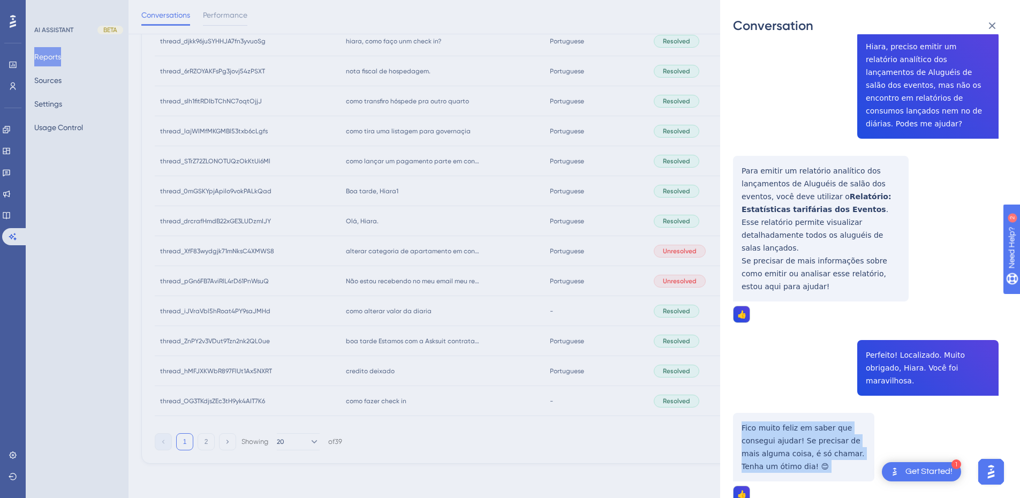
click at [783, 398] on div "thread_drcrafHmdB22xGE3LUDzmIJY Copy 1 - 2845_Silva, Valdemir User Conversation…" at bounding box center [866, 202] width 266 height 712
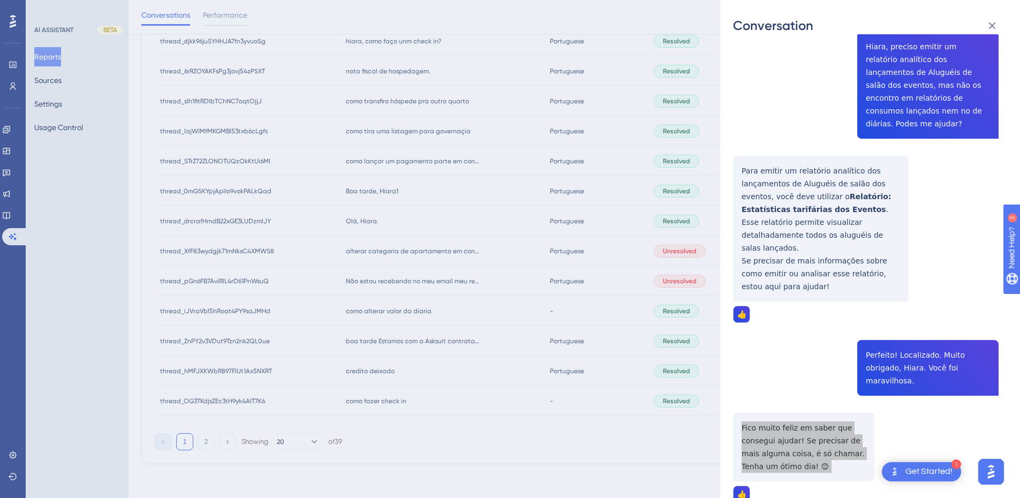
scroll to position [0, 0]
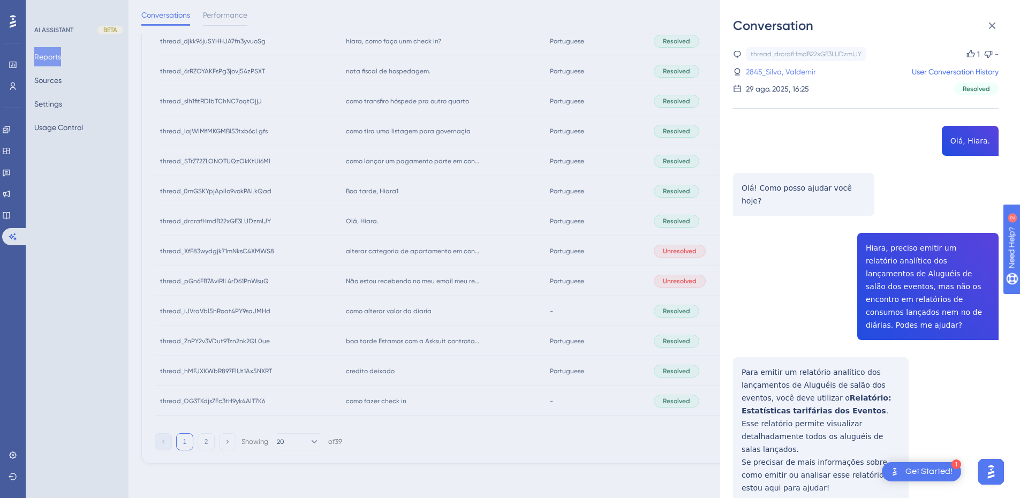
click at [769, 78] on link "2845_Silva, Valdemir" at bounding box center [781, 71] width 70 height 13
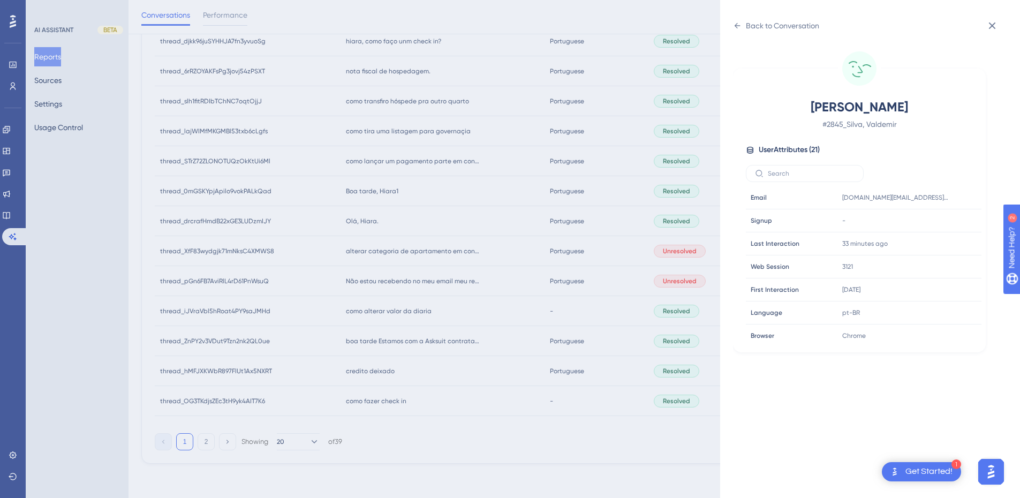
scroll to position [326, 0]
click at [940, 263] on icon at bounding box center [941, 263] width 11 height 11
click at [742, 26] on div "Back to Conversation" at bounding box center [776, 25] width 86 height 17
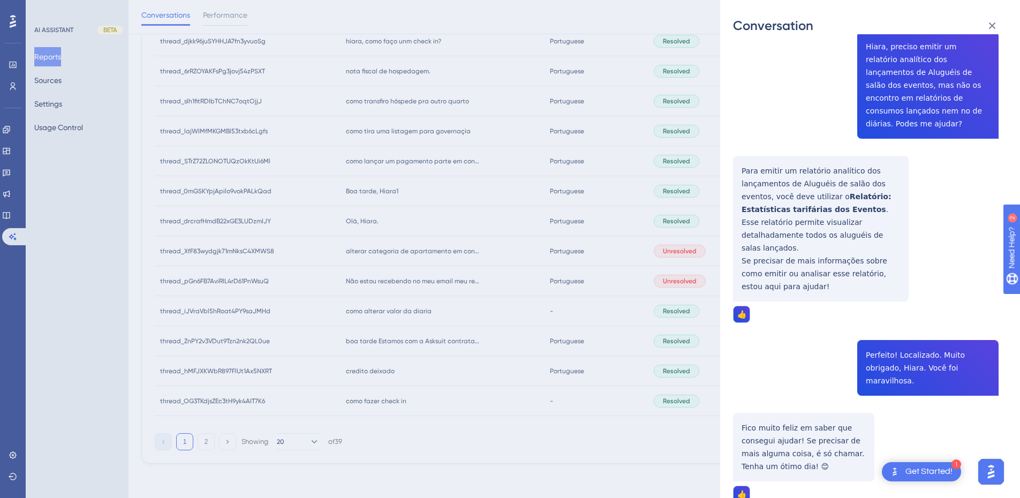
scroll to position [0, 0]
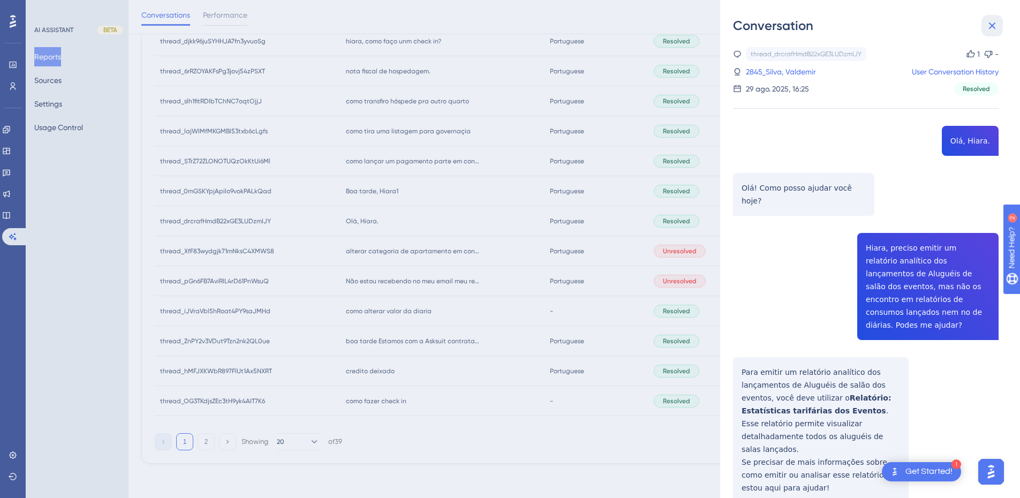
click at [990, 26] on icon at bounding box center [992, 25] width 13 height 13
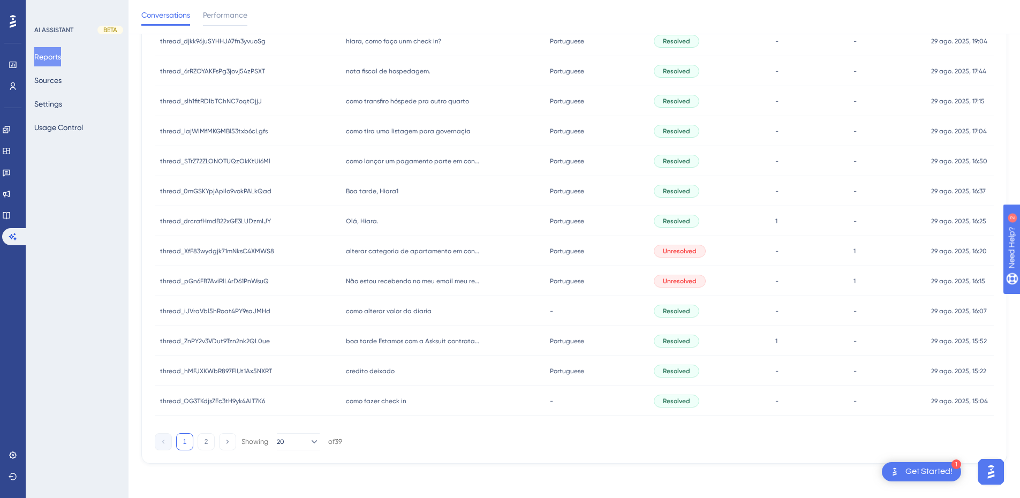
click at [404, 255] on span "alterar categoria de apartamento em conta" at bounding box center [413, 251] width 134 height 9
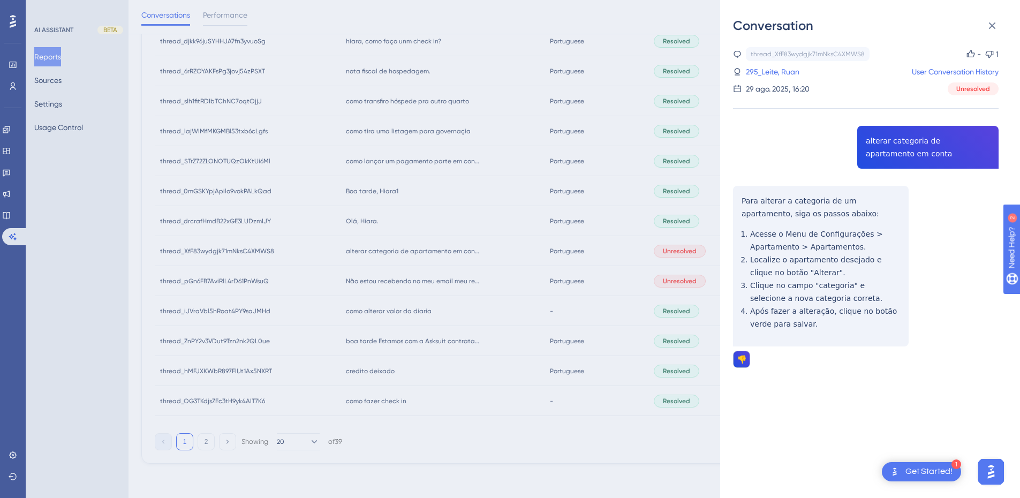
click at [862, 139] on div "thread_XfF83wydgjk71mNksC4XMWS8 Copy - 1 295_Leite, Ruan User Conversation Hist…" at bounding box center [866, 234] width 266 height 375
click at [735, 194] on div "thread_XfF83wydgjk71mNksC4XMWS8 Copy - 1 295_Leite, Ruan User Conversation Hist…" at bounding box center [866, 234] width 266 height 375
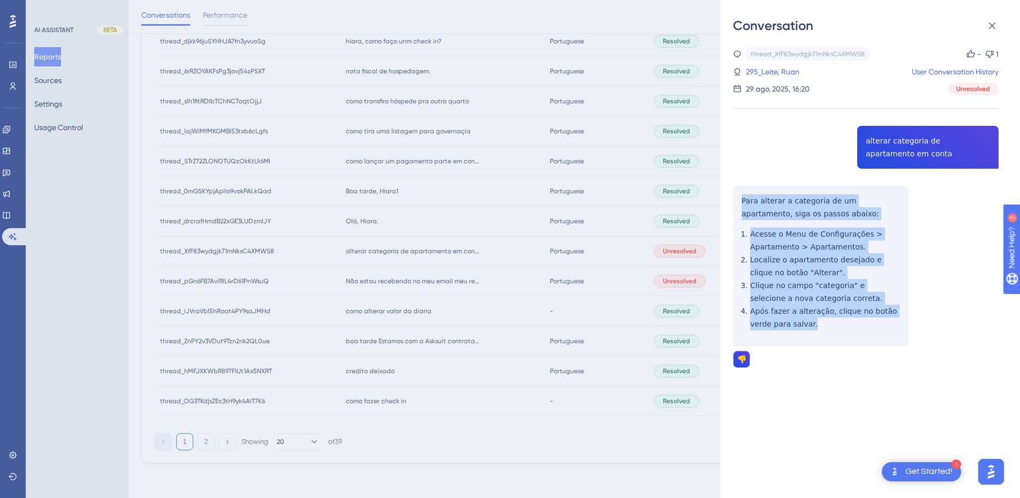
drag, startPoint x: 741, startPoint y: 198, endPoint x: 808, endPoint y: 342, distance: 158.9
click at [808, 342] on div "thread_XfF83wydgjk71mNksC4XMWS8 Copy - 1 295_Leite, Ruan User Conversation Hist…" at bounding box center [866, 234] width 266 height 375
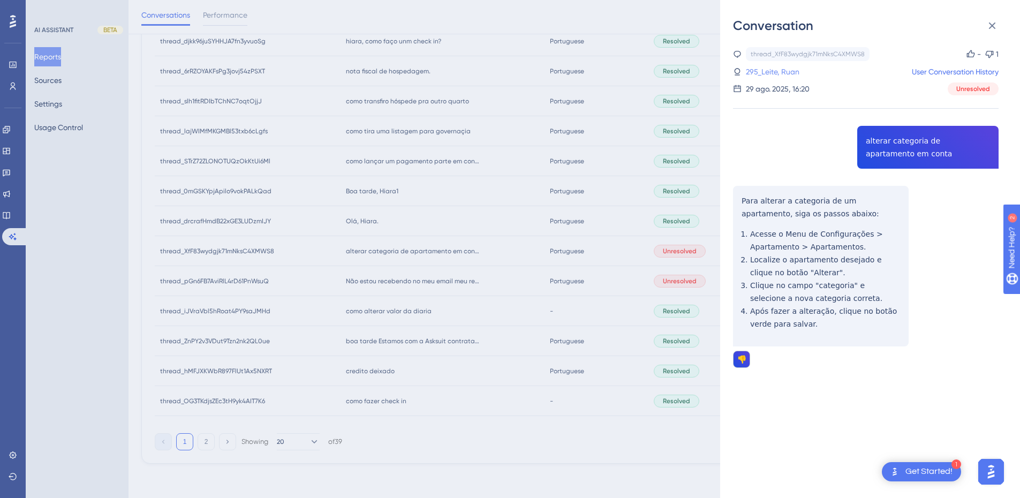
click at [765, 71] on link "295_Leite, Ruan" at bounding box center [773, 71] width 54 height 13
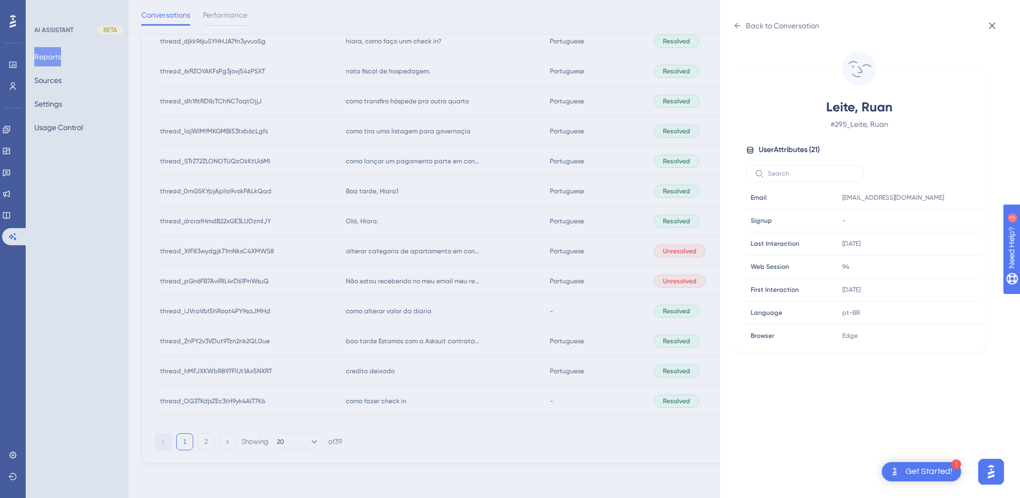
scroll to position [326, 0]
click at [990, 25] on icon at bounding box center [992, 25] width 13 height 13
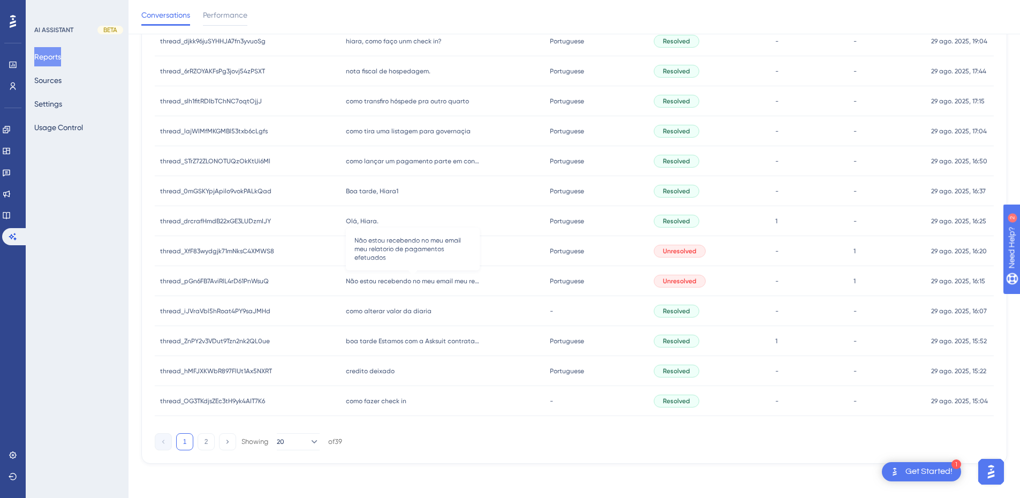
click at [397, 283] on span "Não estou recebendo no meu email meu relatorio de pagamentos efetuados" at bounding box center [413, 281] width 134 height 9
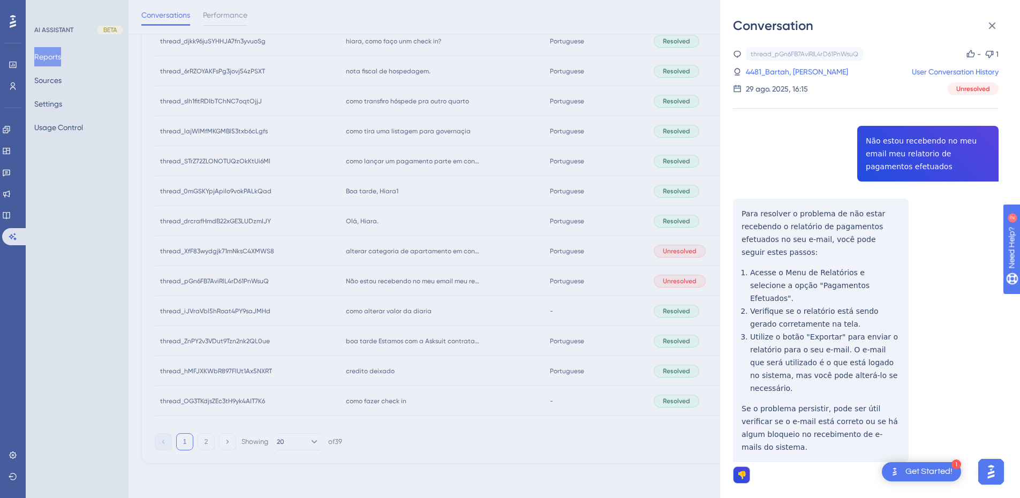
click at [872, 160] on div "thread_pGn6FB7AviRlL4rD61PnWsuQ Copy - 1 4481_Bartah, [PERSON_NAME] User Conver…" at bounding box center [866, 292] width 266 height 491
click at [786, 248] on div "thread_pGn6FB7AviRlL4rD61PnWsuQ Copy - 1 4481_Bartah, [PERSON_NAME] User Conver…" at bounding box center [866, 292] width 266 height 491
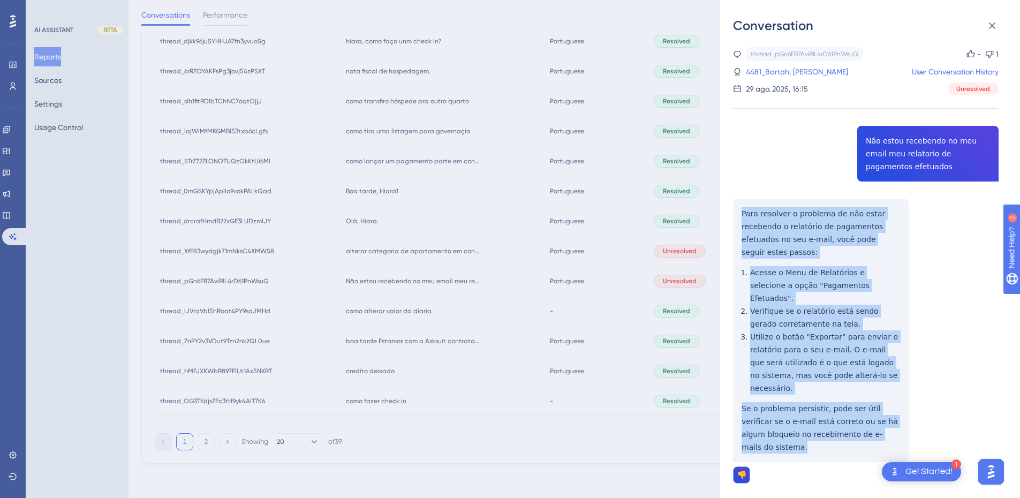
drag, startPoint x: 740, startPoint y: 211, endPoint x: 808, endPoint y: 426, distance: 225.2
click at [808, 426] on div "thread_pGn6FB7AviRlL4rD61PnWsuQ Copy - 1 4481_Bartah, [PERSON_NAME] User Conver…" at bounding box center [866, 292] width 266 height 491
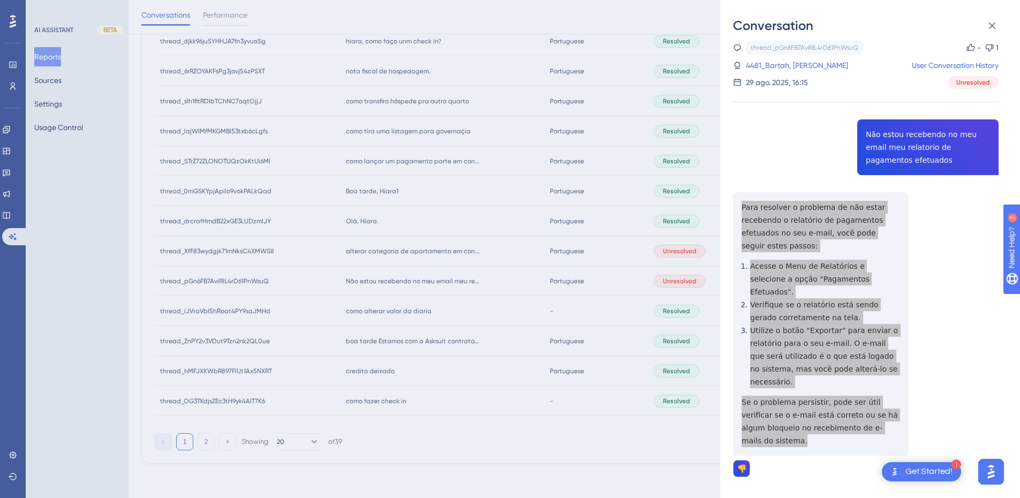
scroll to position [0, 0]
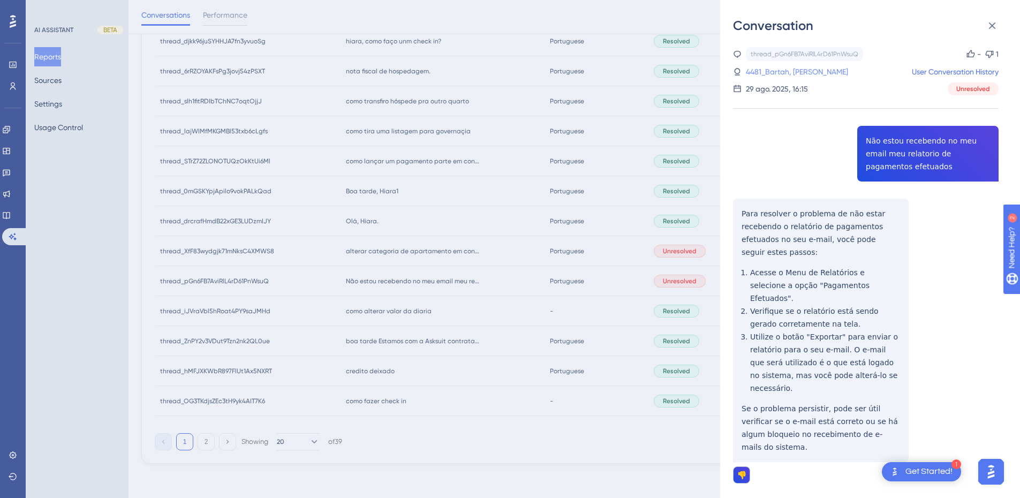
click at [773, 74] on link "4481_Bartah, [PERSON_NAME]" at bounding box center [797, 71] width 102 height 13
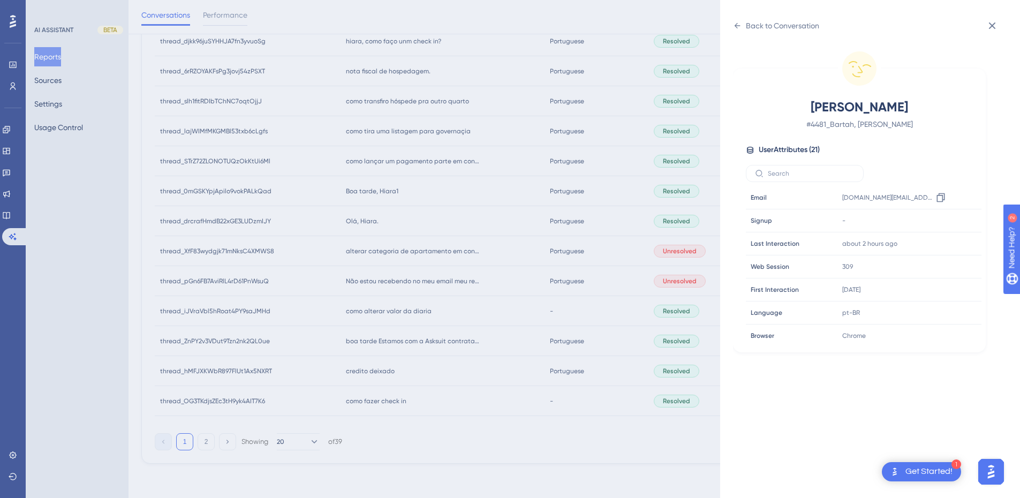
scroll to position [326, 0]
click at [940, 264] on icon at bounding box center [941, 263] width 11 height 11
drag, startPoint x: 941, startPoint y: 266, endPoint x: 803, endPoint y: 262, distance: 137.2
click at [941, 266] on icon at bounding box center [941, 263] width 11 height 11
drag, startPoint x: 941, startPoint y: 220, endPoint x: 847, endPoint y: 203, distance: 95.3
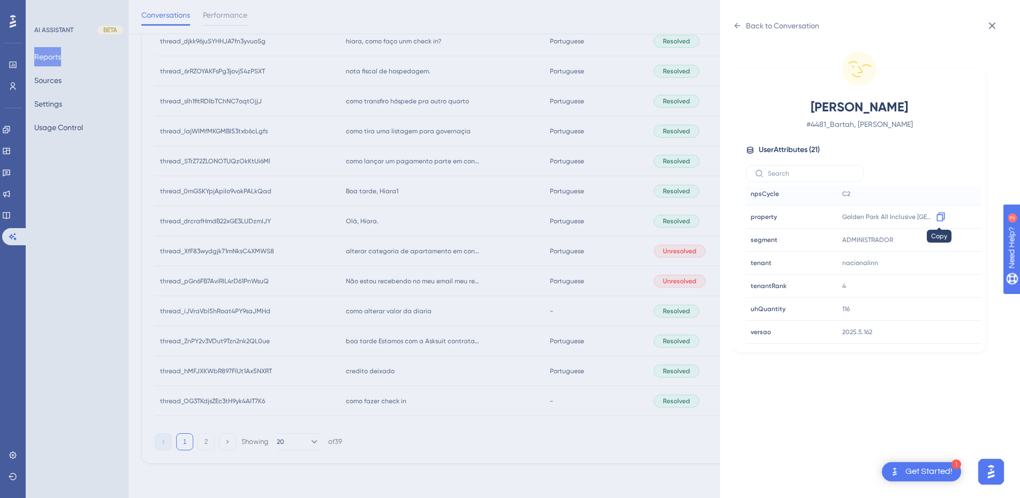
click at [941, 220] on icon at bounding box center [941, 217] width 11 height 11
click at [737, 32] on div "Back to Conversation" at bounding box center [776, 25] width 86 height 17
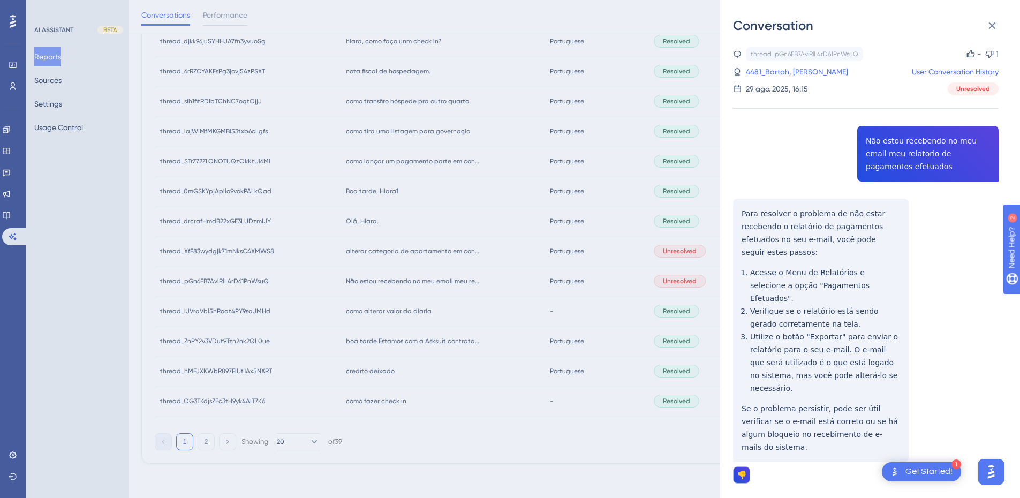
scroll to position [6, 0]
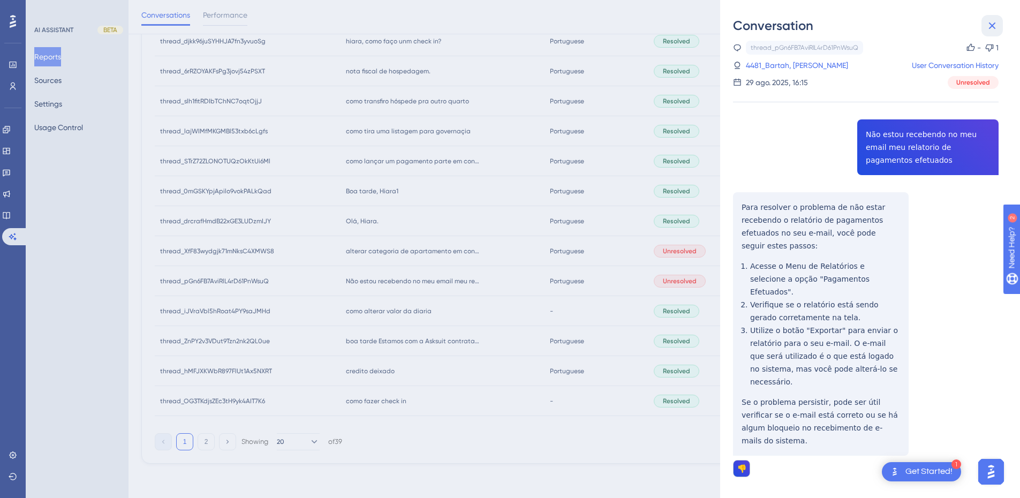
click at [989, 23] on icon at bounding box center [992, 25] width 7 height 7
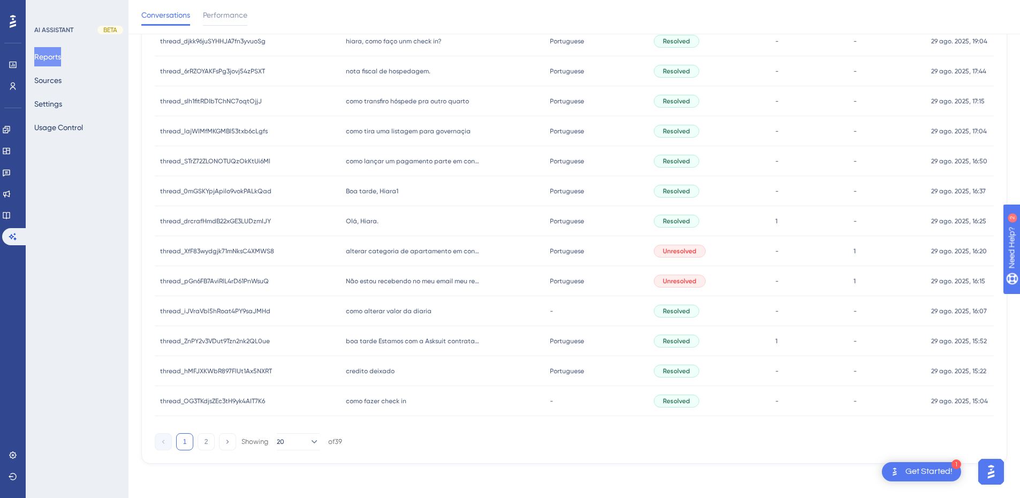
click at [409, 306] on div "como alterar valor da diaria como alterar valor da diaria" at bounding box center [443, 311] width 204 height 30
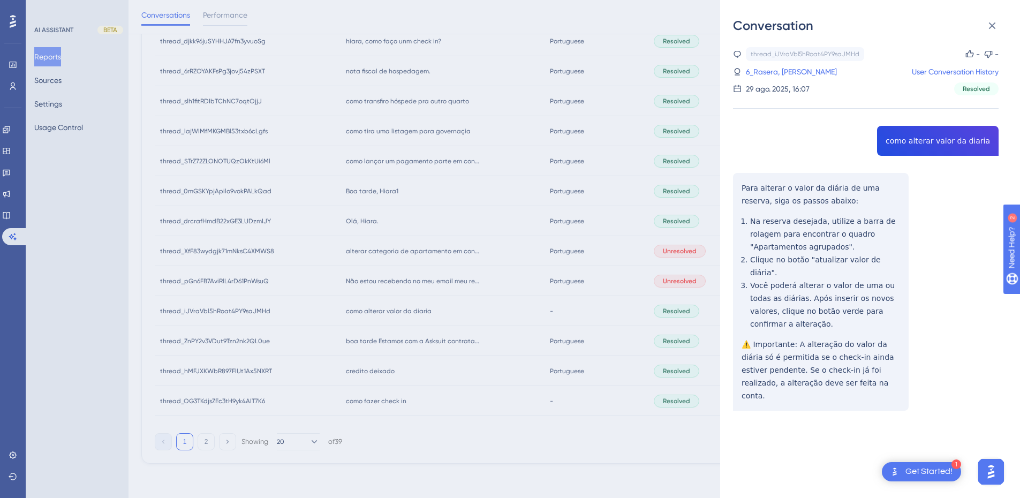
click at [912, 140] on div "thread_iJVraVbl5hRoat4PY9saJMHd Copy - - 6_Rasera, [PERSON_NAME] User Conversat…" at bounding box center [866, 256] width 266 height 418
click at [719, 184] on div "Conversation thread_iJVraVbl5hRoat4PY9saJMHd Copy - - 6_Rasera, [PERSON_NAME] U…" at bounding box center [510, 249] width 1020 height 498
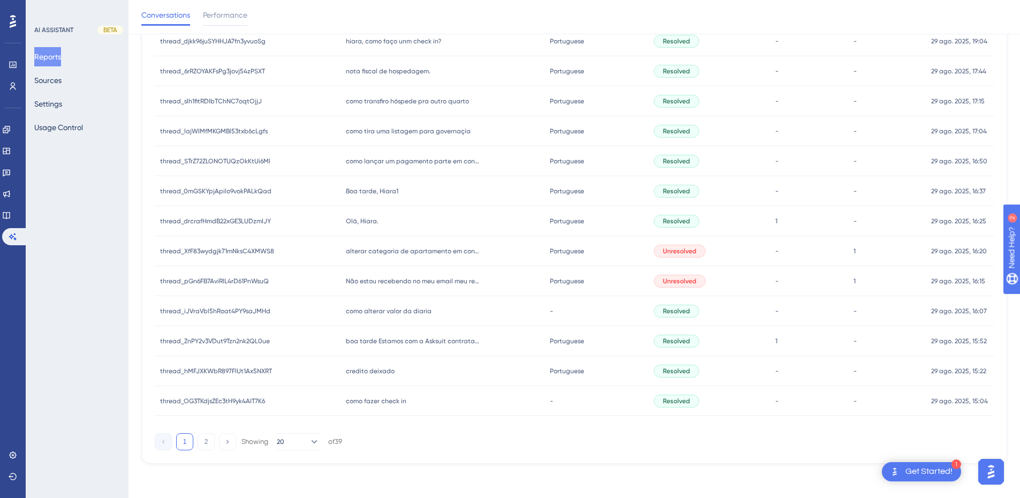
drag, startPoint x: 399, startPoint y: 304, endPoint x: 709, endPoint y: 296, distance: 310.3
click at [398, 305] on div "como alterar valor da diaria como alterar valor da diaria" at bounding box center [443, 311] width 204 height 30
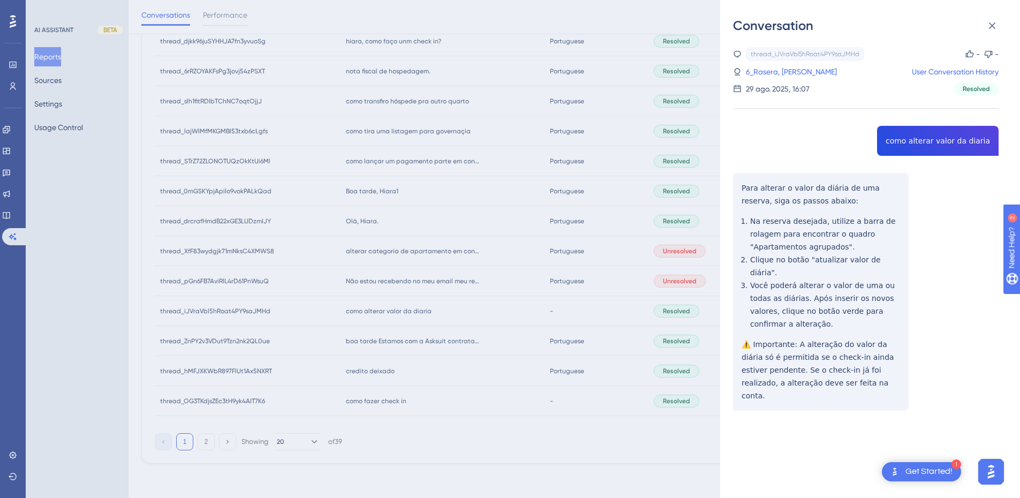
click at [726, 185] on div "Conversation thread_iJVraVbl5hRoat4PY9saJMHd Copy - - 6_Rasera, [PERSON_NAME] U…" at bounding box center [870, 249] width 300 height 498
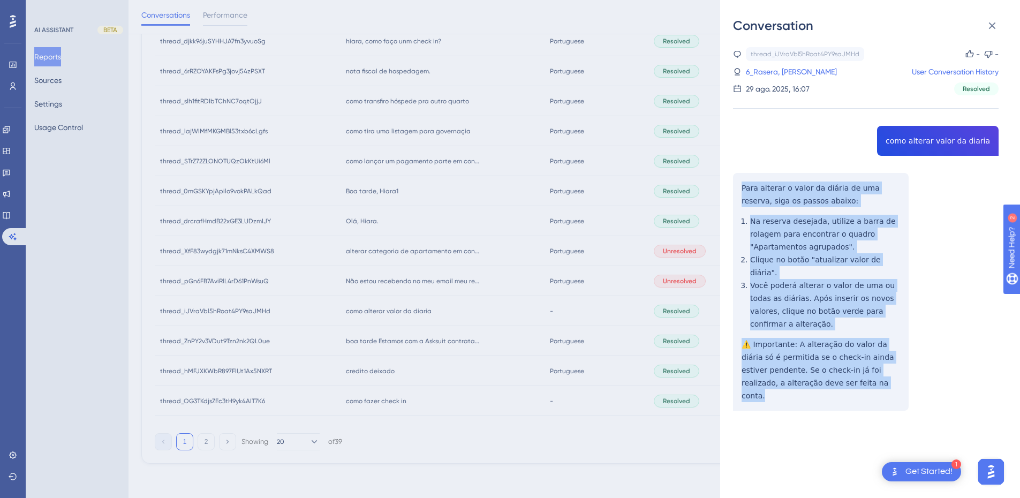
drag, startPoint x: 741, startPoint y: 189, endPoint x: 855, endPoint y: 385, distance: 226.4
click at [855, 385] on div "thread_iJVraVbl5hRoat4PY9saJMHd Copy - - 6_Rasera, [PERSON_NAME] User Conversat…" at bounding box center [866, 256] width 266 height 418
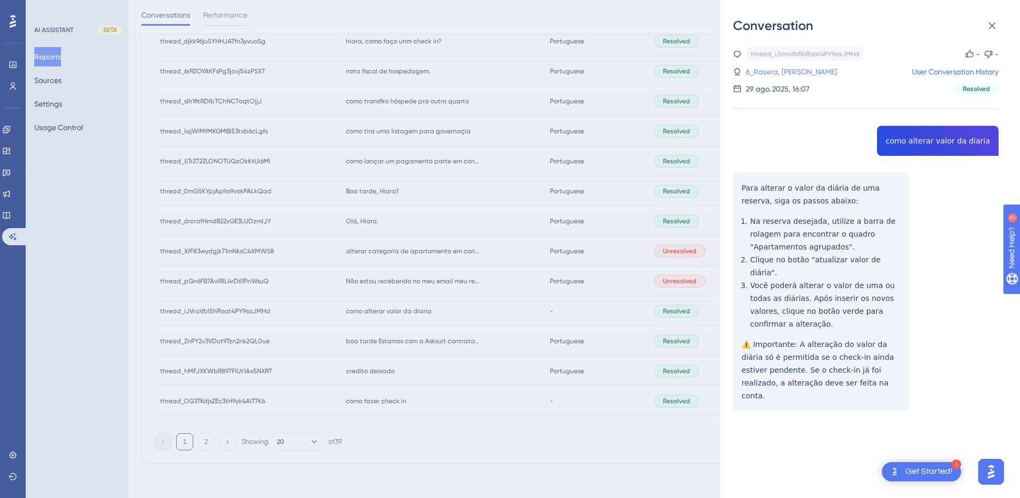
click at [761, 73] on link "6_Rasera, [PERSON_NAME]" at bounding box center [791, 71] width 91 height 13
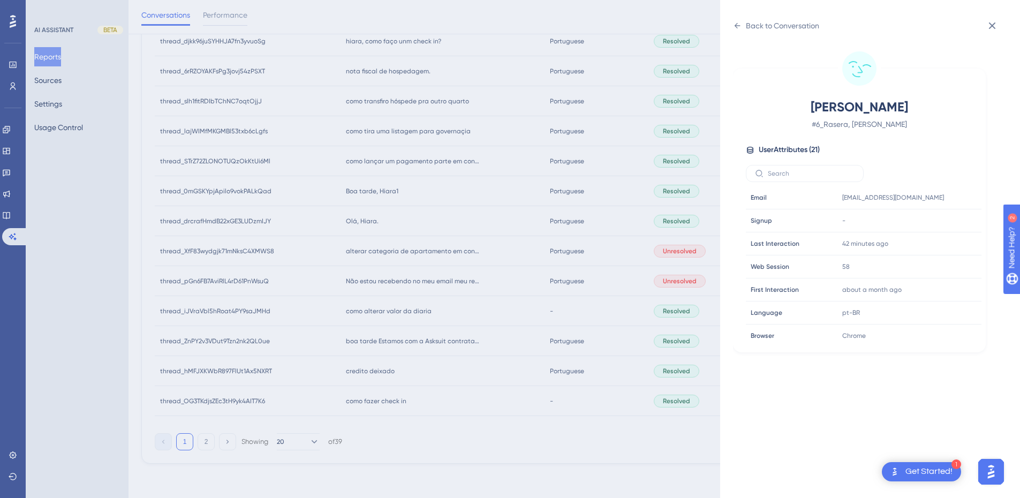
scroll to position [326, 0]
click at [939, 262] on icon at bounding box center [941, 263] width 11 height 11
drag, startPoint x: 739, startPoint y: 24, endPoint x: 815, endPoint y: 36, distance: 77.6
click at [739, 24] on icon at bounding box center [737, 25] width 9 height 9
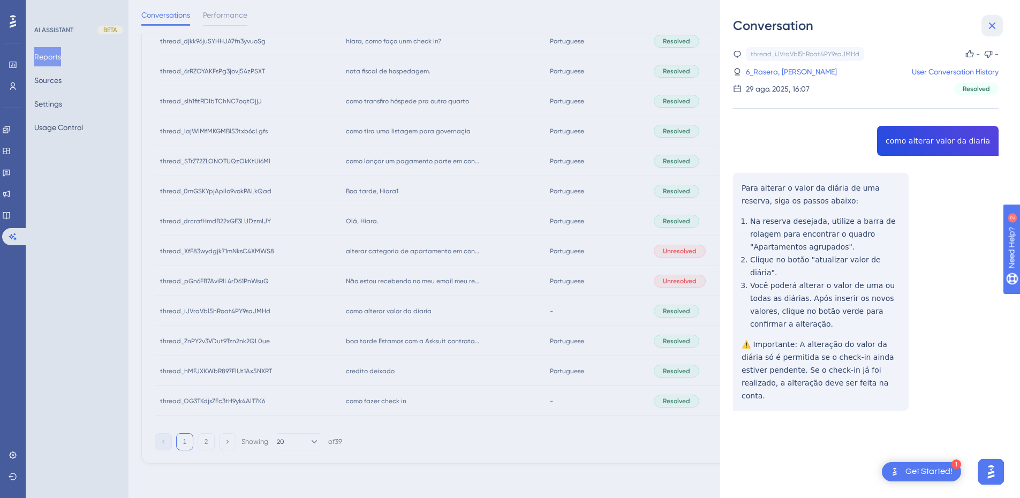
click at [994, 26] on icon at bounding box center [992, 25] width 13 height 13
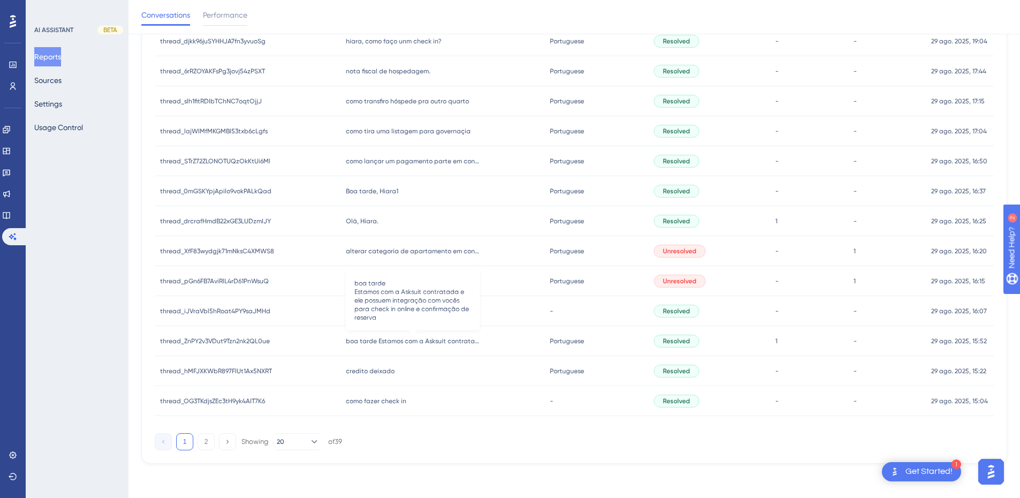
click at [380, 341] on span "boa tarde Estamos com a Asksuit contratada e ele possuem integração com vocês p…" at bounding box center [413, 341] width 134 height 9
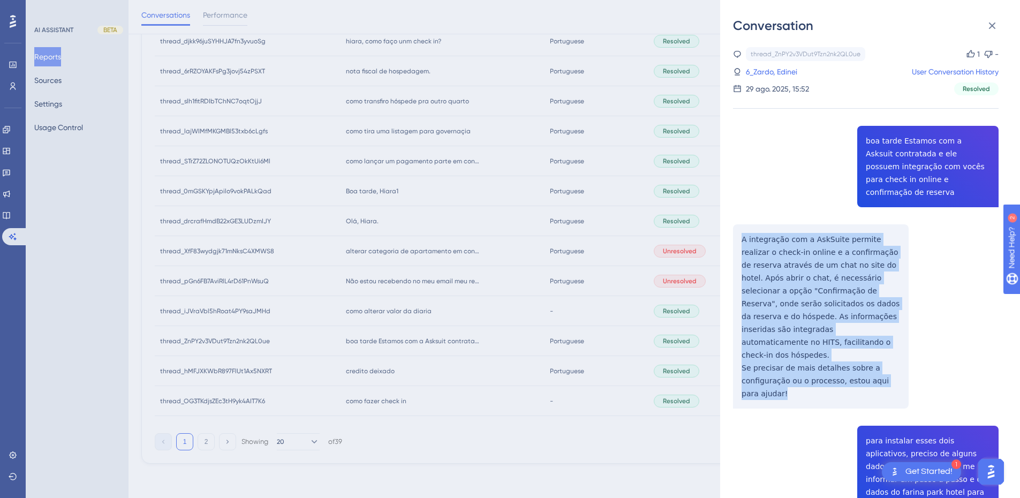
drag, startPoint x: 740, startPoint y: 226, endPoint x: 797, endPoint y: 371, distance: 155.4
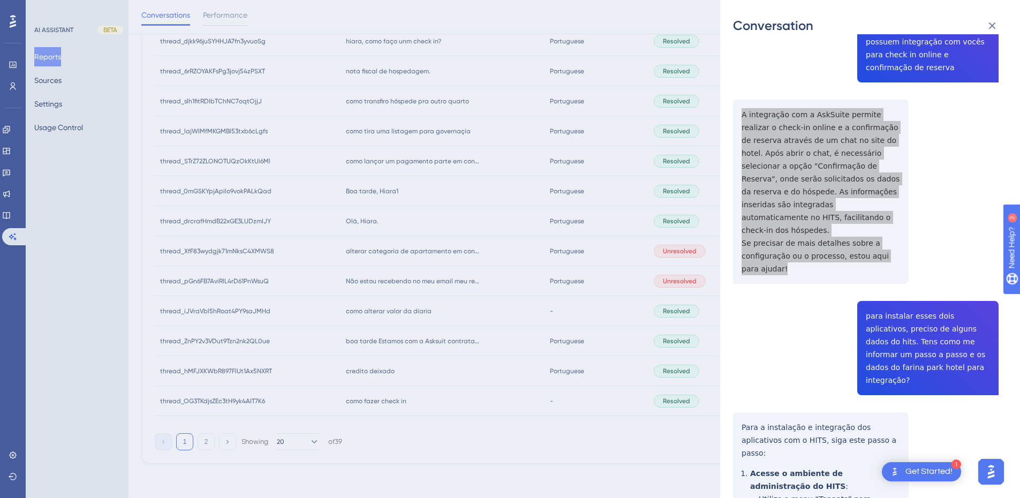
scroll to position [250, 0]
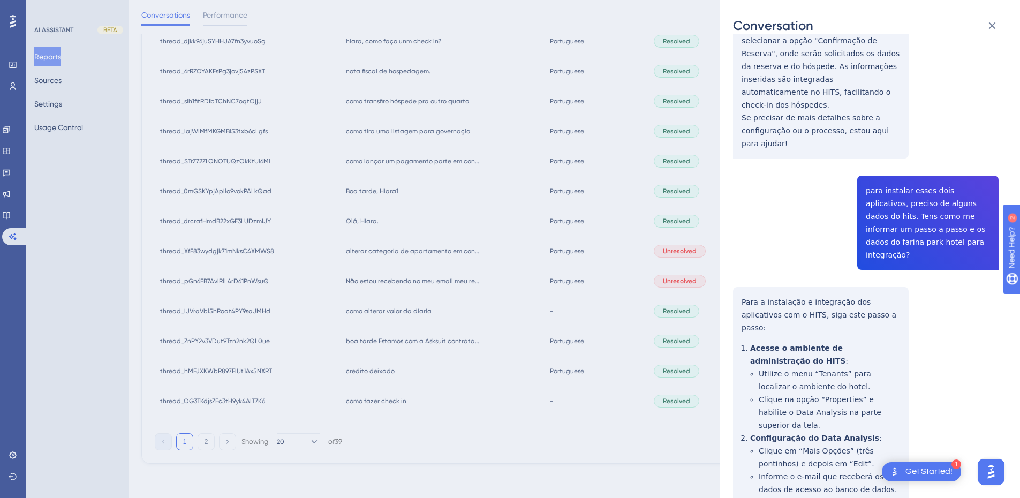
click at [913, 203] on div "thread_ZnPY2v3VDut9Tzn2nk2QL0ue Copy 1 - 6_Zardo, Edinei User Conversation Hist…" at bounding box center [866, 443] width 266 height 1293
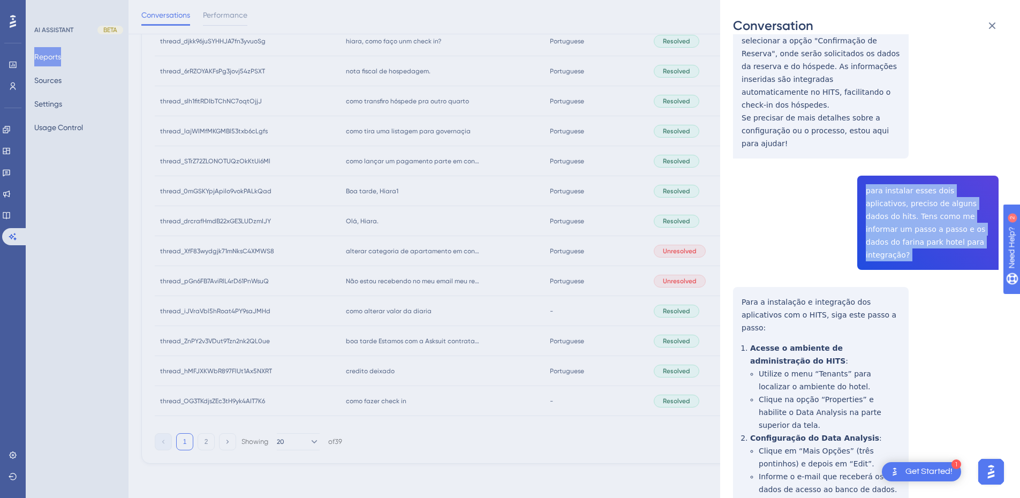
click at [913, 203] on div "thread_ZnPY2v3VDut9Tzn2nk2QL0ue Copy 1 - 6_Zardo, Edinei User Conversation Hist…" at bounding box center [866, 443] width 266 height 1293
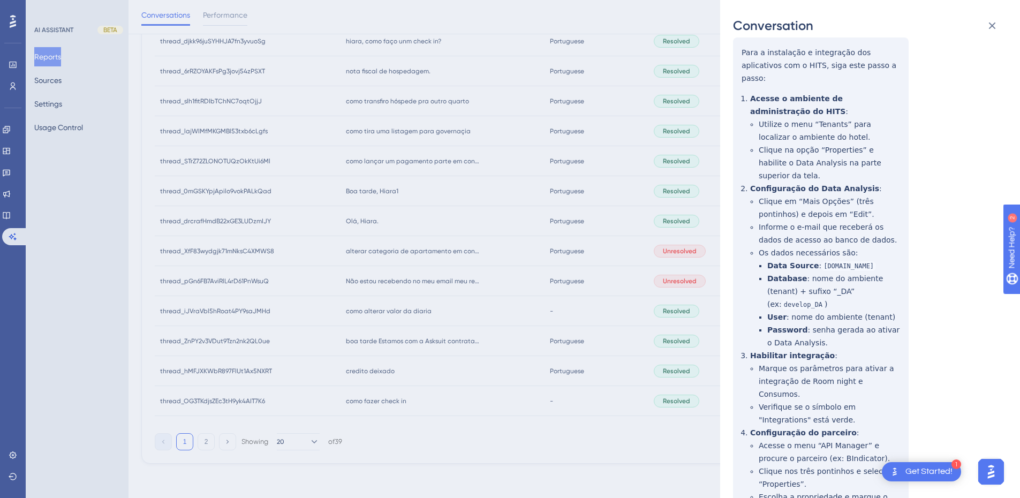
scroll to position [375, 0]
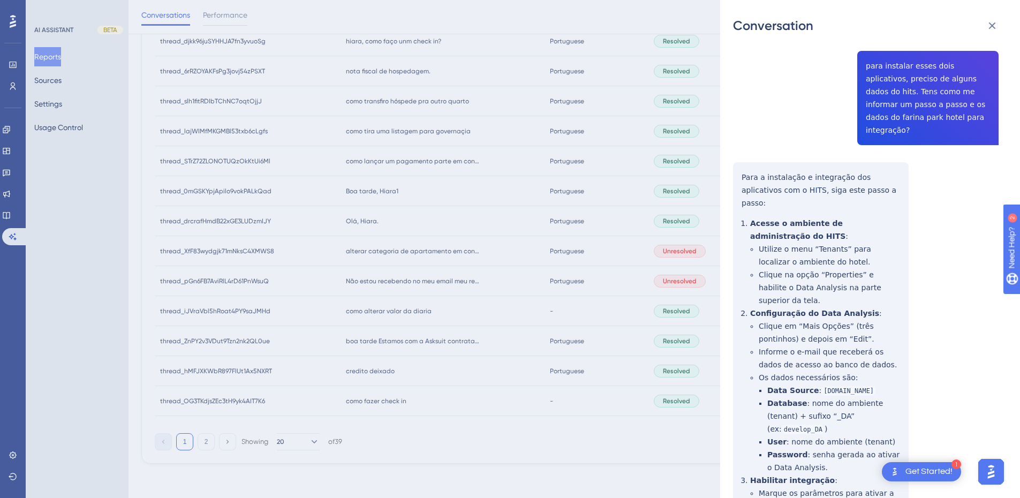
click at [709, 192] on div "Conversation thread_ZnPY2v3VDut9Tzn2nk2QL0ue Copy 1 - 6_Zardo, Edinei User Conv…" at bounding box center [510, 249] width 1020 height 498
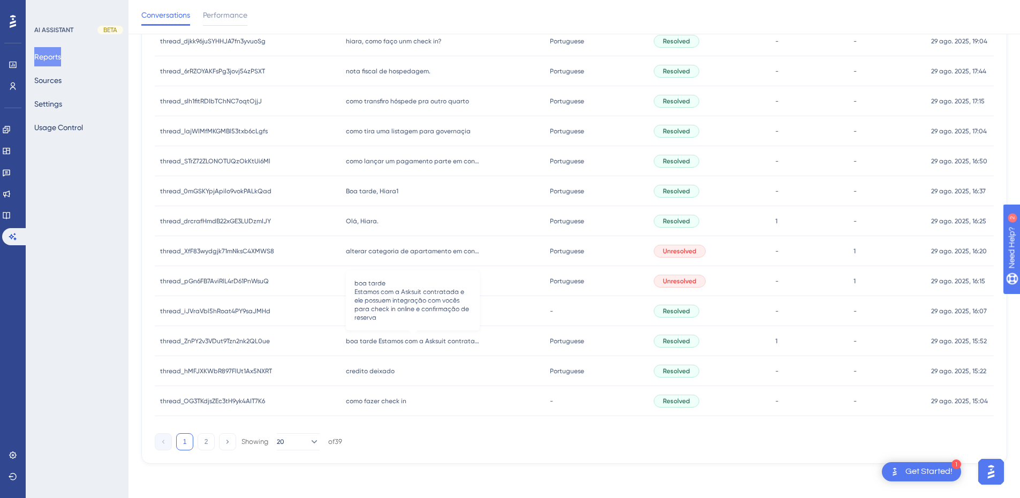
click at [385, 342] on span "boa tarde Estamos com a Asksuit contratada e ele possuem integração com vocês p…" at bounding box center [413, 341] width 134 height 9
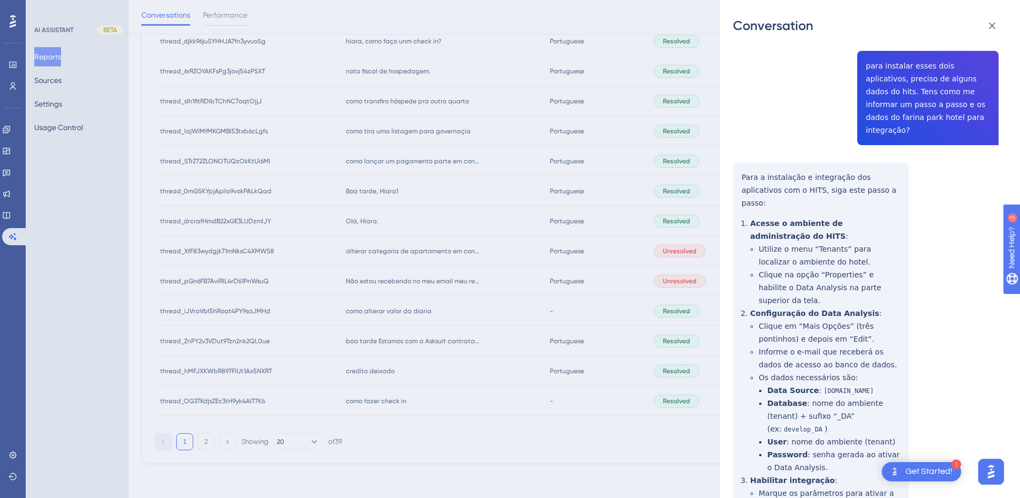
click at [741, 139] on div "thread_ZnPY2v3VDut9Tzn2nk2QL0ue Copy 1 - 6_Zardo, Edinei User Conversation Hist…" at bounding box center [866, 318] width 266 height 1293
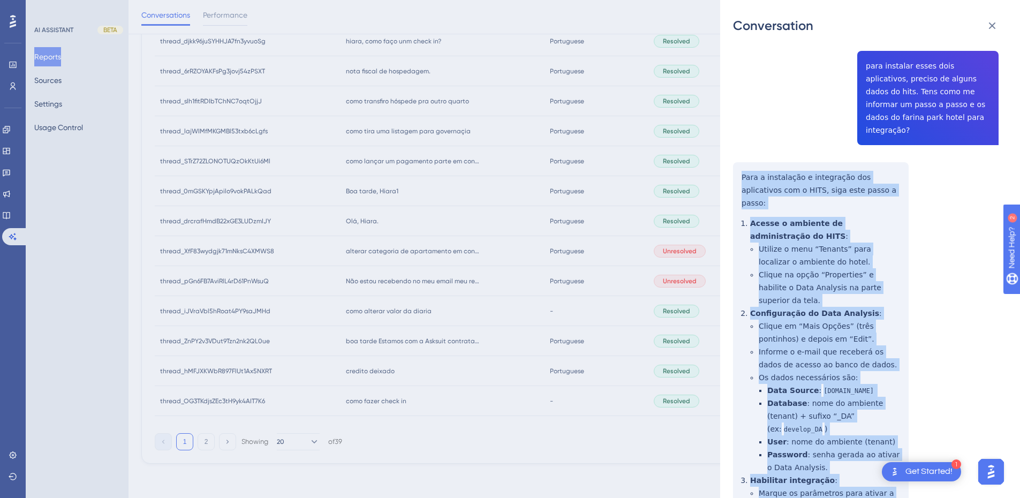
scroll to position [743, 0]
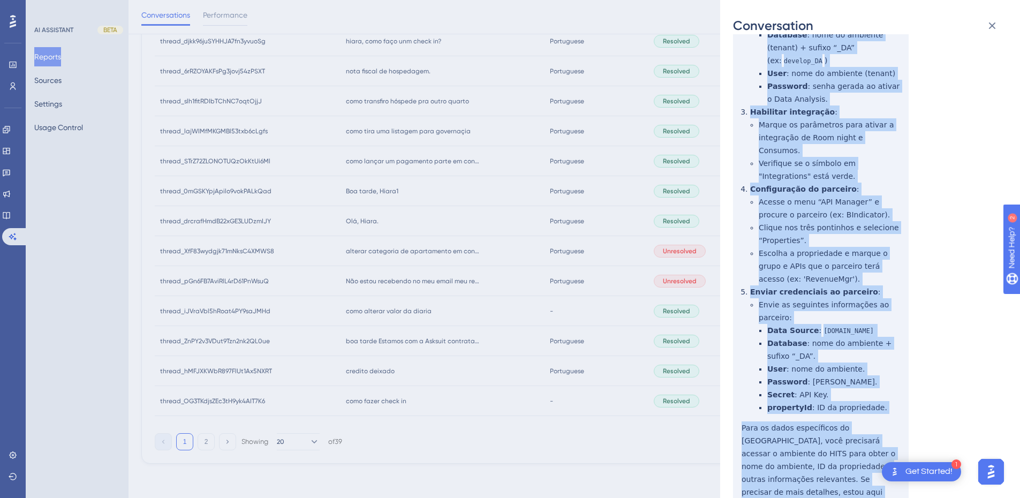
drag, startPoint x: 741, startPoint y: 139, endPoint x: 870, endPoint y: 418, distance: 307.0
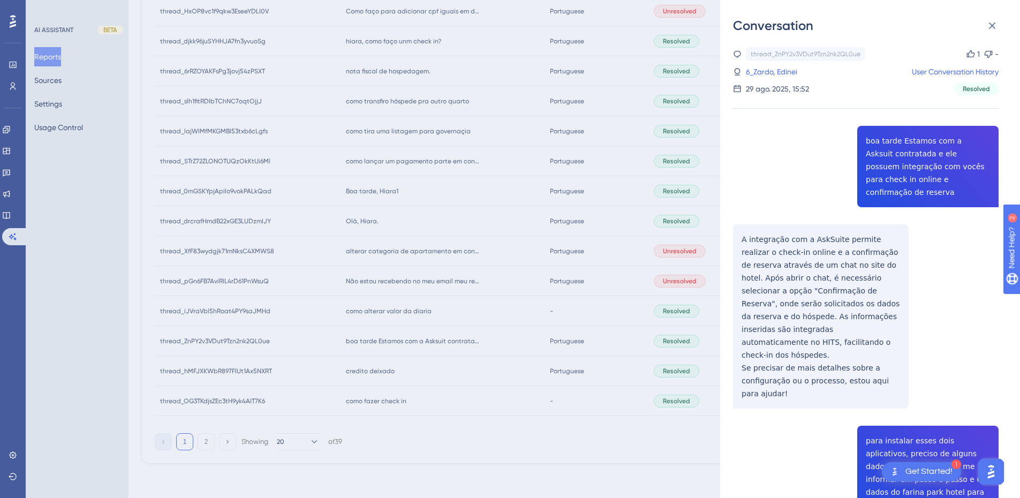
scroll to position [0, 0]
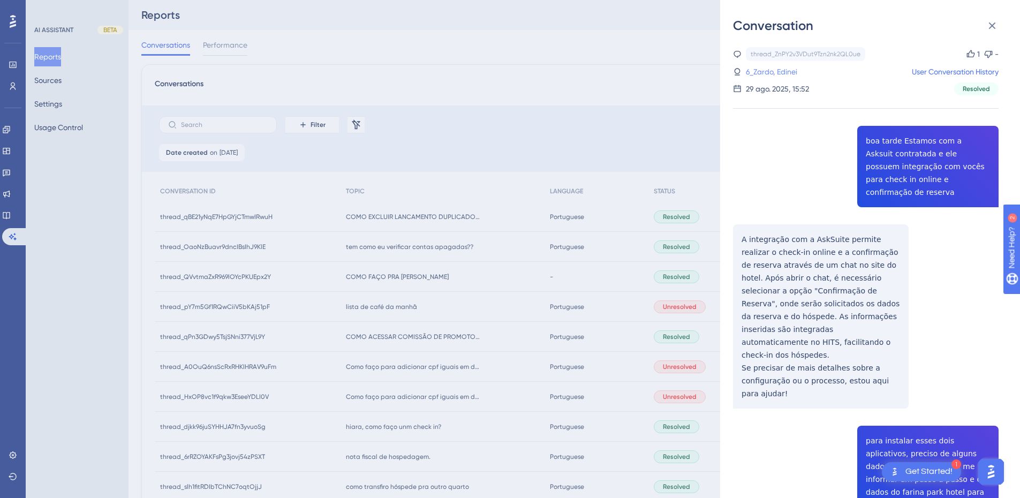
click at [782, 74] on link "6_Zardo, Edinei" at bounding box center [771, 71] width 51 height 13
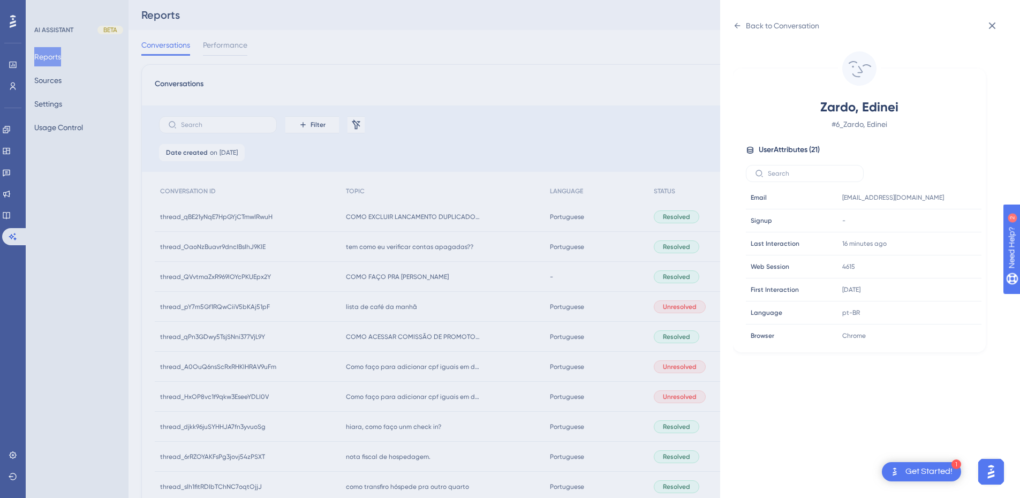
scroll to position [326, 0]
drag, startPoint x: 940, startPoint y: 264, endPoint x: 866, endPoint y: 259, distance: 74.0
click at [940, 264] on icon at bounding box center [941, 263] width 11 height 11
